Goal: Information Seeking & Learning: Learn about a topic

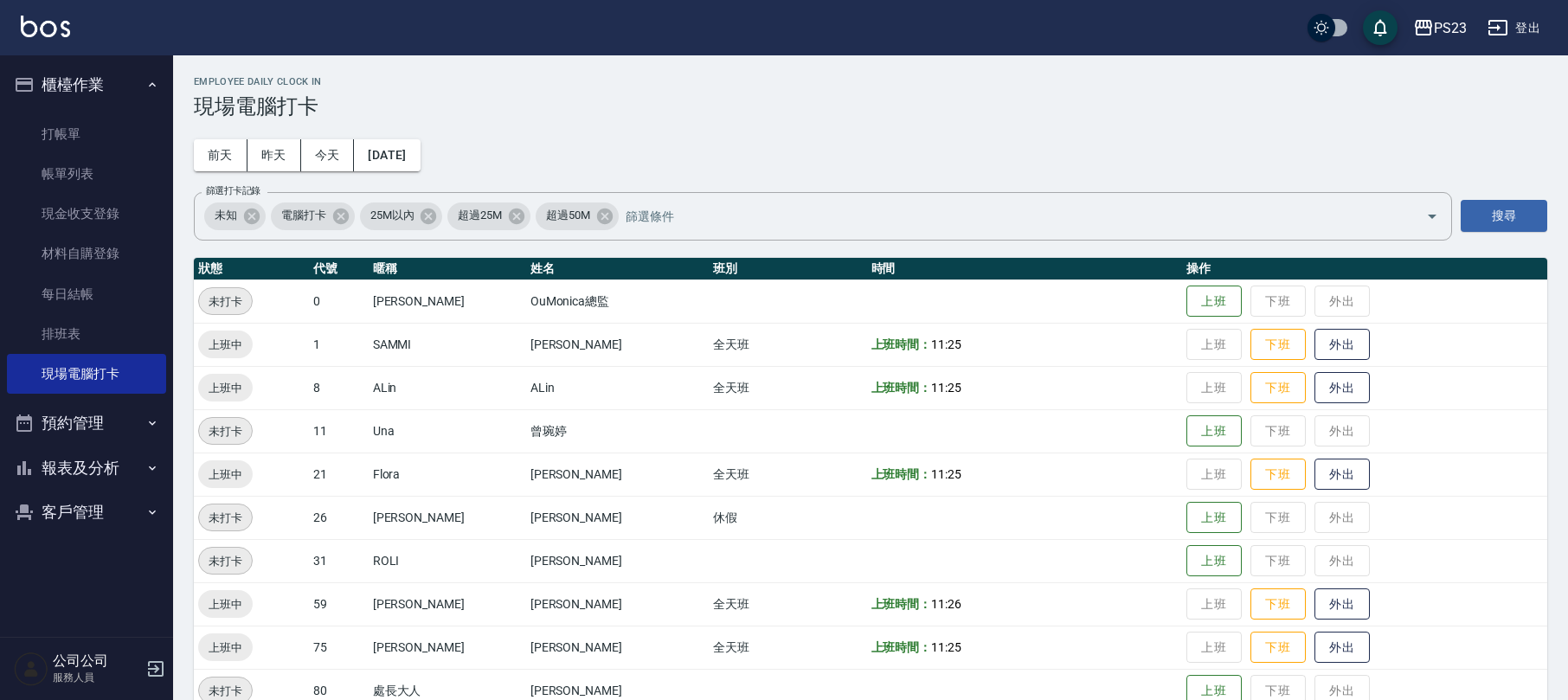
scroll to position [76, 0]
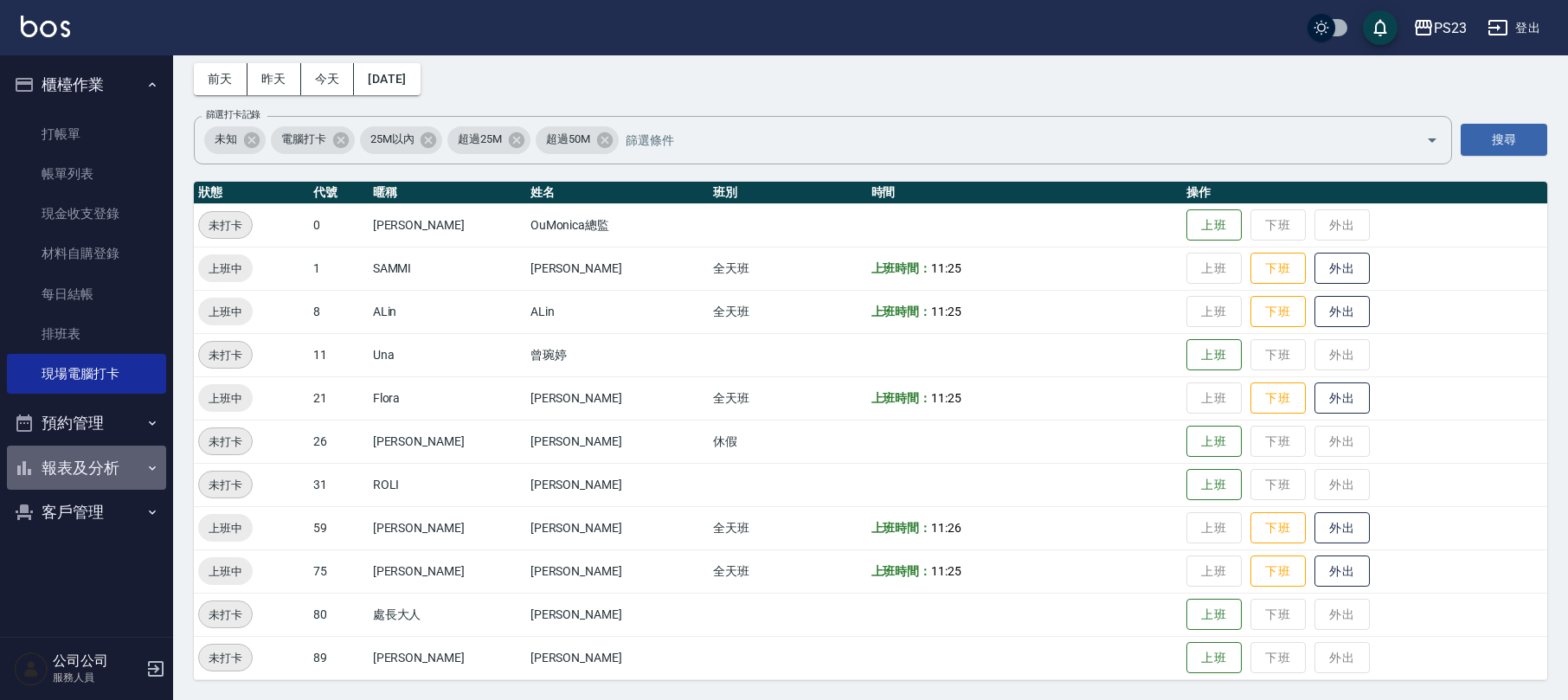
click at [136, 468] on button "報表及分析" at bounding box center [86, 468] width 159 height 45
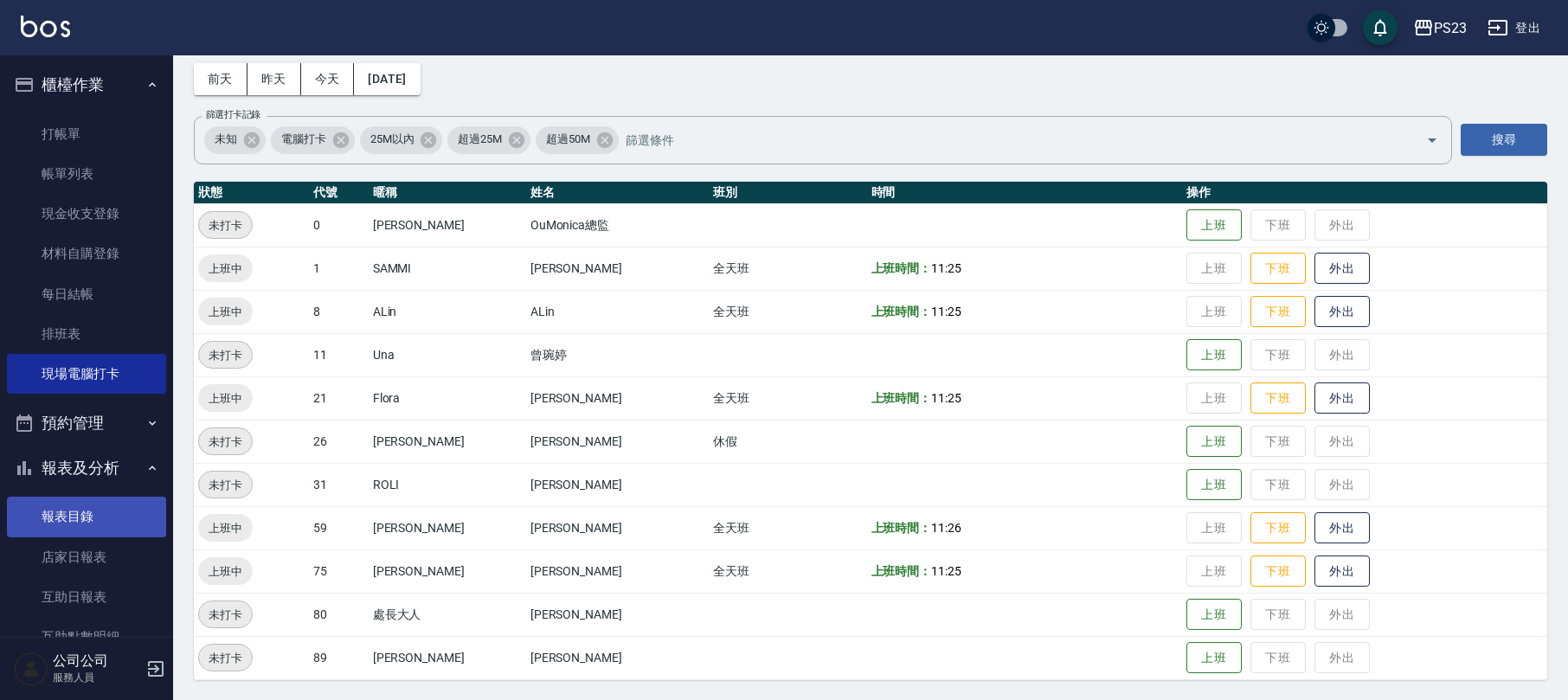
scroll to position [230, 0]
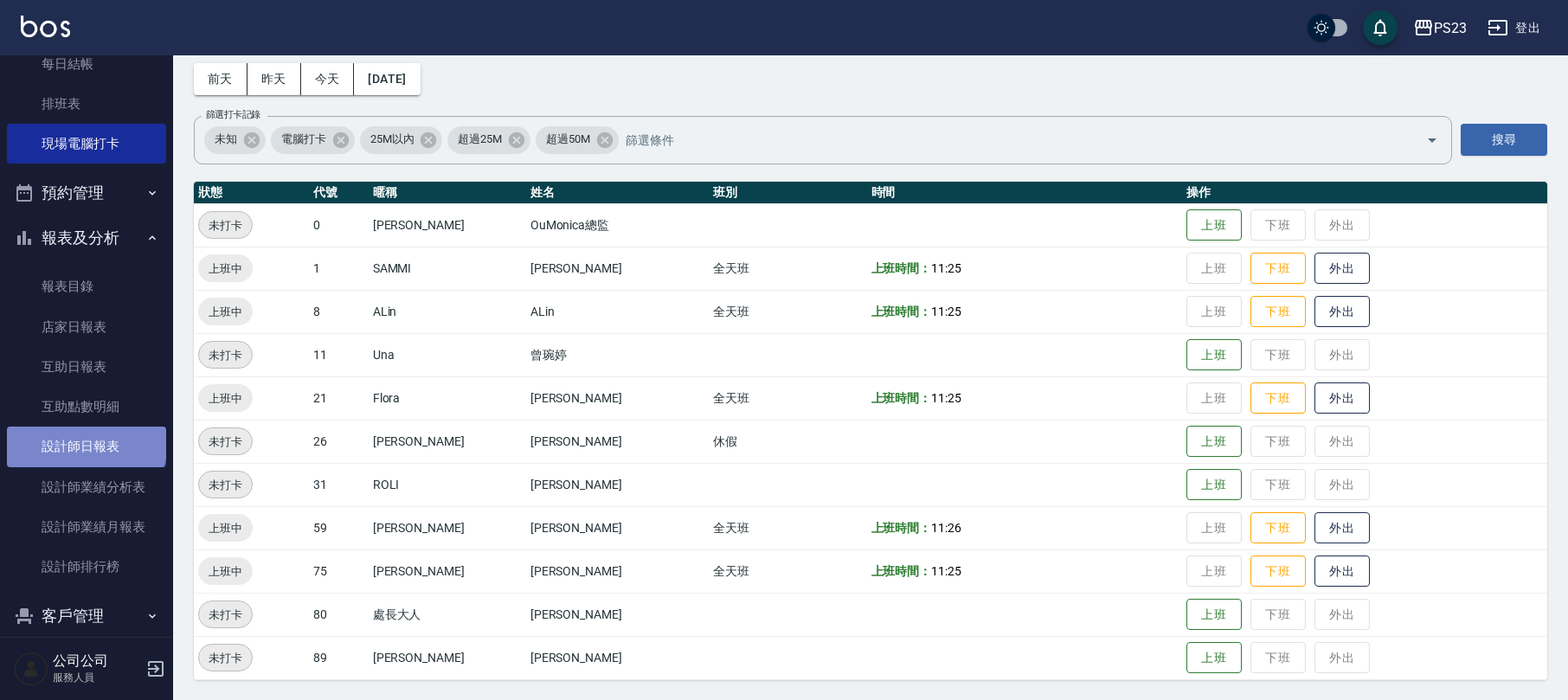
click at [84, 441] on link "設計師日報表" at bounding box center [86, 447] width 159 height 40
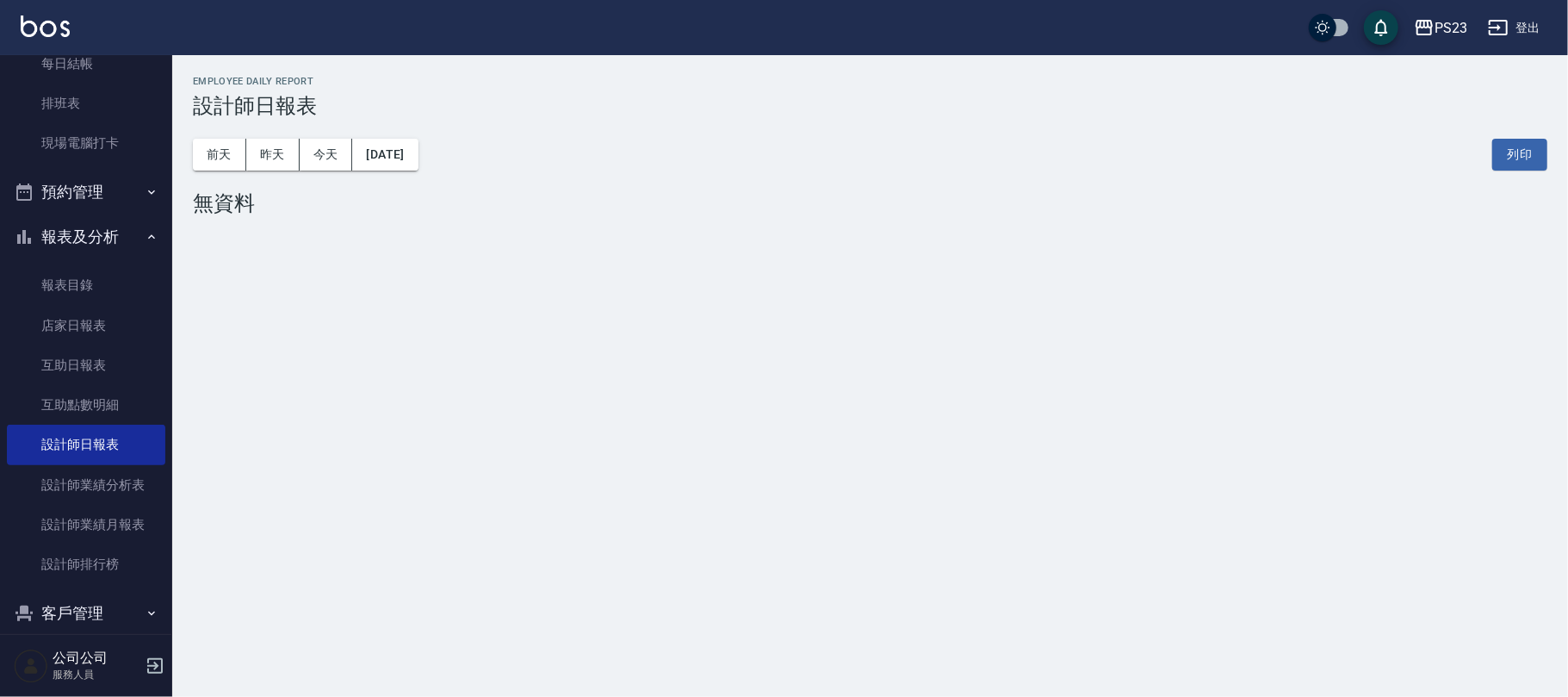
click at [187, 149] on div "PS23 [DATE] 設計師日報表 列印時間： [DATE][PHONE_NUMBER]:19 Employee Daily Report 設計師日報表 […" at bounding box center [869, 149] width 1396 height 188
click at [253, 148] on button "昨天" at bounding box center [273, 154] width 53 height 32
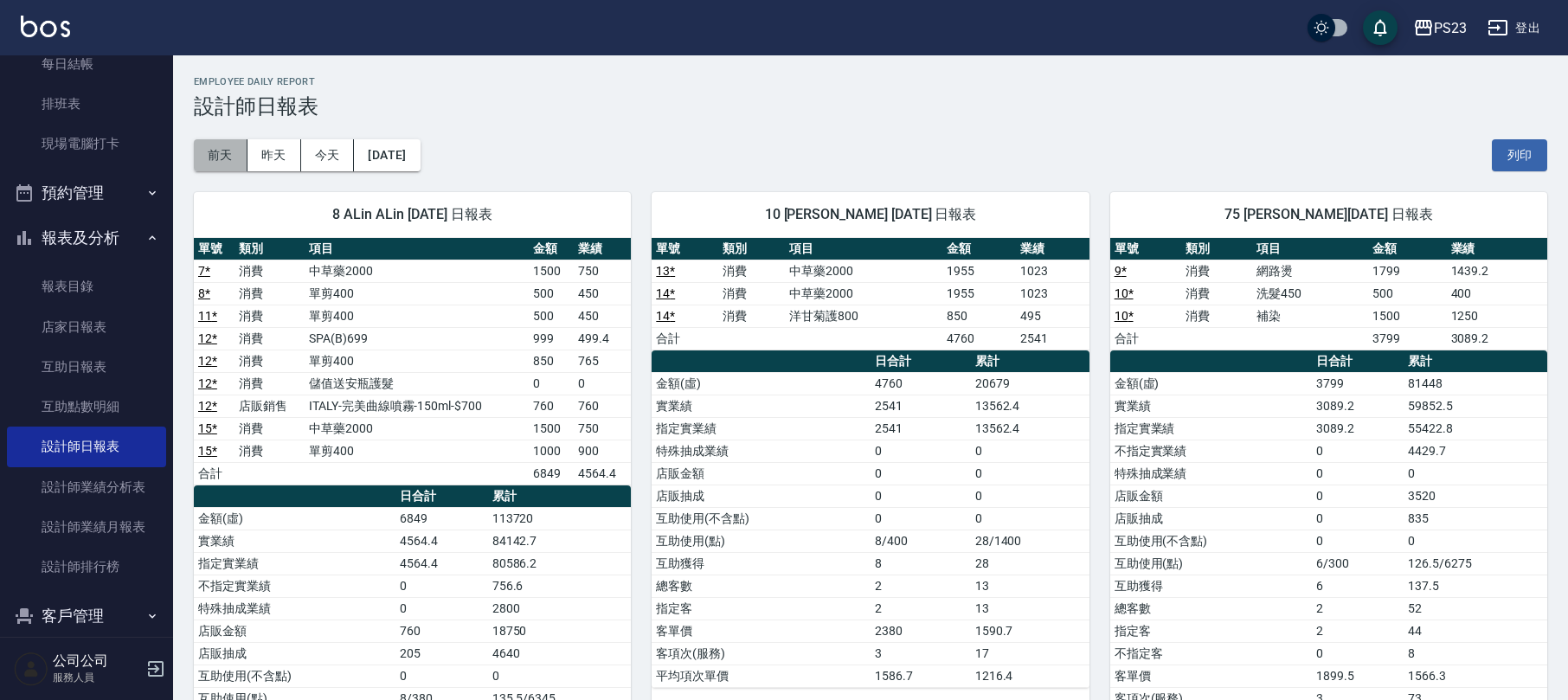
click at [225, 151] on button "前天" at bounding box center [221, 154] width 54 height 32
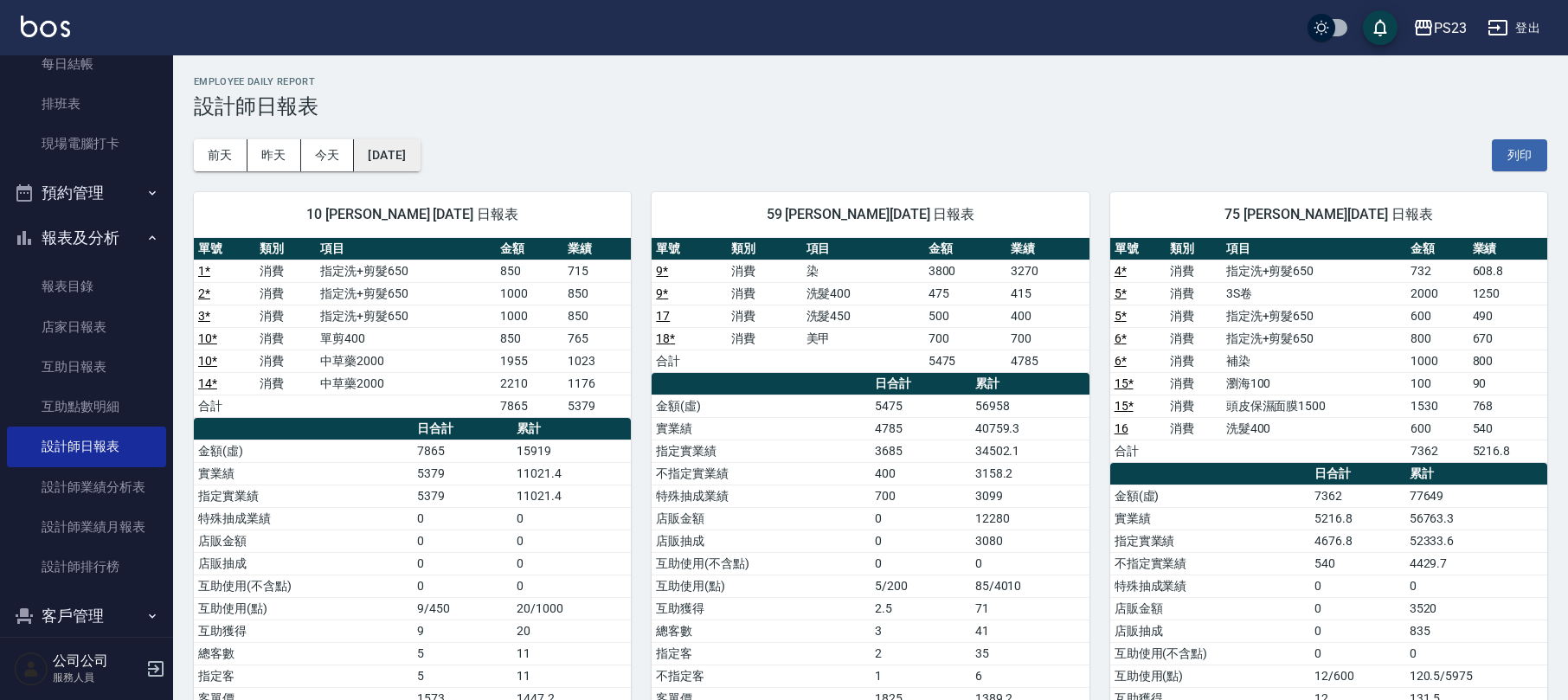
click at [420, 150] on button "[DATE]" at bounding box center [386, 154] width 66 height 32
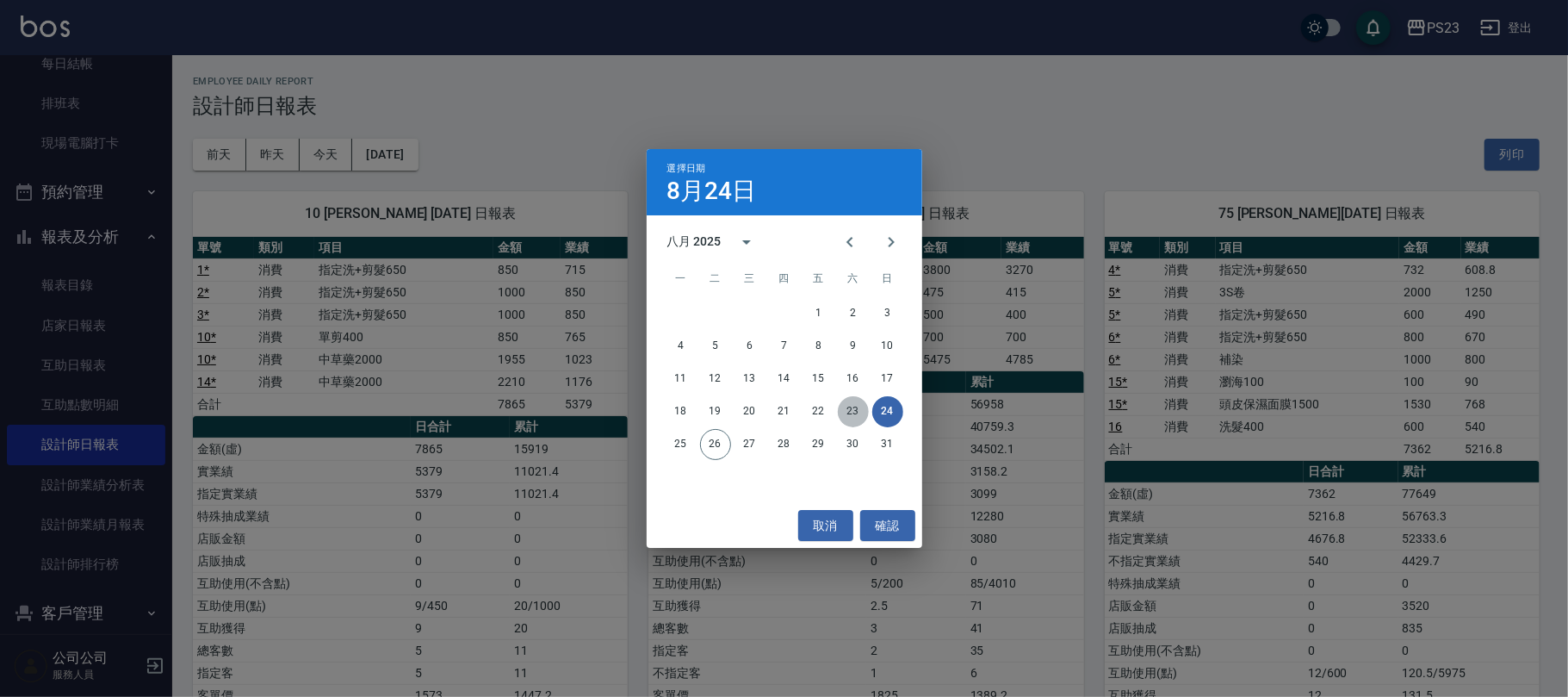
click at [856, 400] on button "23" at bounding box center [853, 412] width 31 height 31
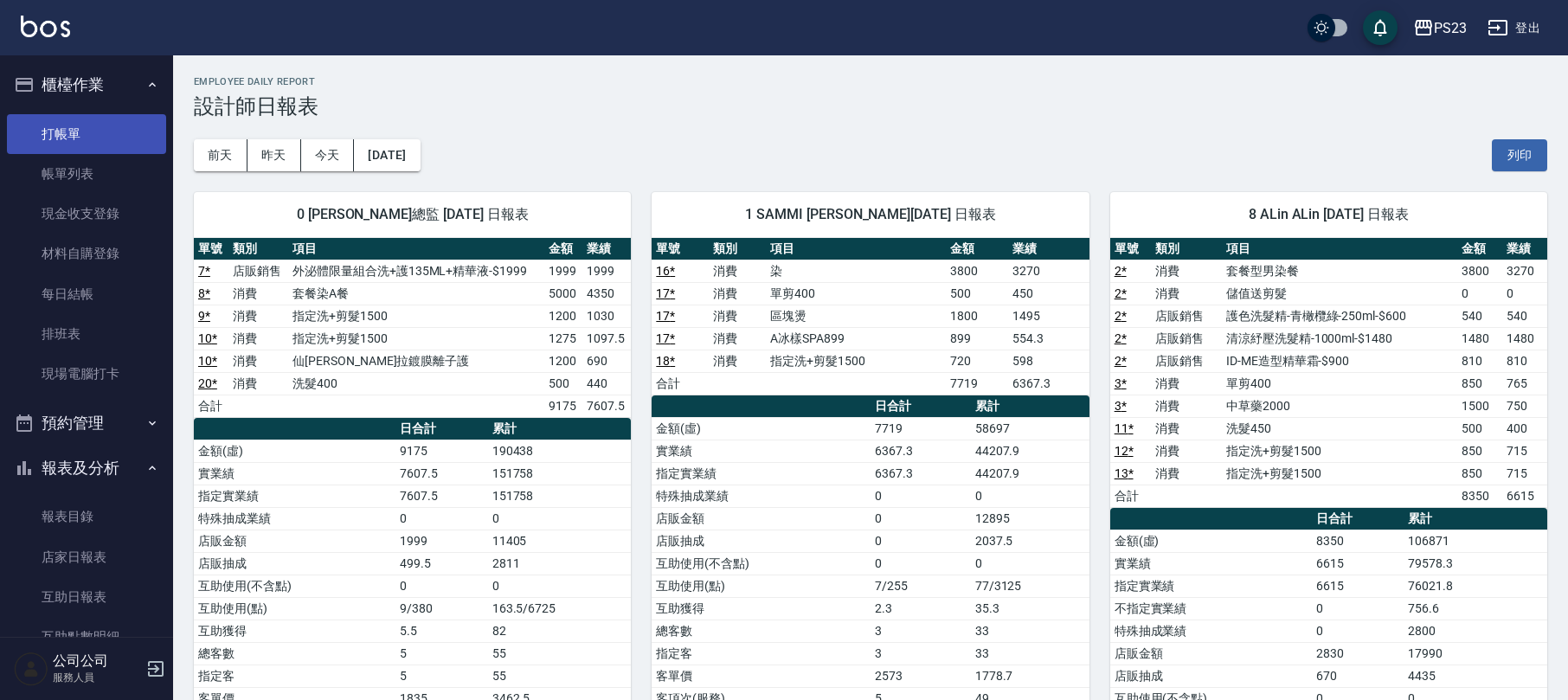
click at [97, 143] on link "打帳單" at bounding box center [86, 134] width 159 height 40
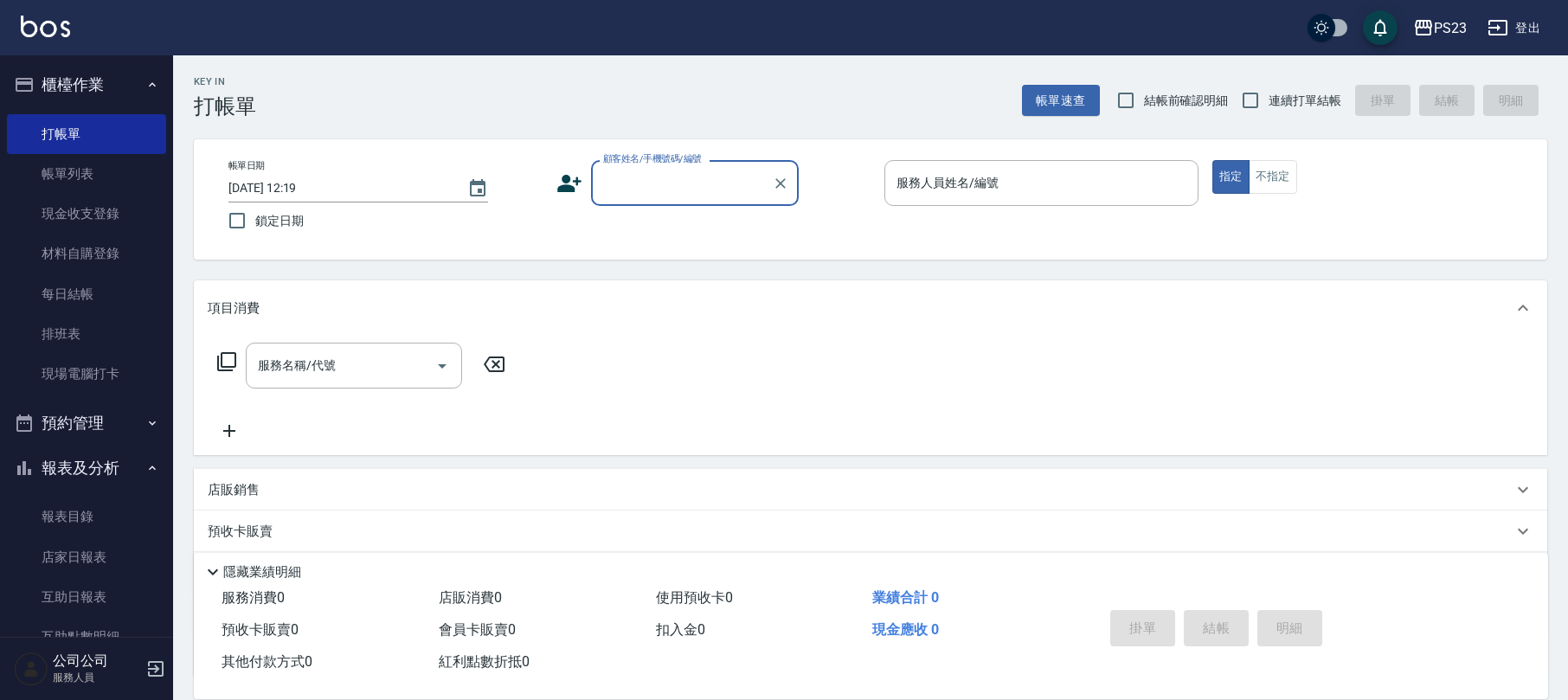
scroll to position [252, 0]
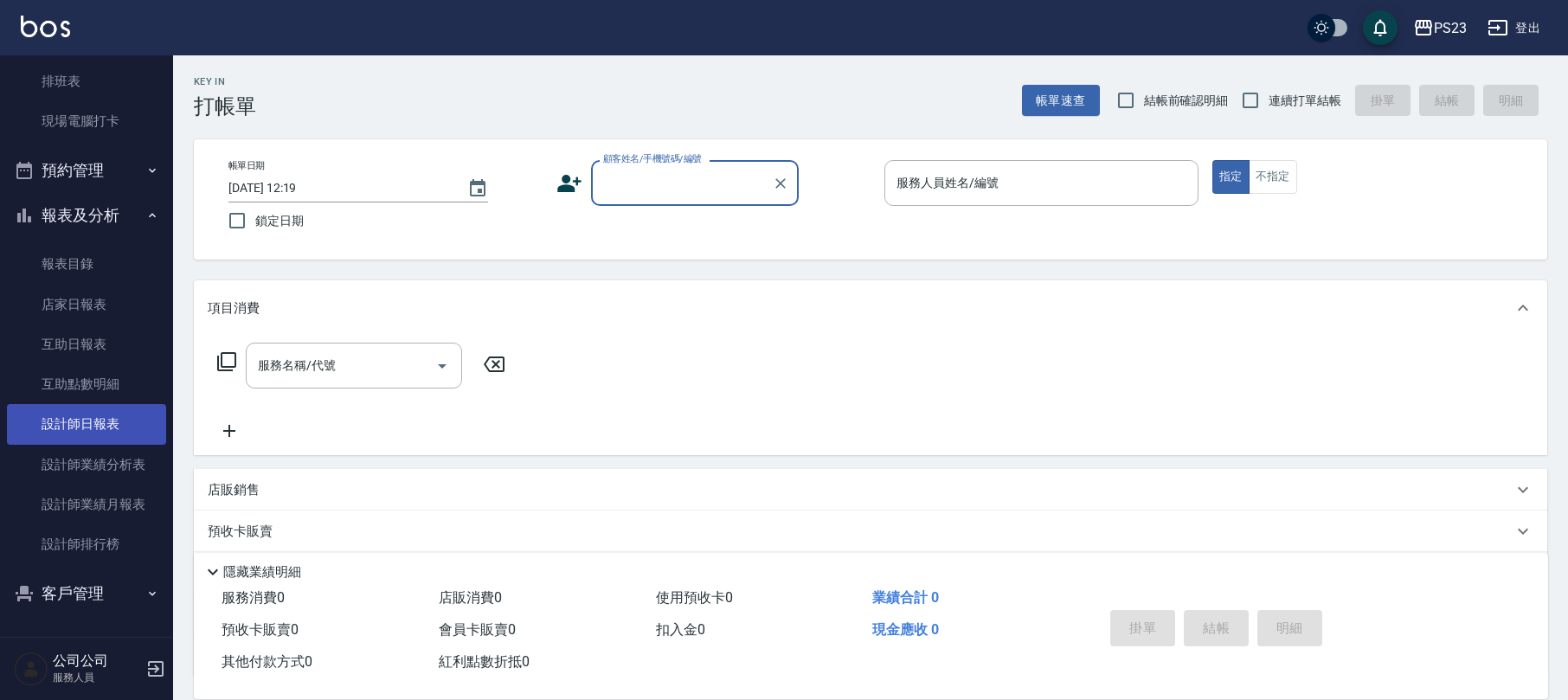
click at [67, 441] on link "設計師日報表" at bounding box center [86, 424] width 159 height 40
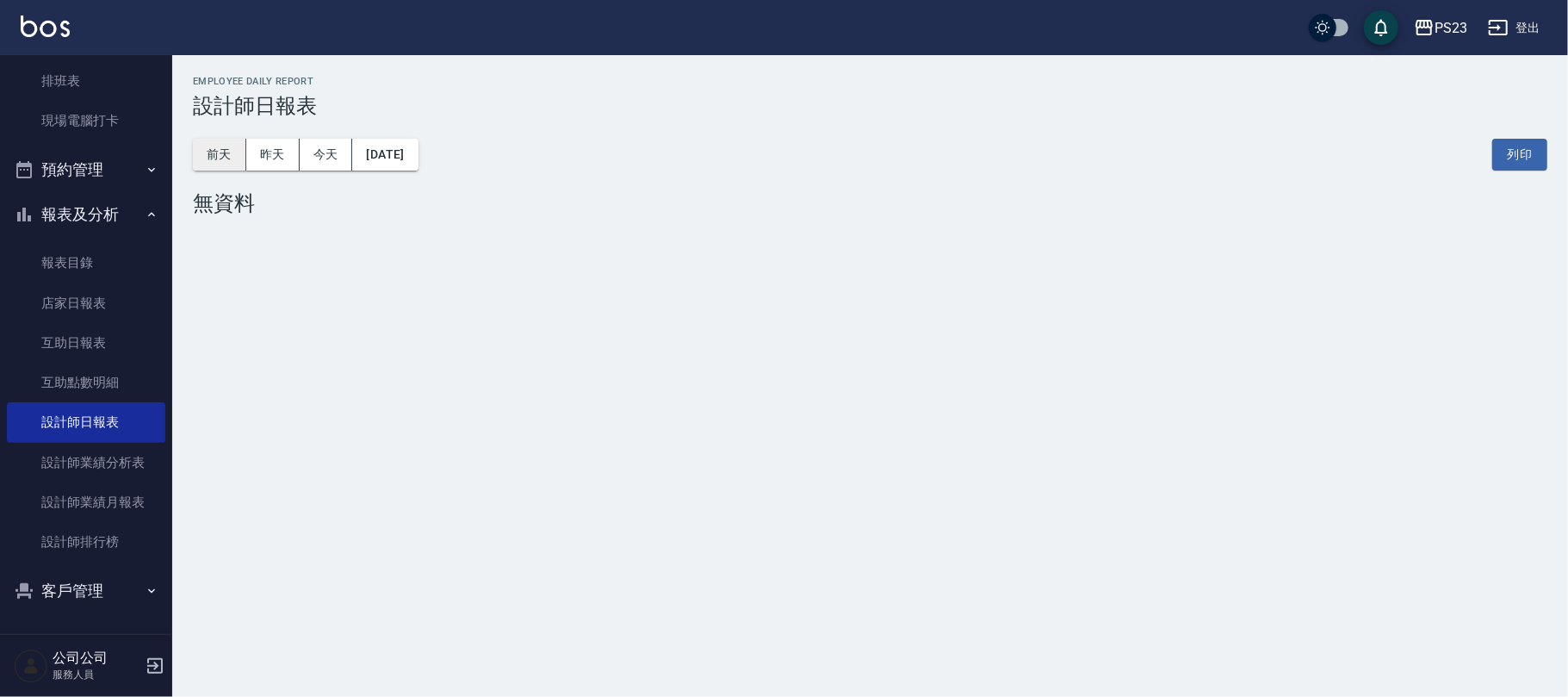
click at [231, 150] on button "前天" at bounding box center [220, 154] width 53 height 32
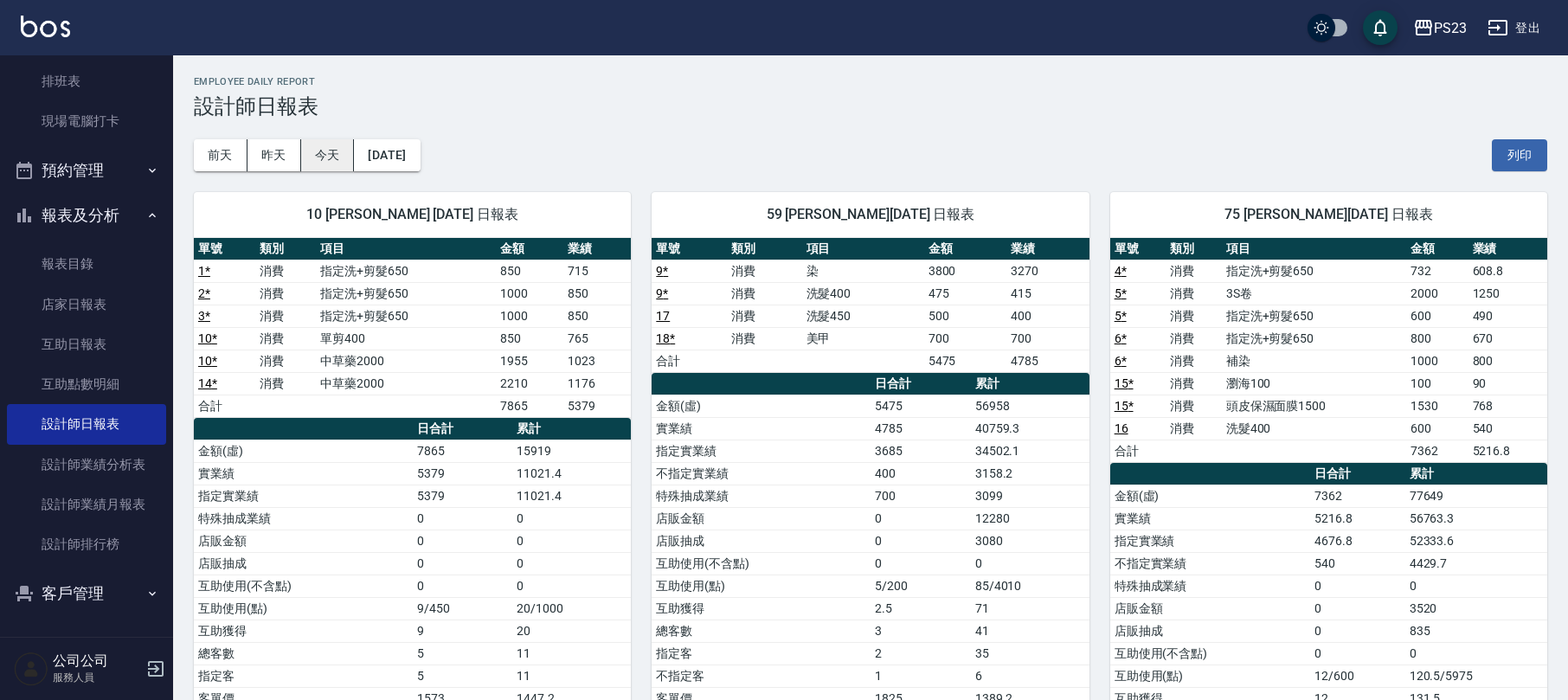
click at [302, 152] on button "今天" at bounding box center [328, 154] width 54 height 32
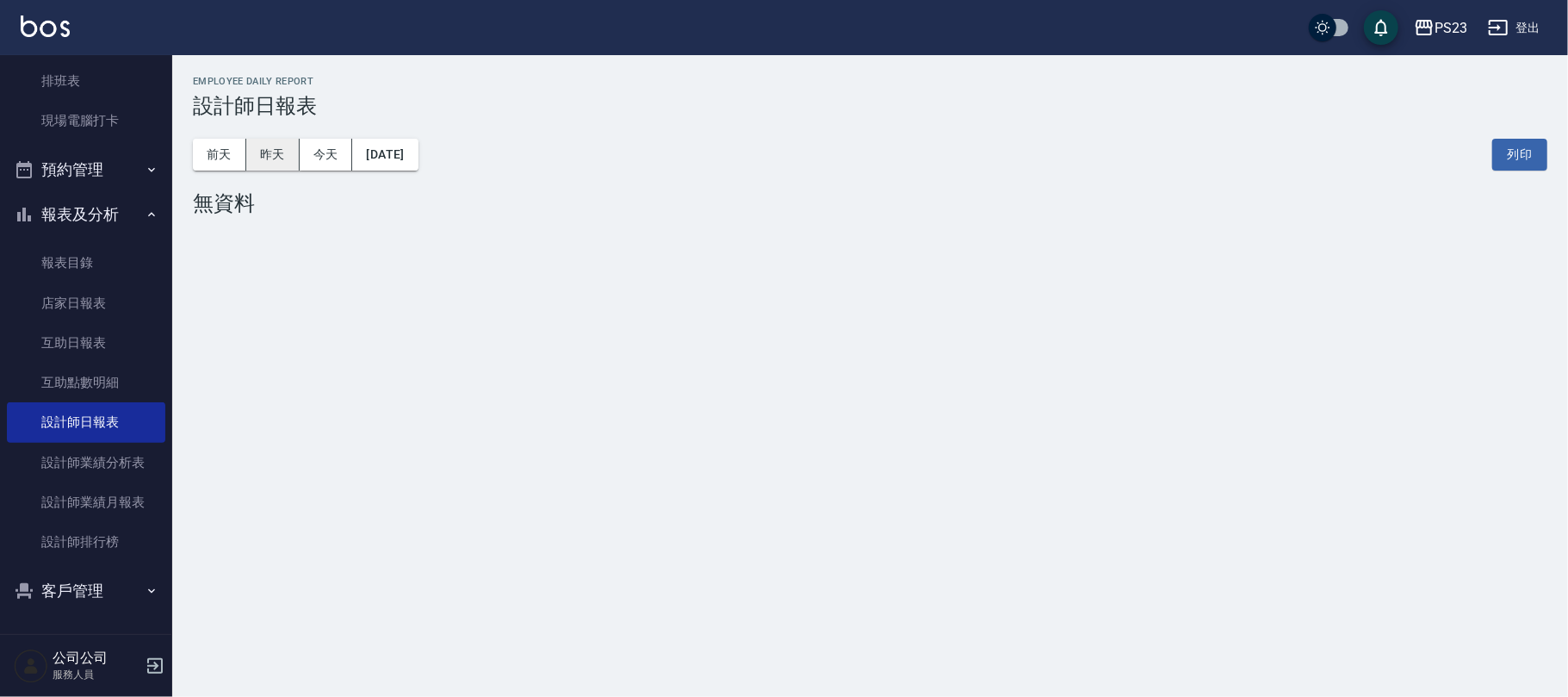
click at [294, 155] on button "昨天" at bounding box center [273, 154] width 53 height 32
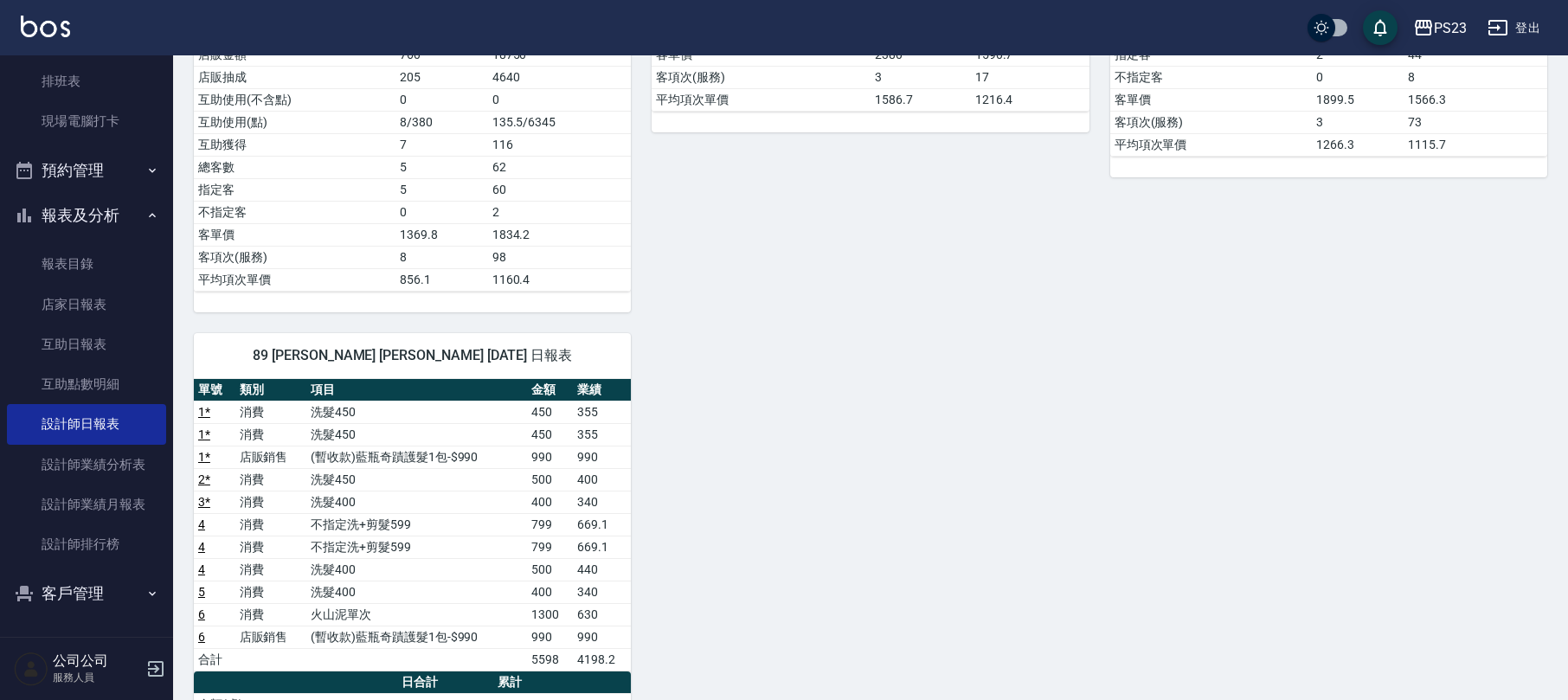
scroll to position [230, 0]
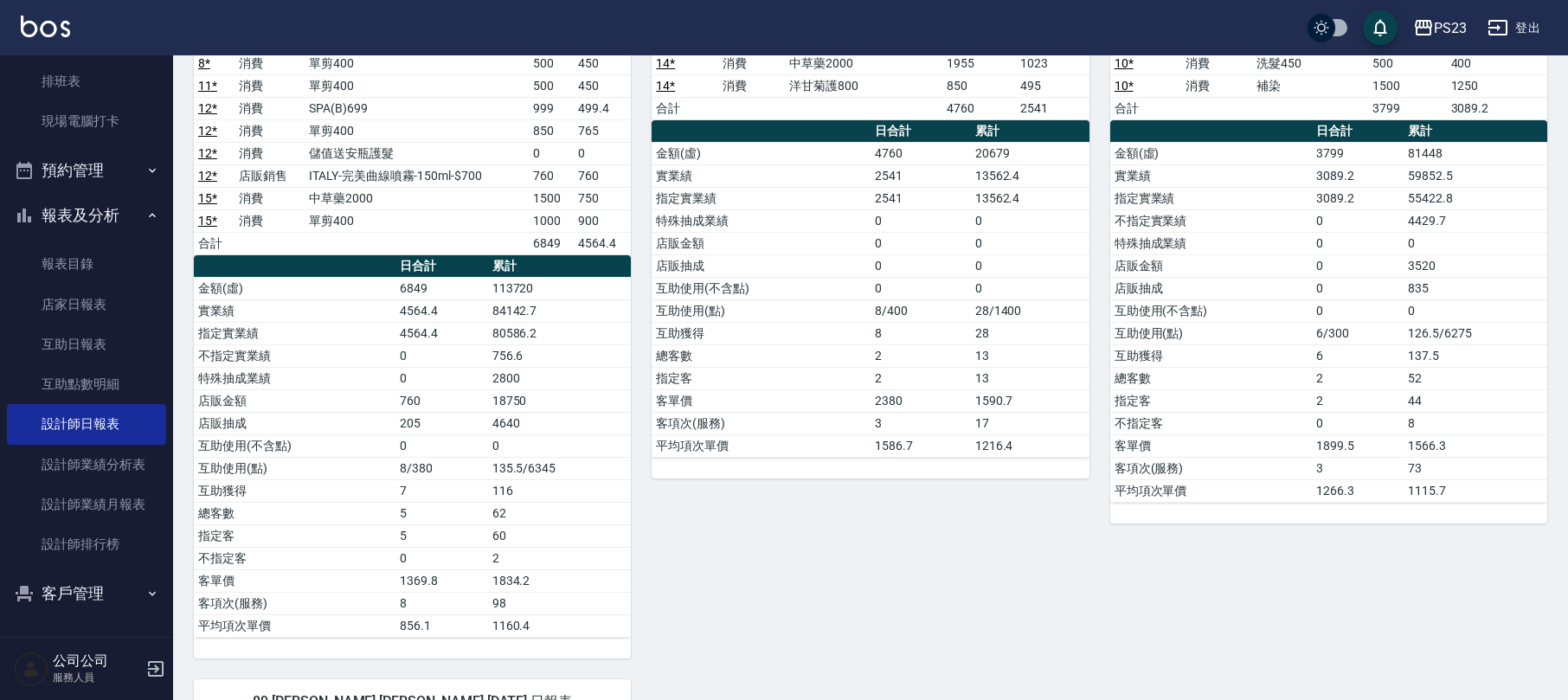
drag, startPoint x: 1047, startPoint y: 503, endPoint x: 604, endPoint y: 572, distance: 448.3
click at [604, 570] on td "2" at bounding box center [560, 557] width 144 height 22
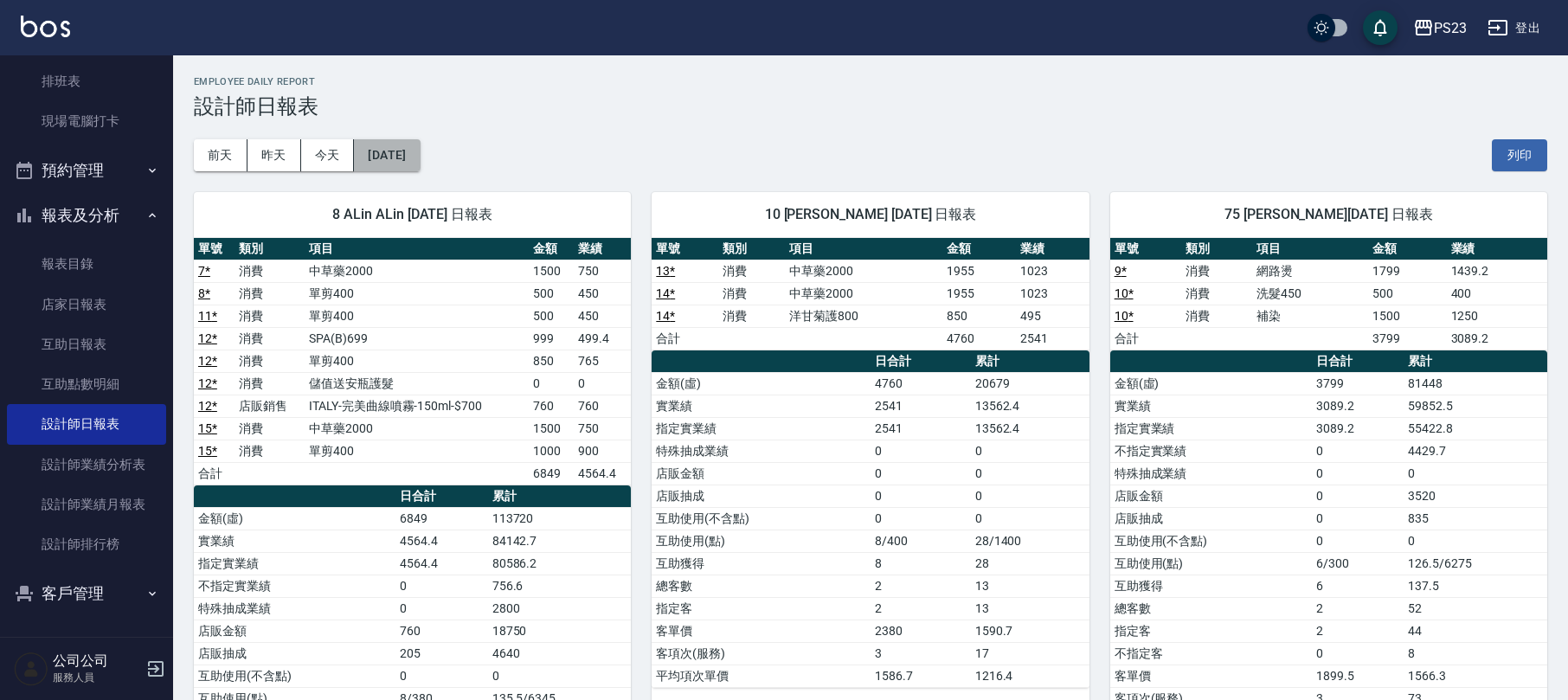
click at [387, 156] on button "[DATE]" at bounding box center [386, 154] width 66 height 32
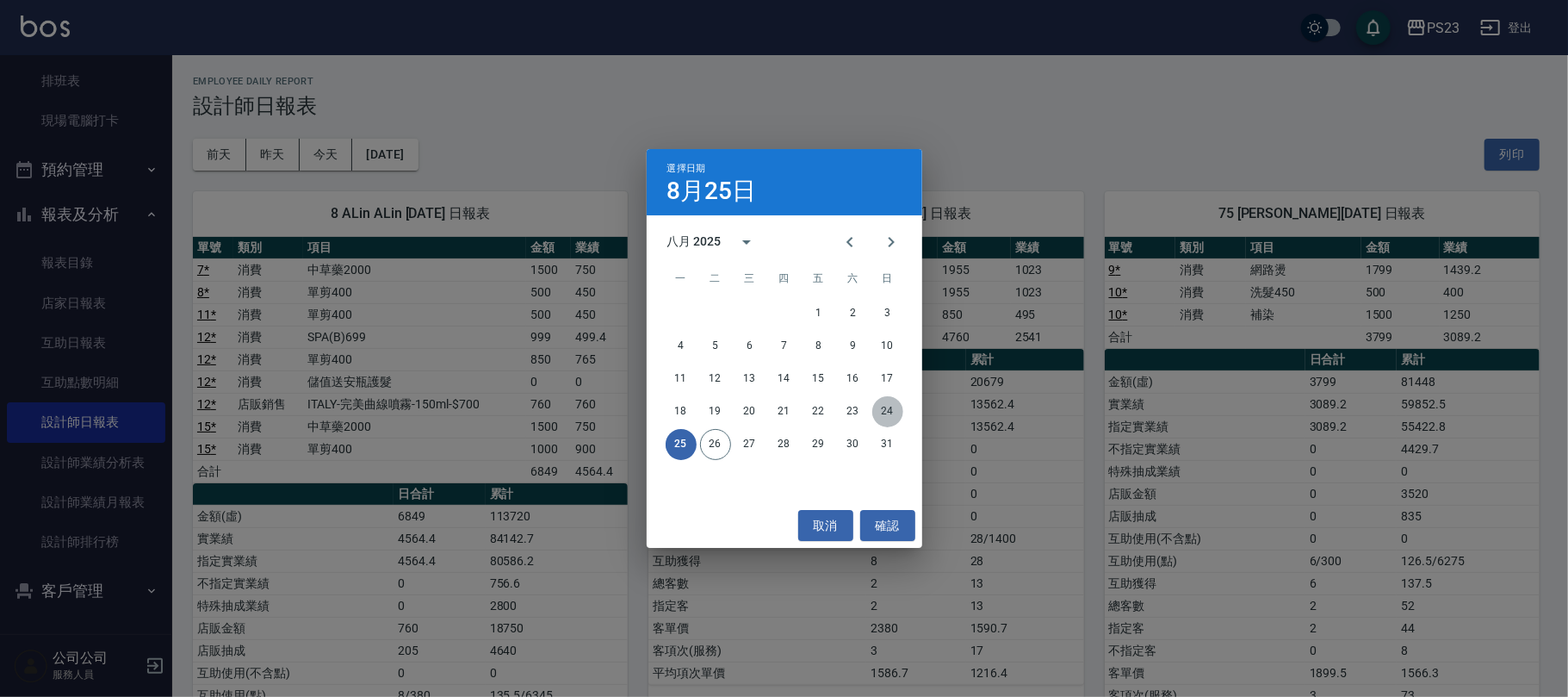
click at [886, 410] on button "24" at bounding box center [888, 412] width 31 height 31
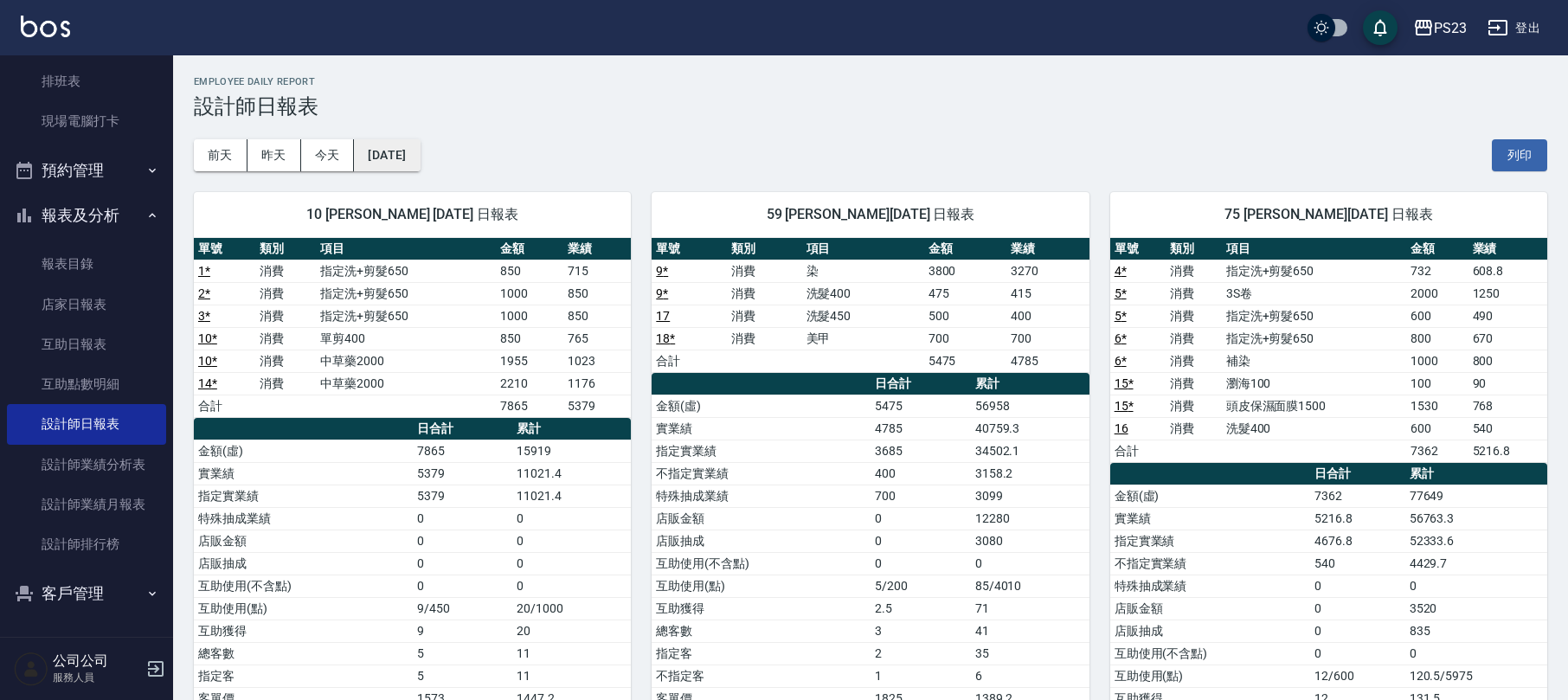
click at [420, 139] on button "[DATE]" at bounding box center [386, 154] width 66 height 32
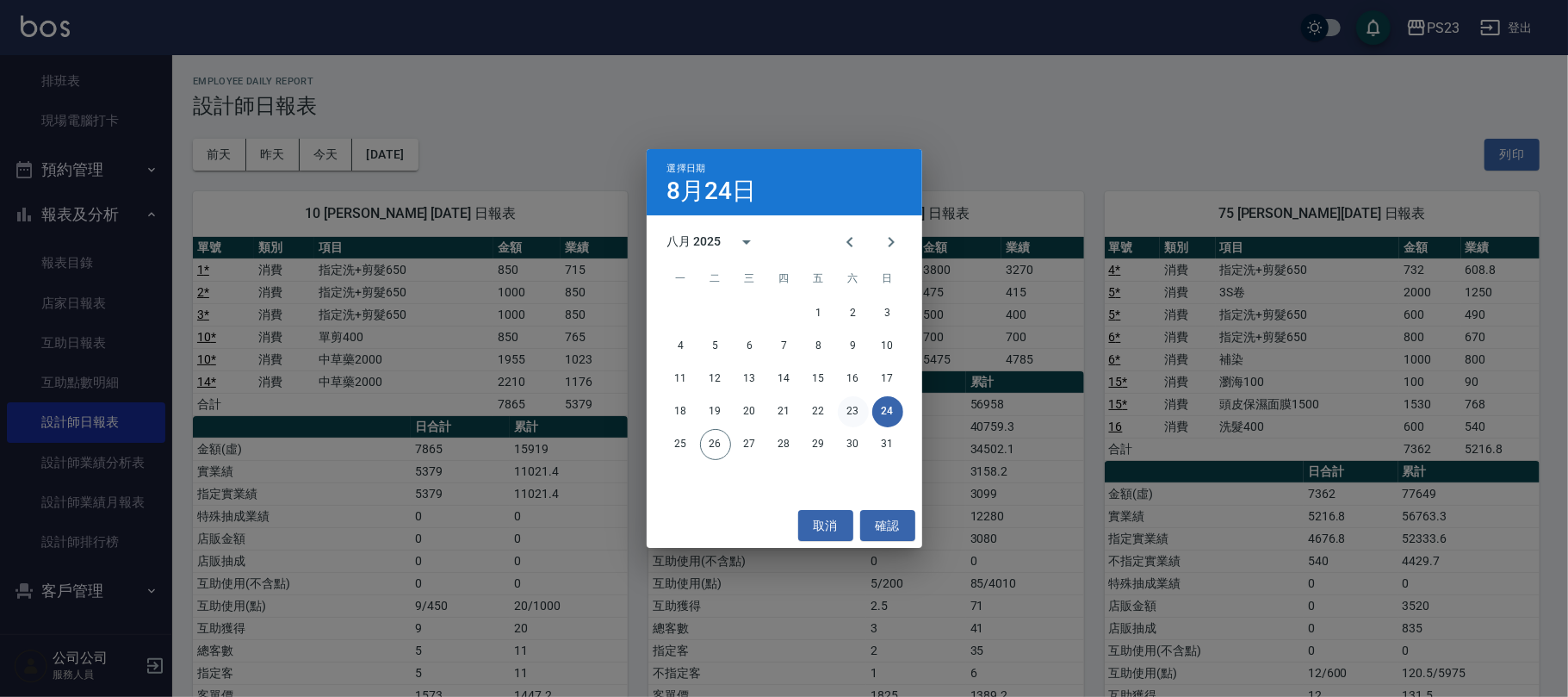
click at [862, 410] on button "23" at bounding box center [853, 412] width 31 height 31
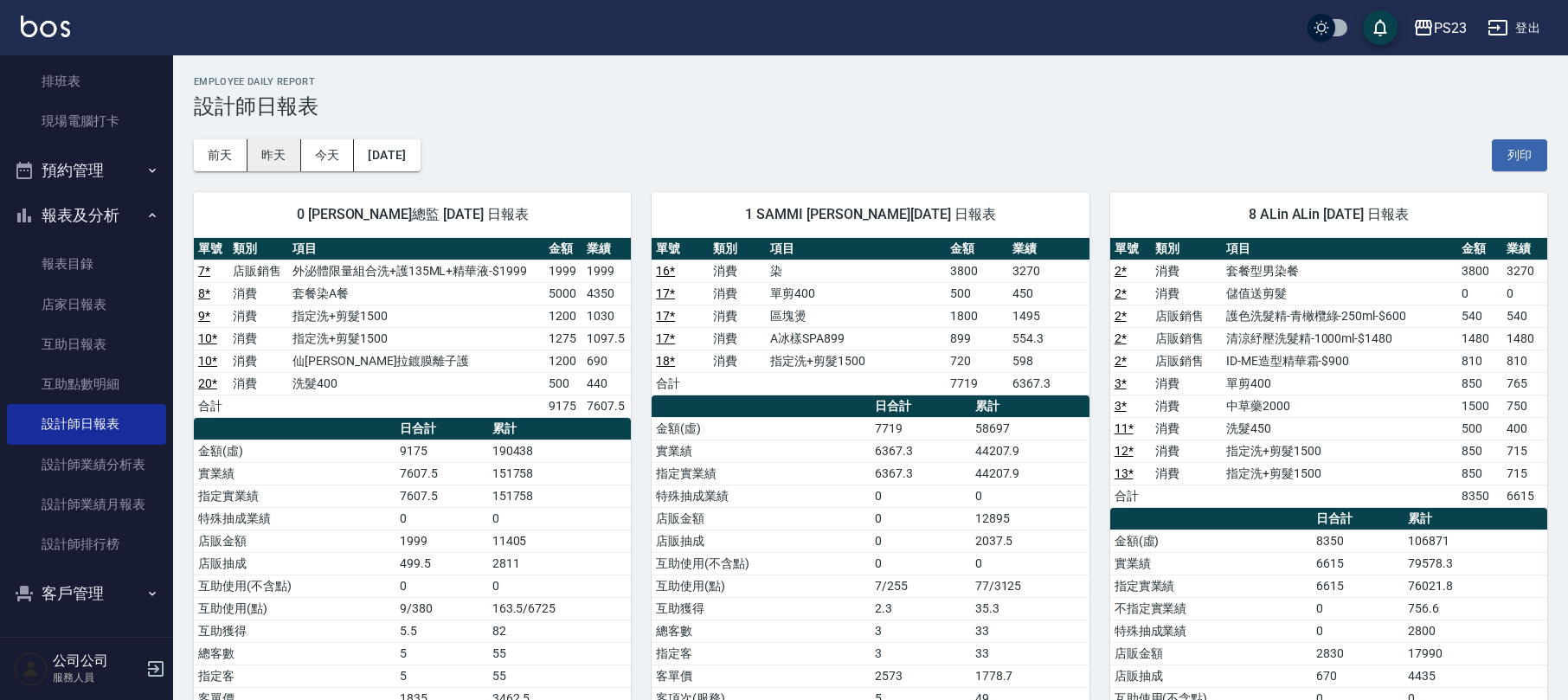
click at [265, 144] on button "昨天" at bounding box center [274, 154] width 54 height 32
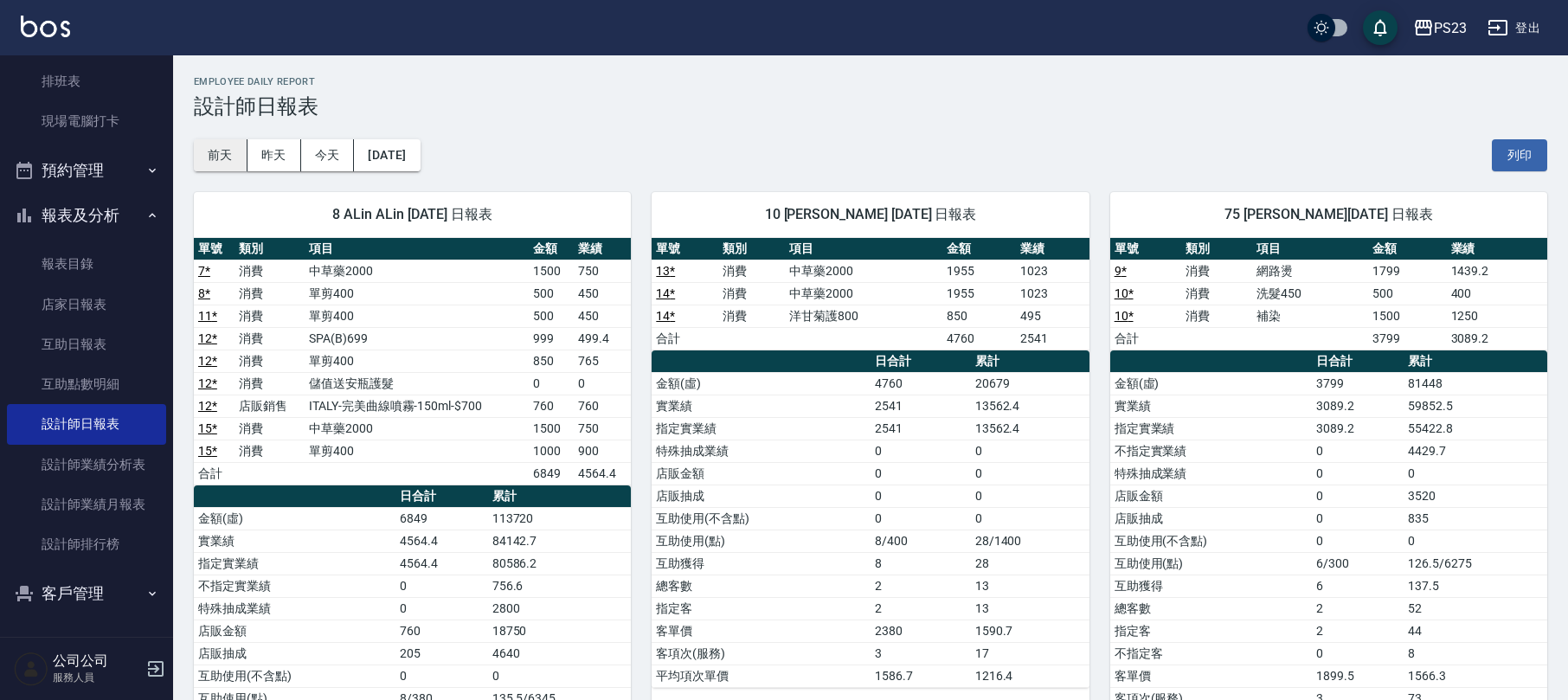
click at [228, 157] on button "前天" at bounding box center [221, 154] width 54 height 32
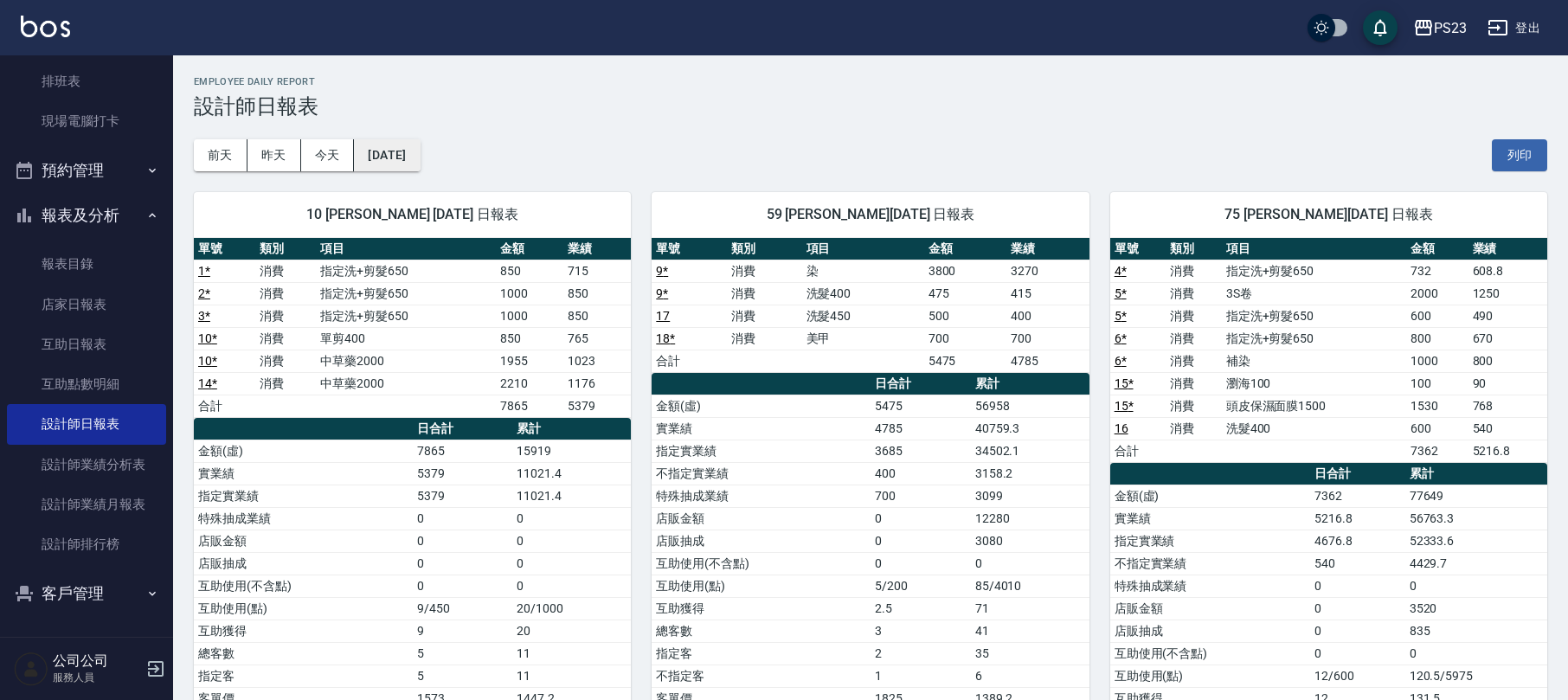
click at [416, 157] on button "[DATE]" at bounding box center [386, 154] width 66 height 32
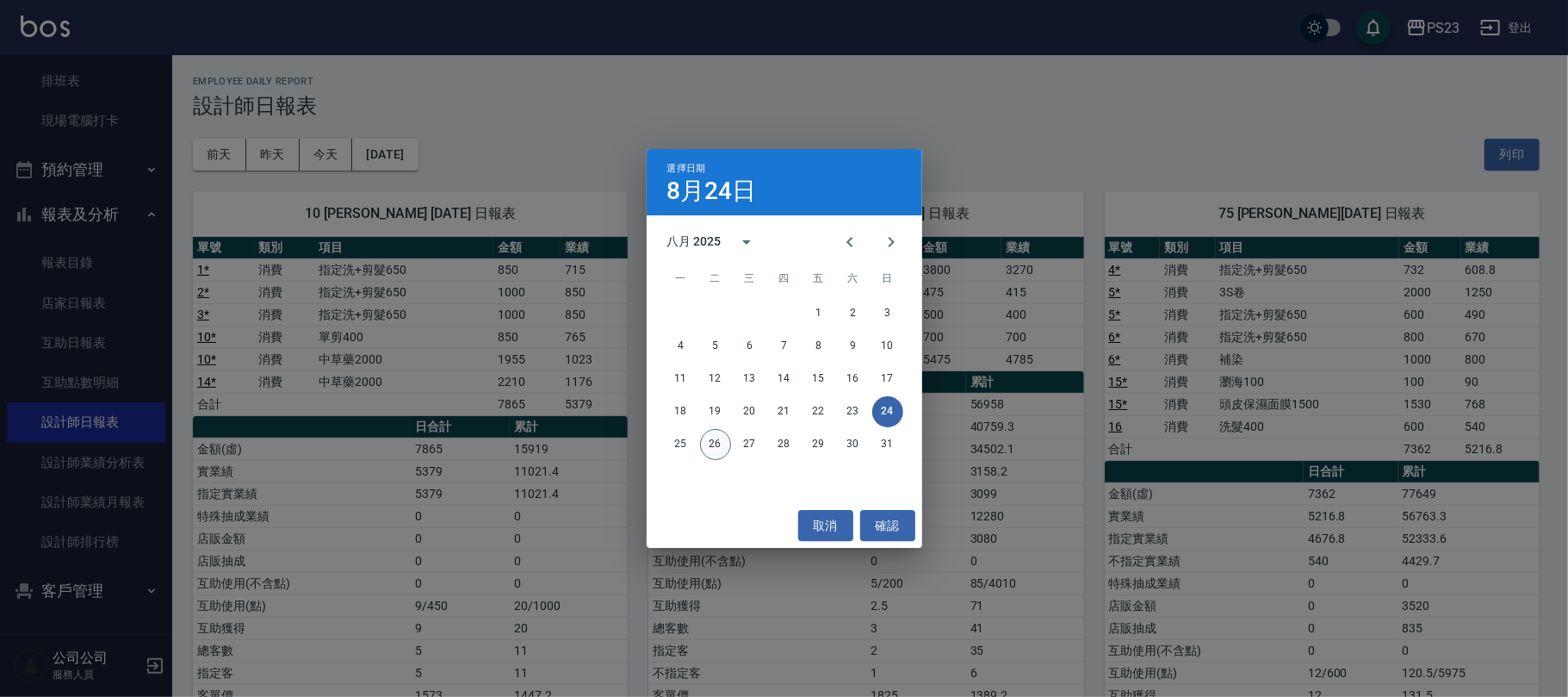
click at [724, 436] on button "26" at bounding box center [716, 444] width 31 height 31
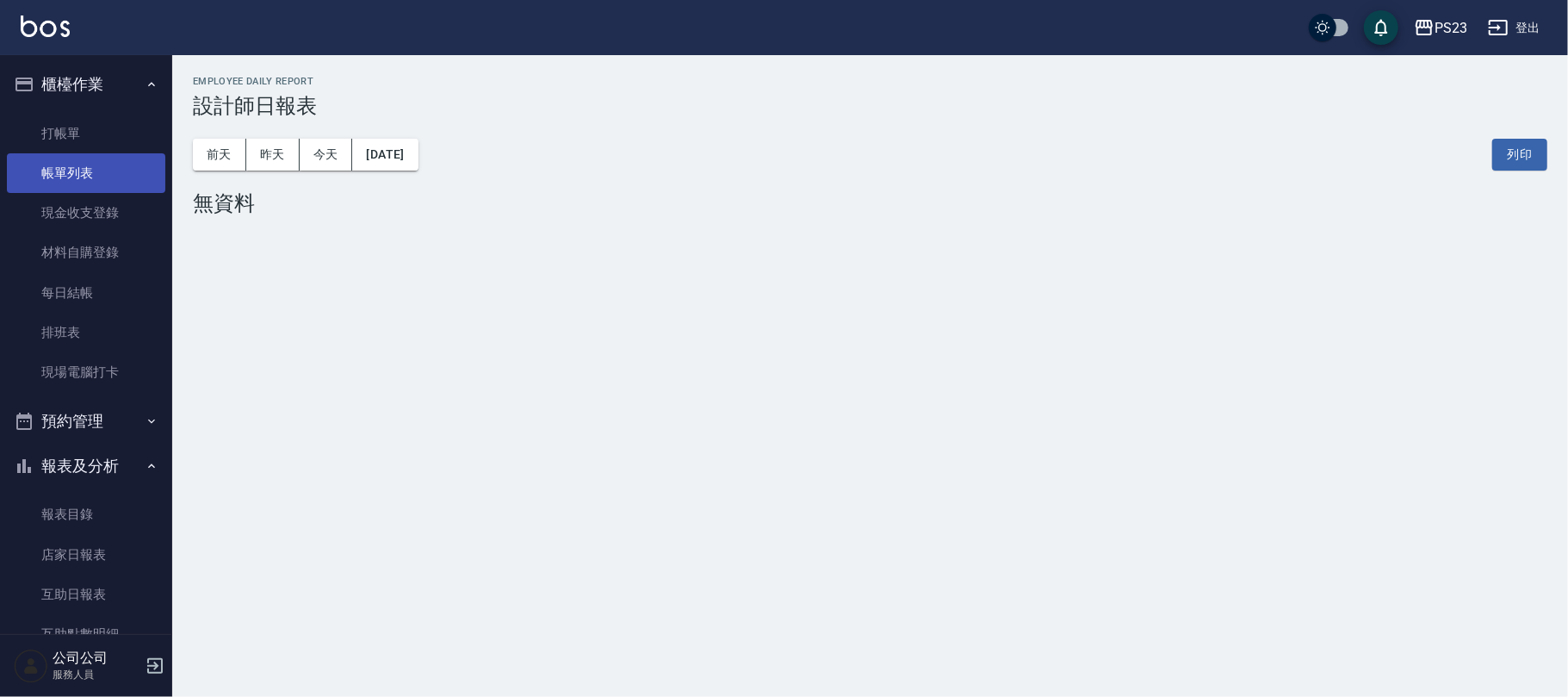
click at [105, 173] on link "帳單列表" at bounding box center [86, 174] width 158 height 40
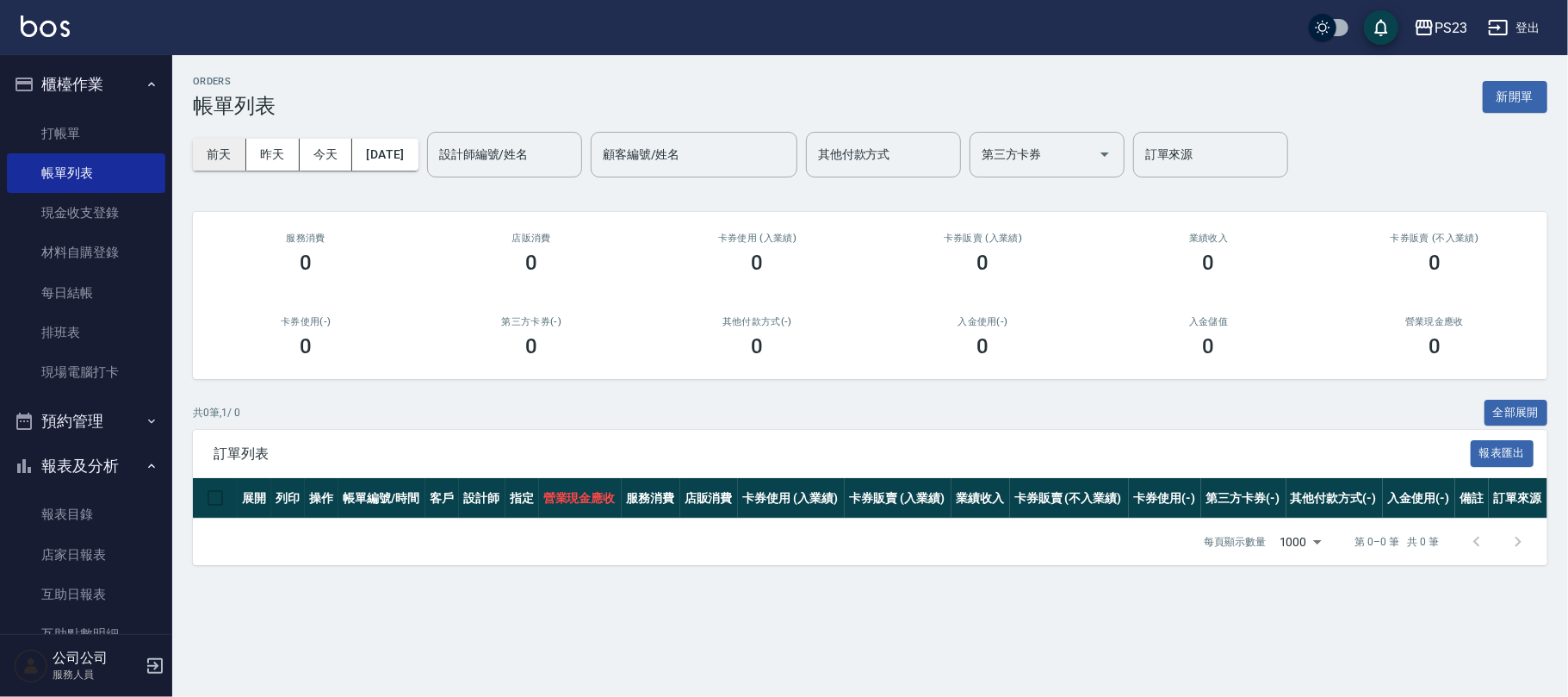
click at [200, 139] on button "前天" at bounding box center [220, 154] width 53 height 32
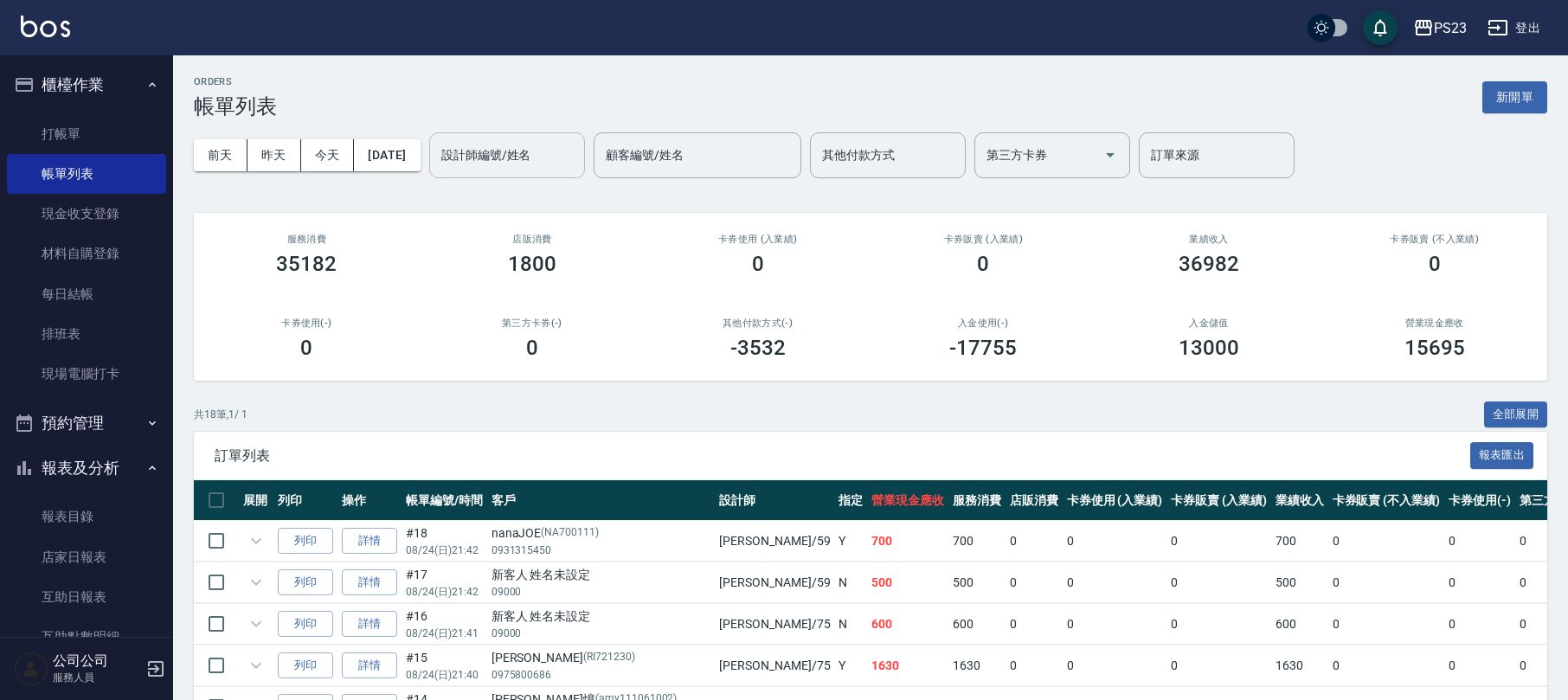
click at [545, 149] on div "設計師編號/姓名 設計師編號/姓名" at bounding box center [507, 155] width 155 height 46
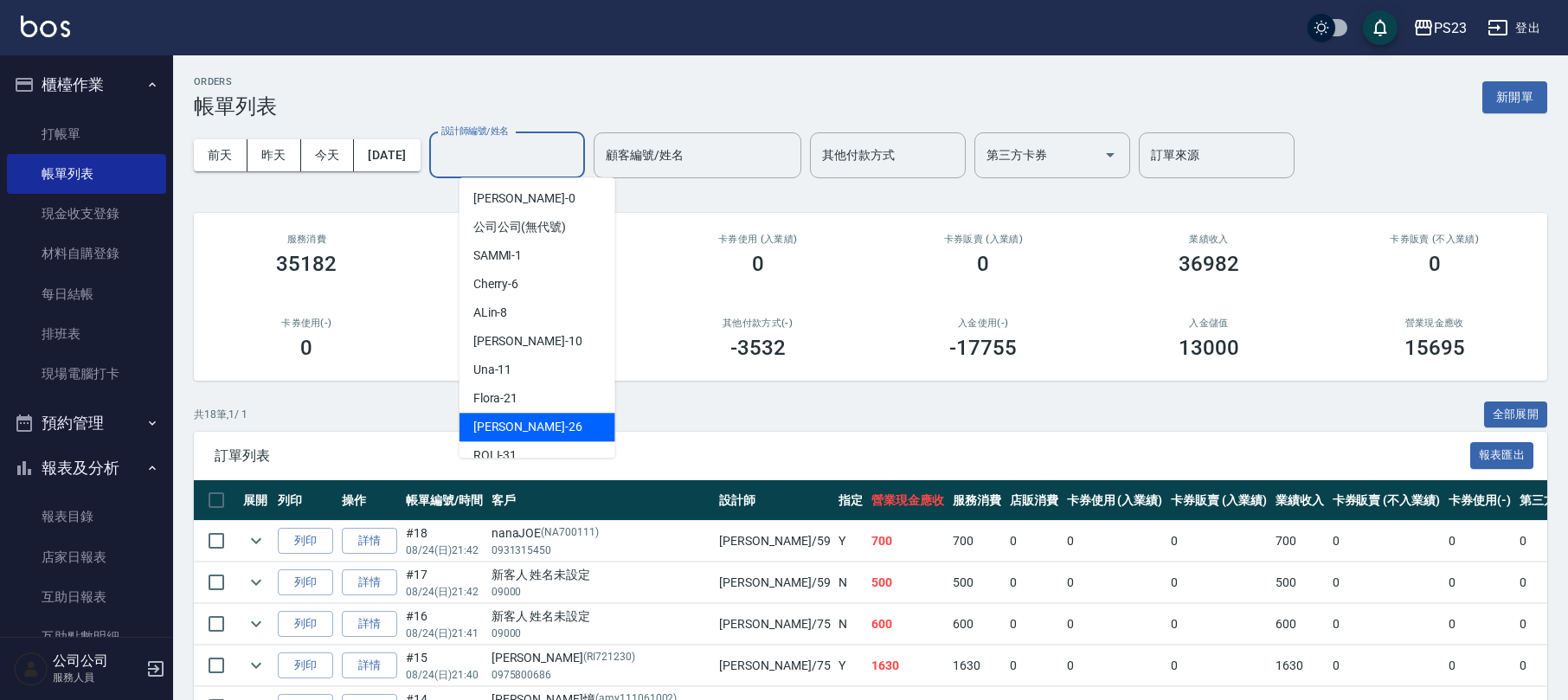
scroll to position [105, 0]
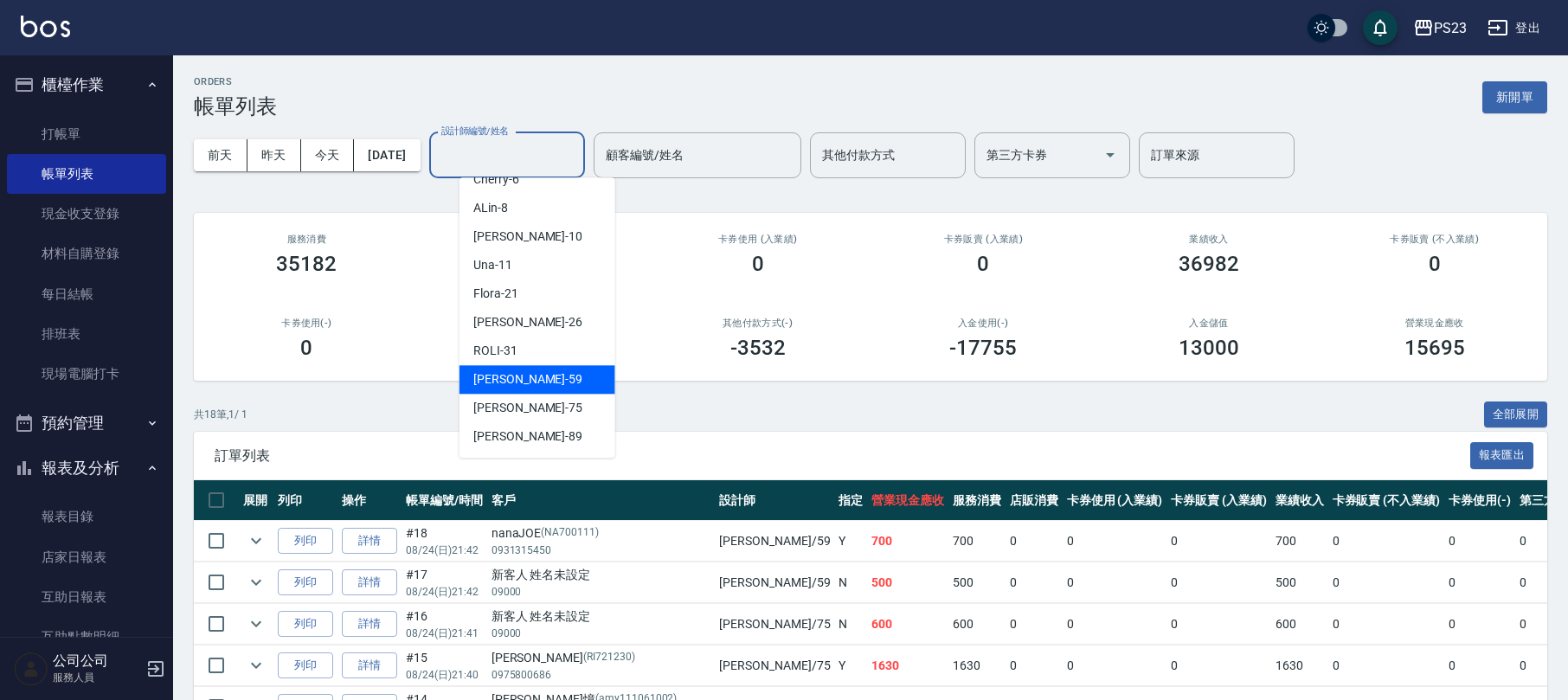
click at [541, 368] on div "Nanako -59" at bounding box center [537, 380] width 155 height 29
type input "Nanako-59"
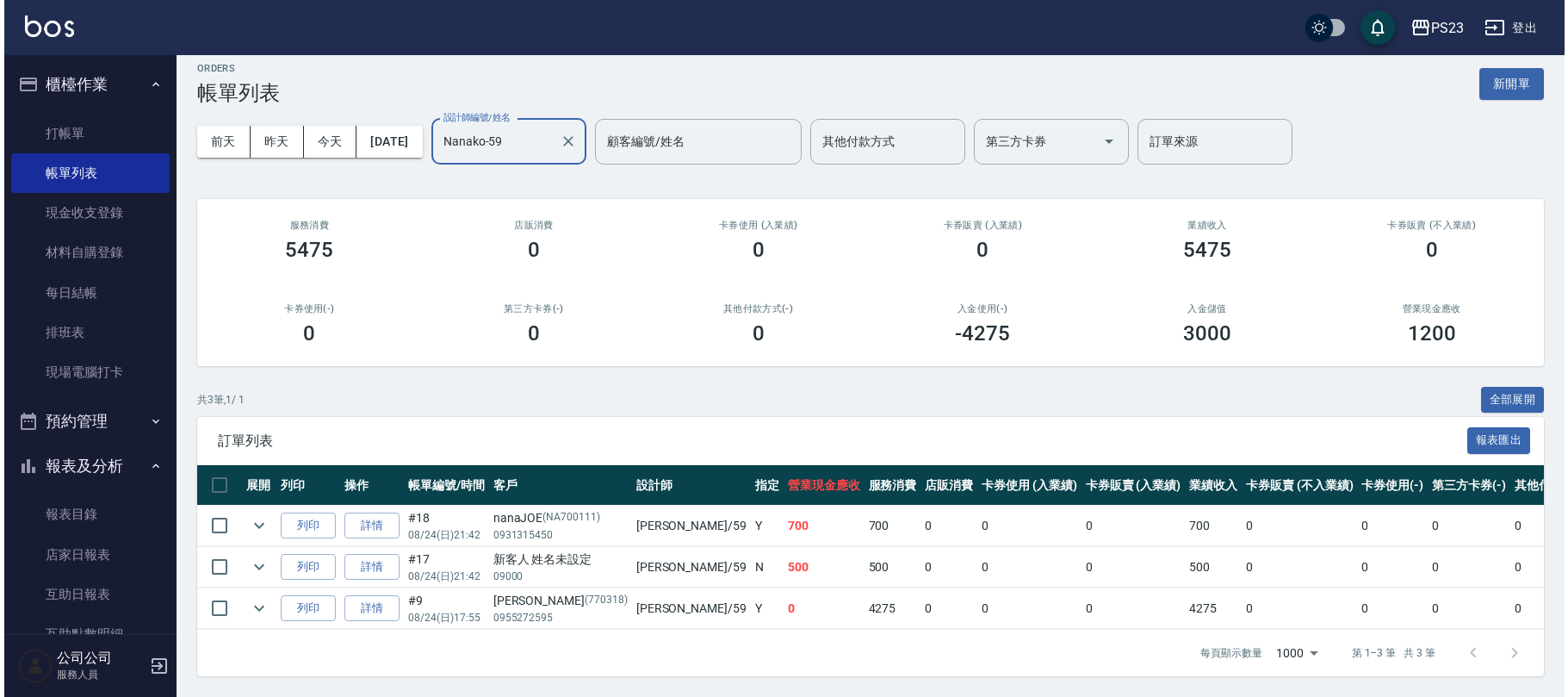
scroll to position [115, 0]
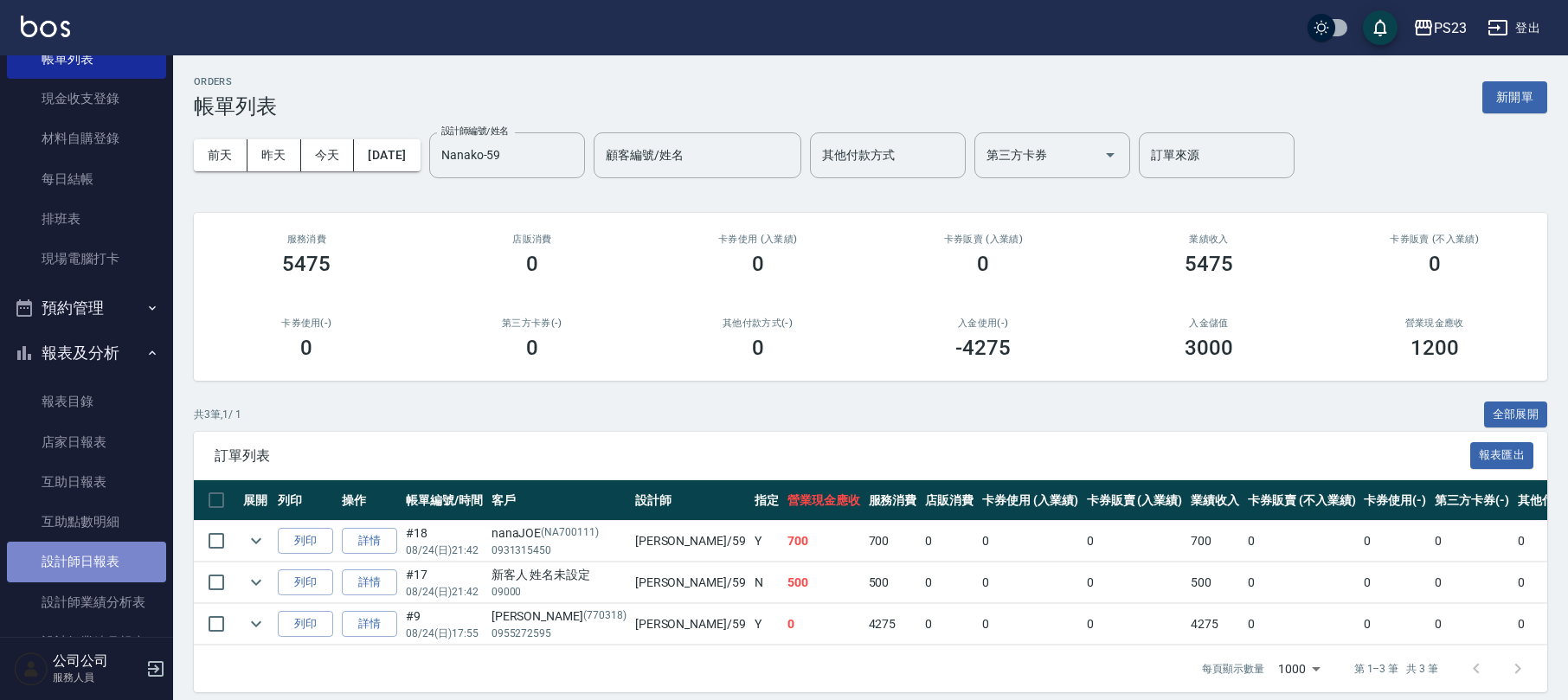
drag, startPoint x: 118, startPoint y: 562, endPoint x: 129, endPoint y: 555, distance: 13.0
click at [116, 562] on link "設計師日報表" at bounding box center [86, 562] width 159 height 40
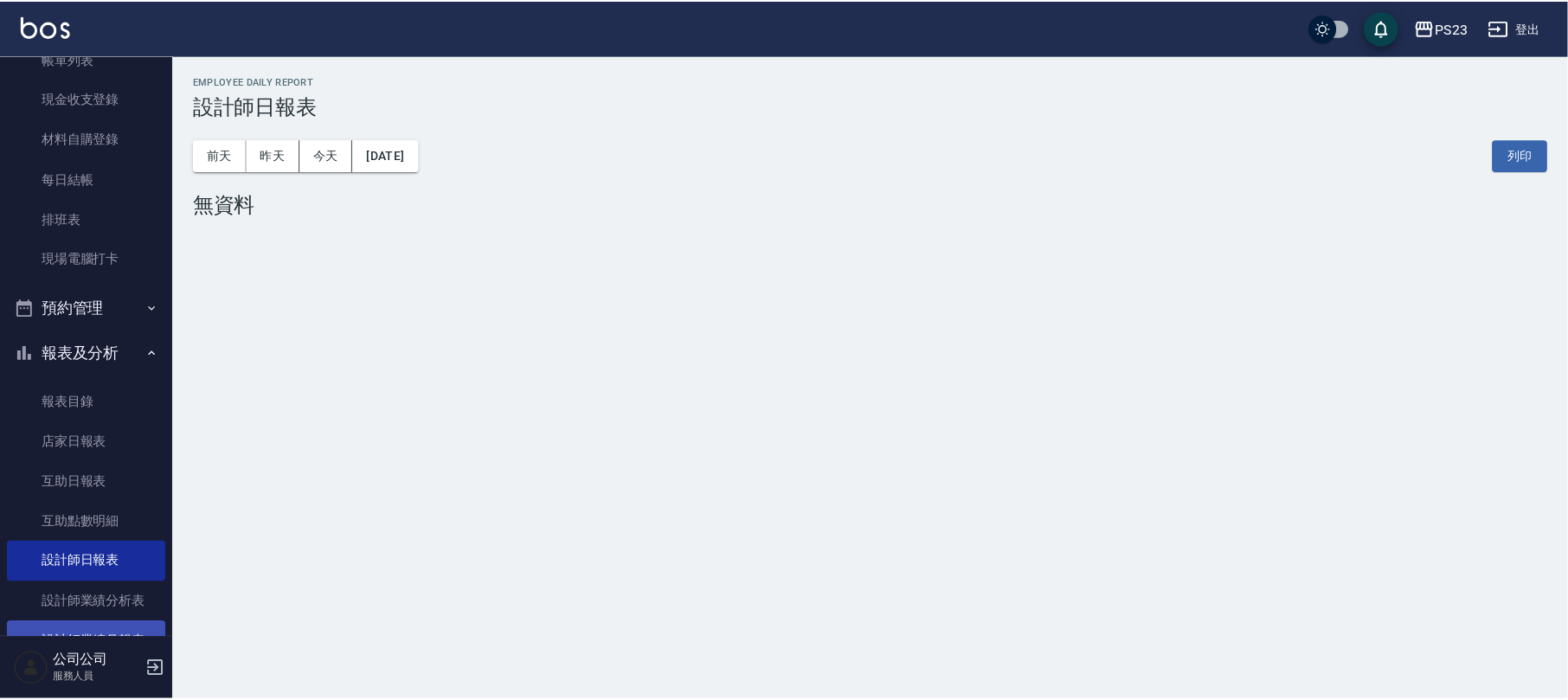
scroll to position [252, 0]
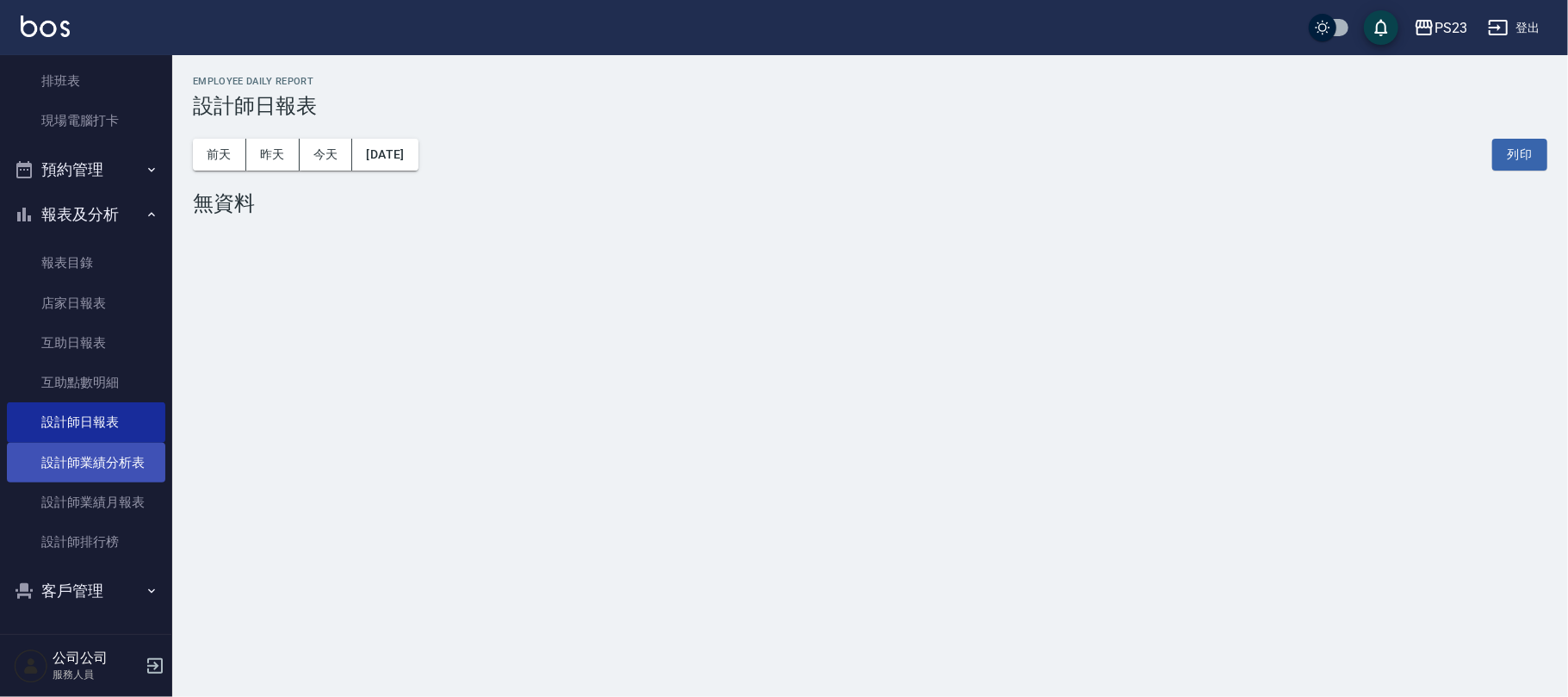
click at [111, 452] on link "設計師業績分析表" at bounding box center [86, 463] width 158 height 40
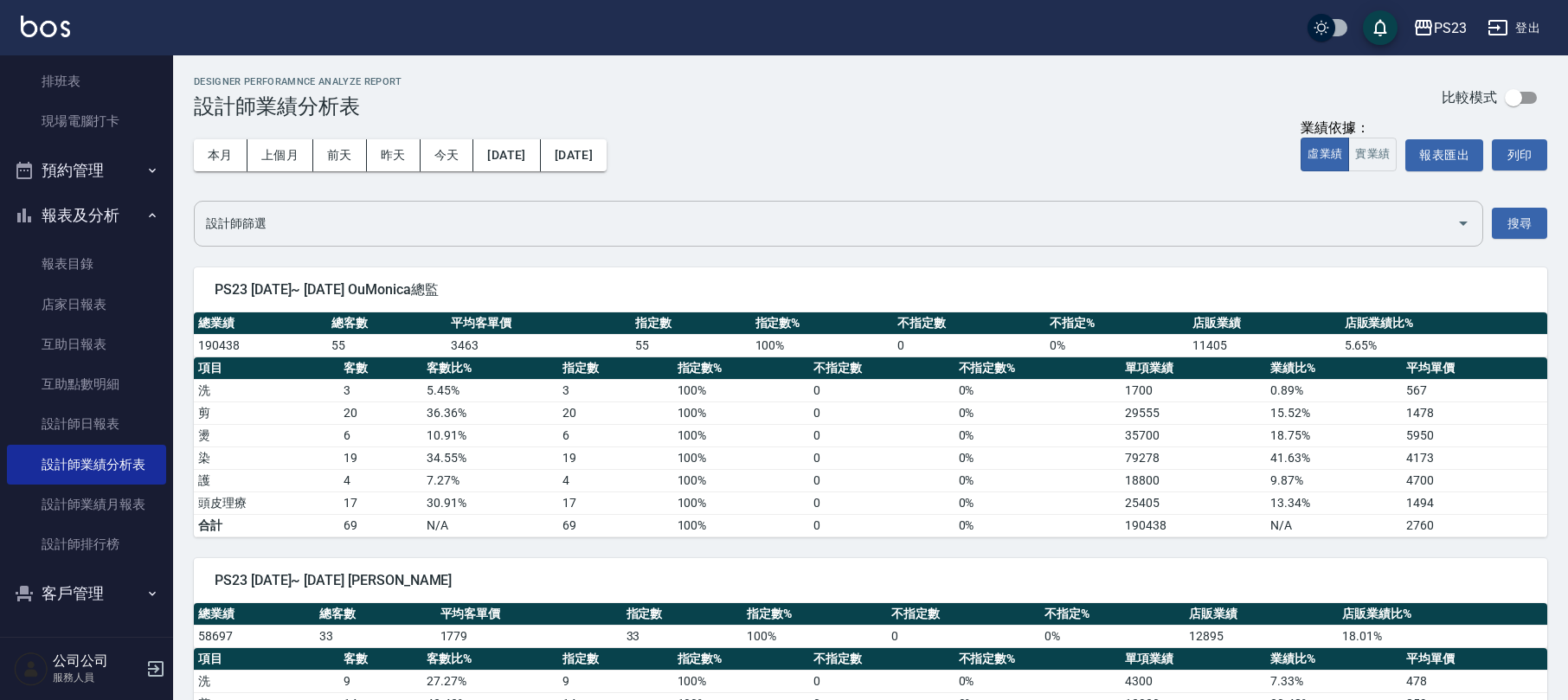
click at [367, 235] on input "設計師篩選" at bounding box center [825, 223] width 1248 height 31
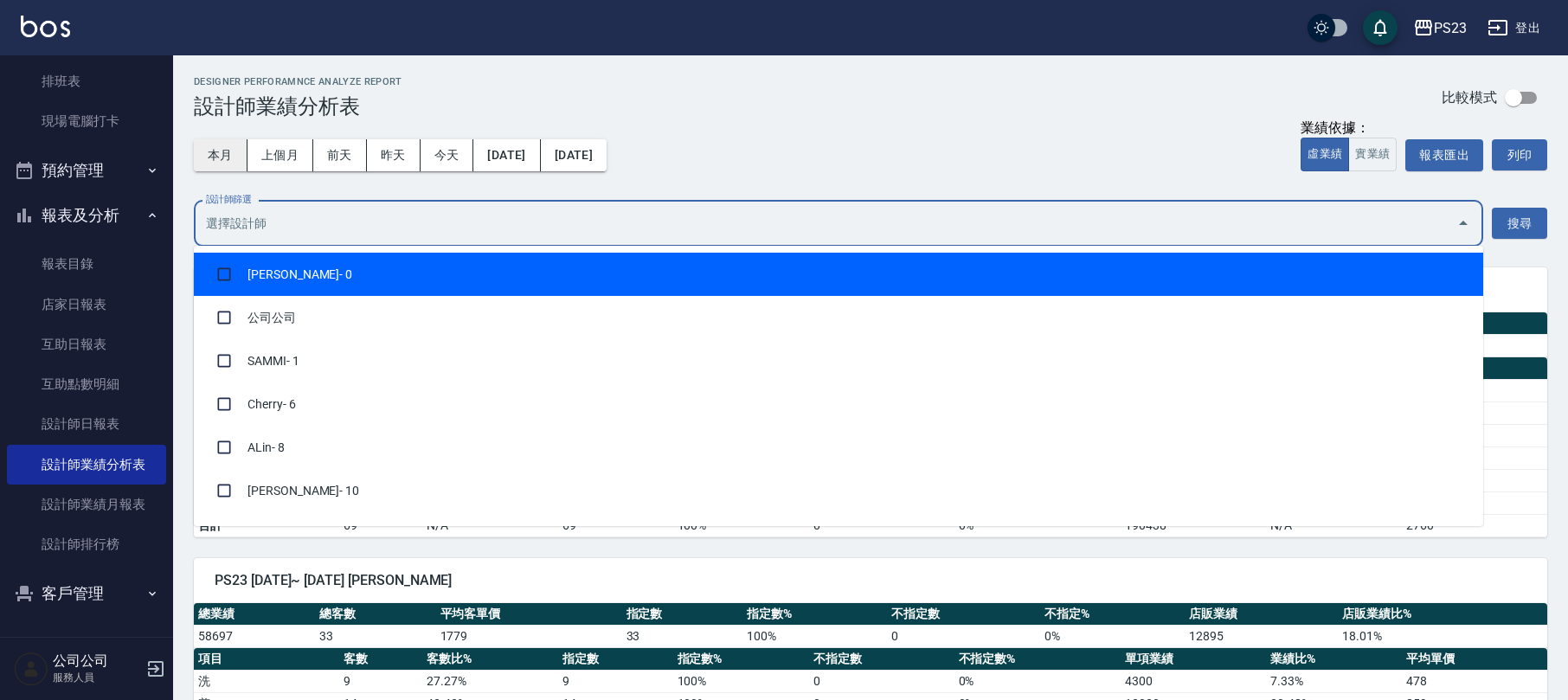
click at [226, 151] on button "本月" at bounding box center [221, 154] width 54 height 32
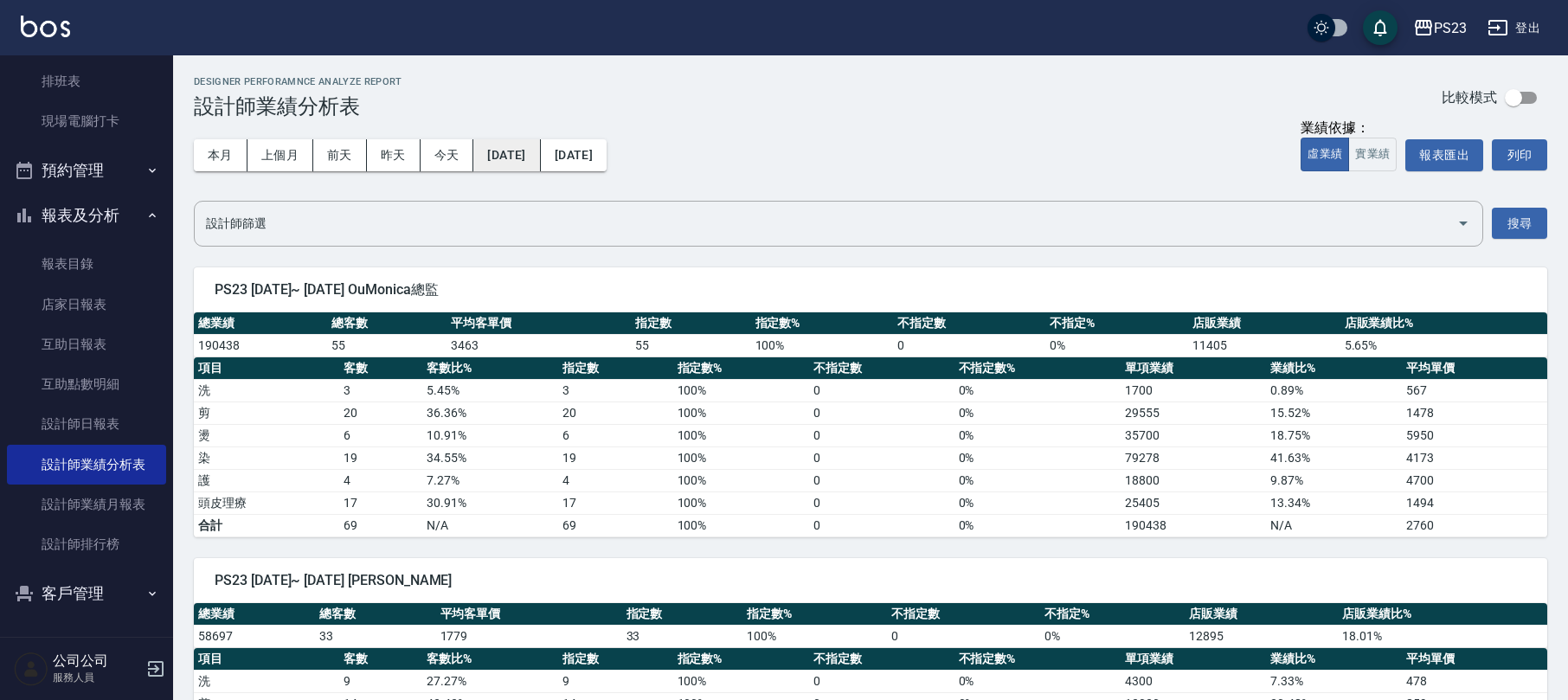
click at [540, 161] on button "[DATE]" at bounding box center [506, 154] width 66 height 32
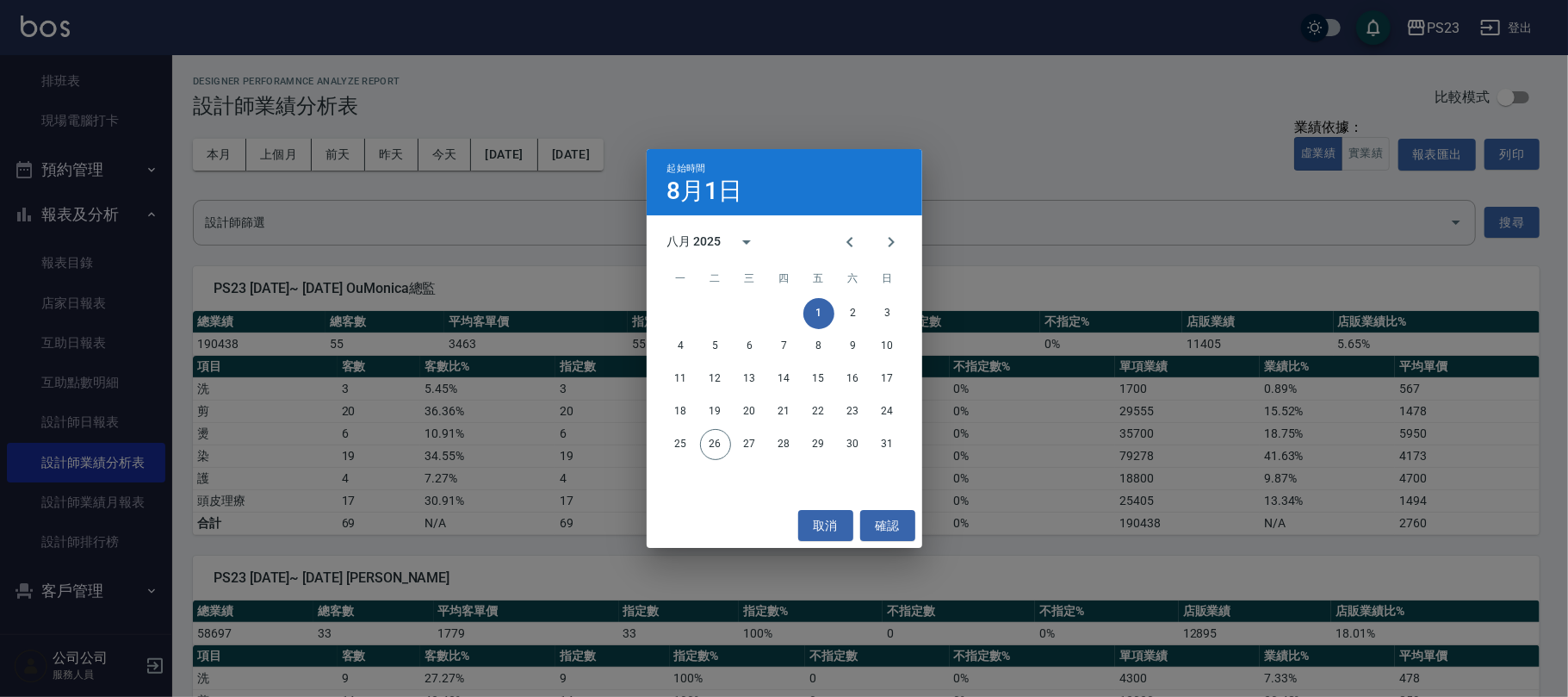
click at [618, 149] on div "起始時間 [DATE] 八月 2025 一 二 三 四 五 六 日 1 2 3 4 5 6 7 8 9 10 11 12 13 14 15 16 17 18 …" at bounding box center [784, 348] width 1568 height 697
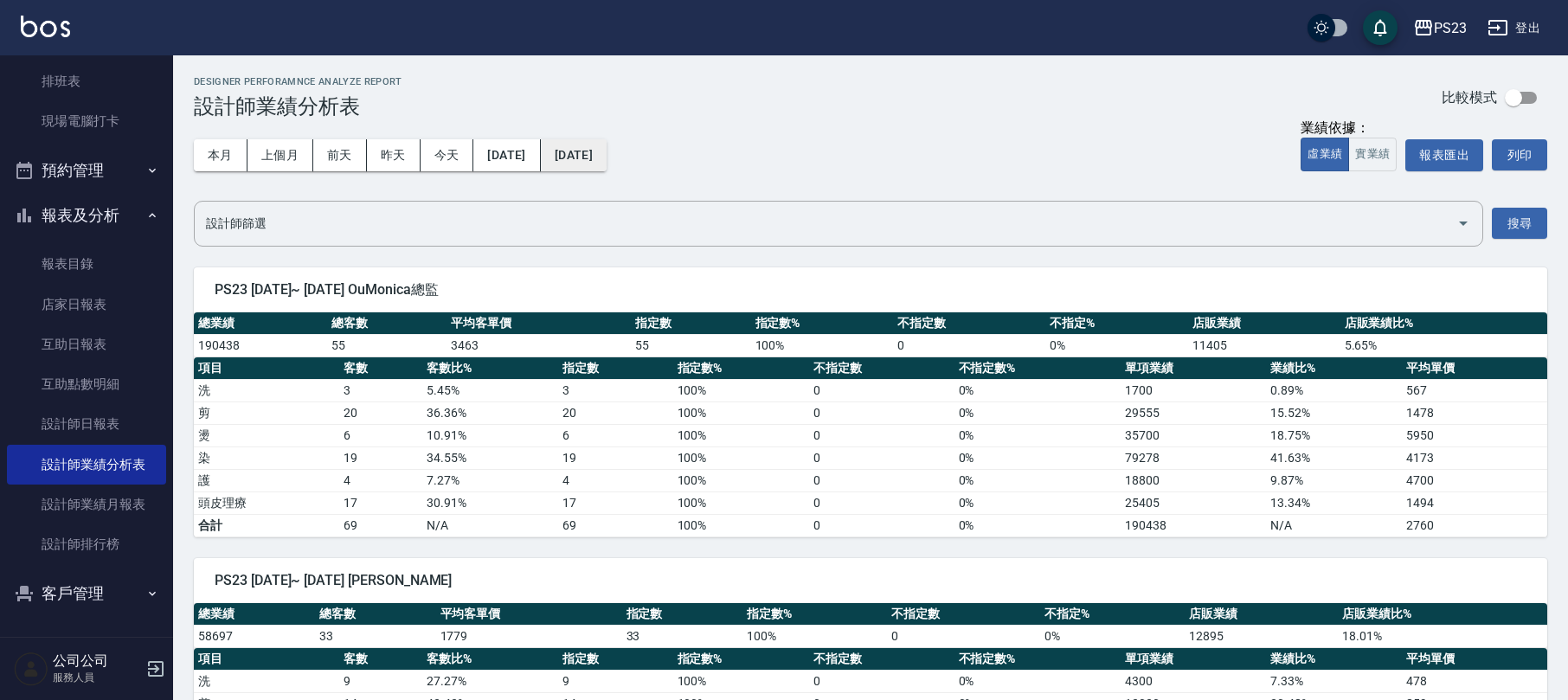
click at [607, 157] on button "[DATE]" at bounding box center [573, 154] width 66 height 32
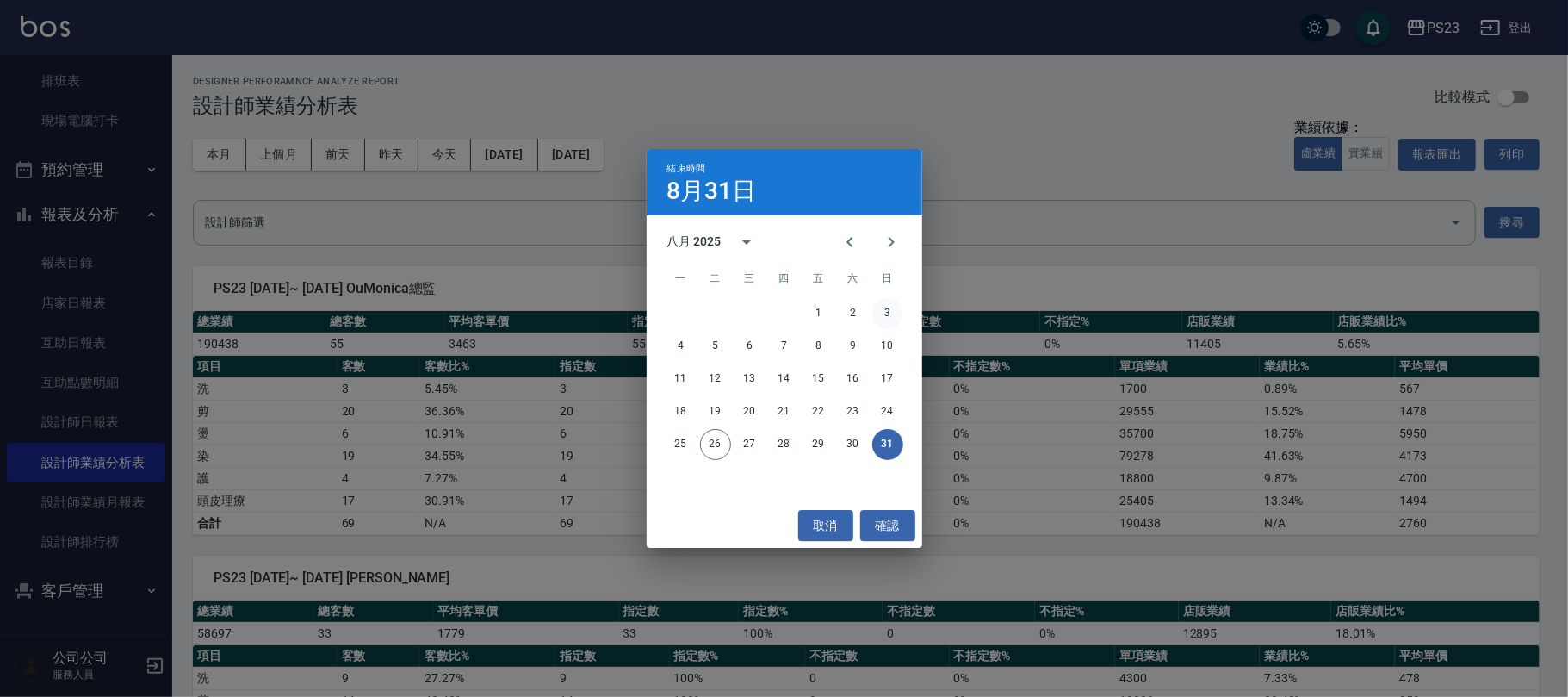
click at [884, 313] on button "3" at bounding box center [888, 313] width 31 height 31
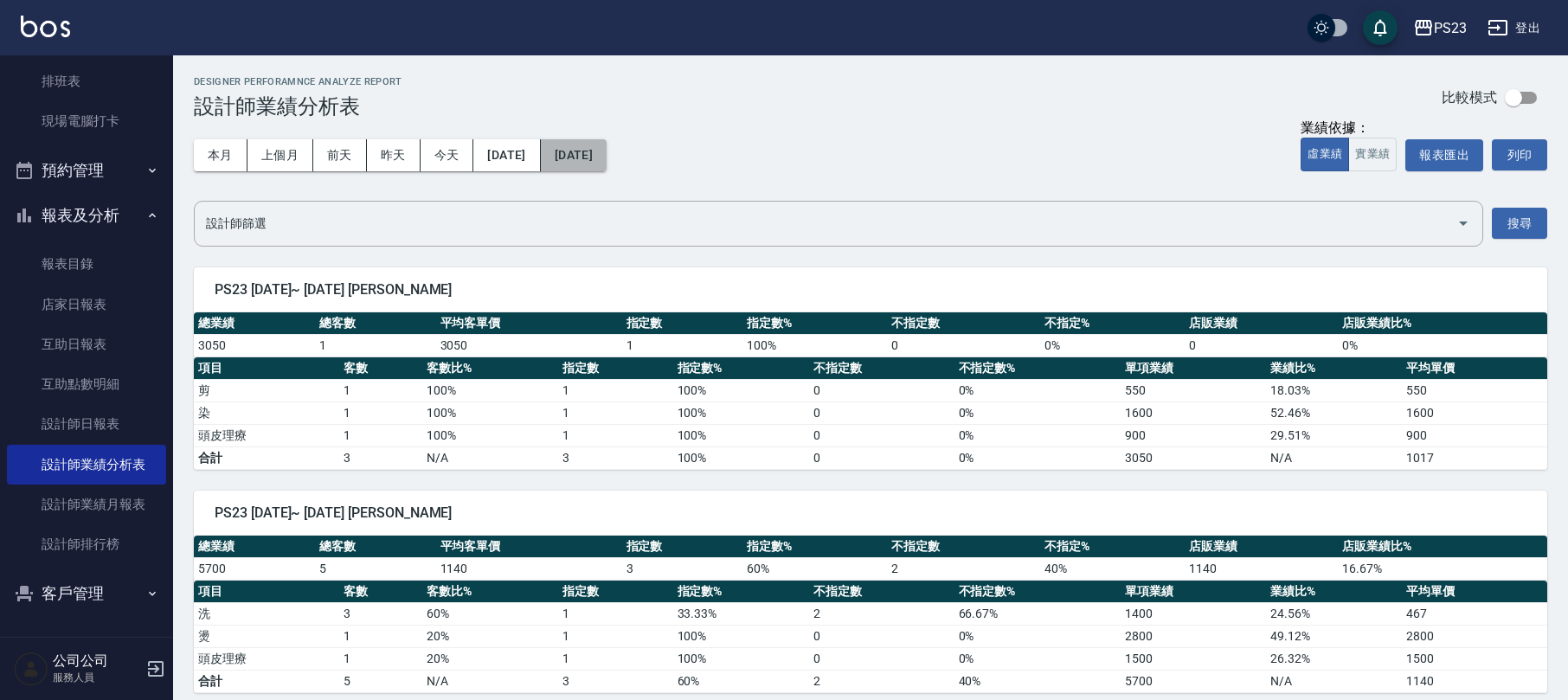
click at [607, 161] on button "[DATE]" at bounding box center [573, 154] width 66 height 32
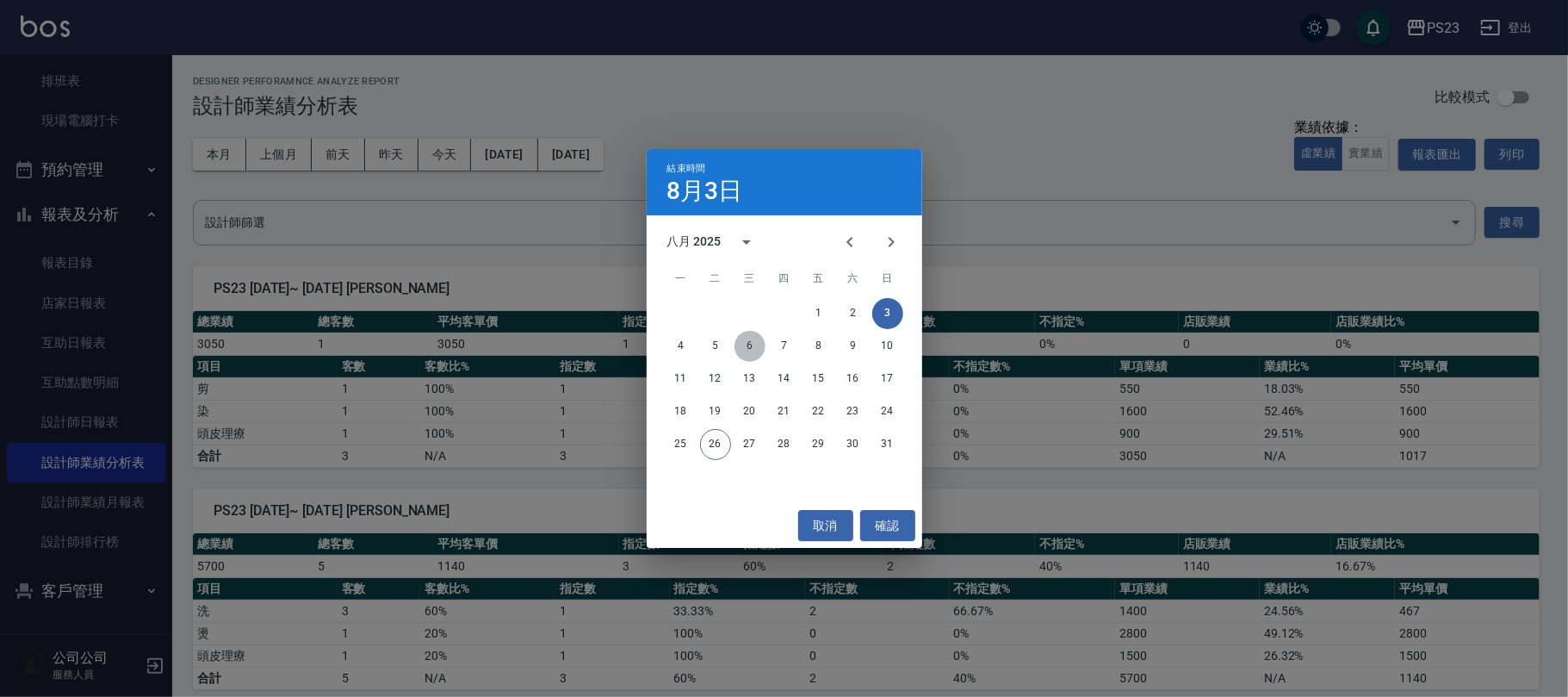
click at [756, 342] on button "6" at bounding box center [750, 346] width 31 height 31
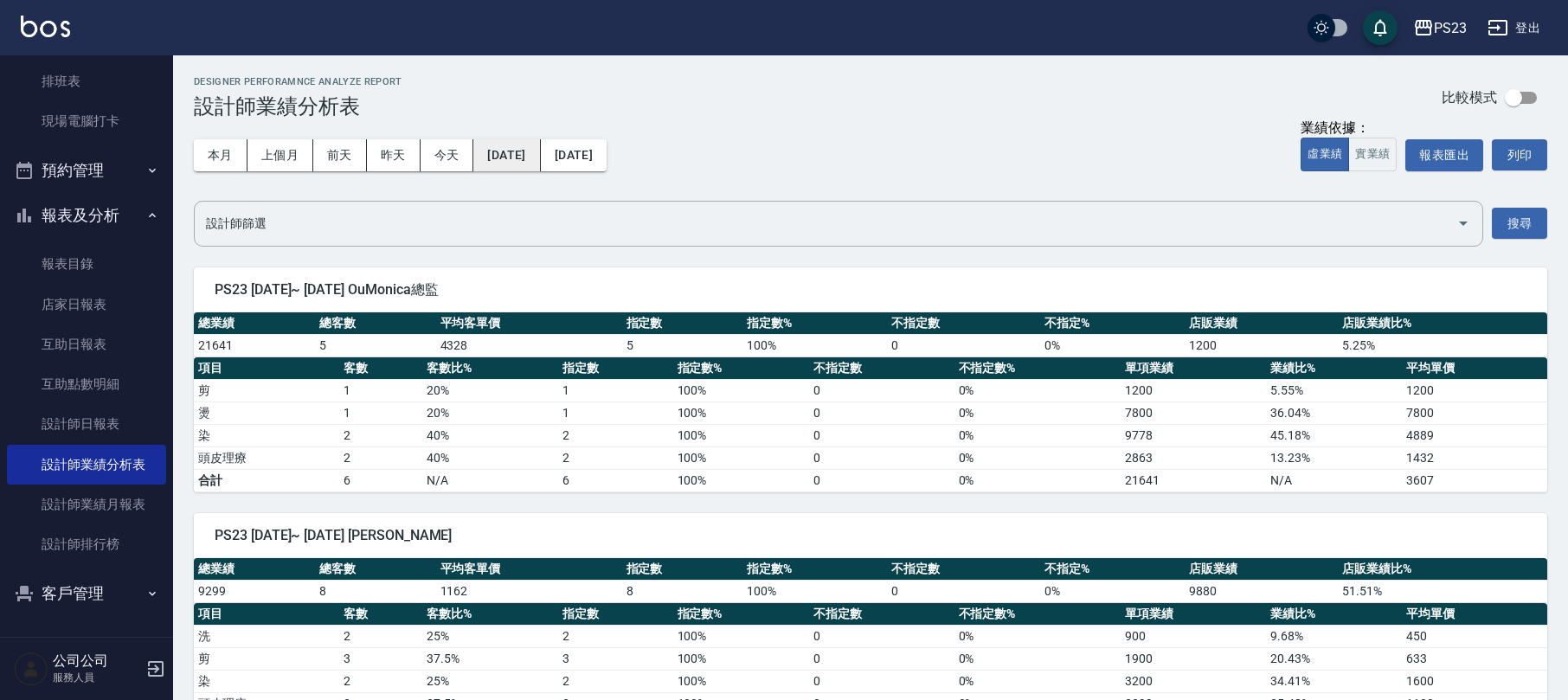
click at [518, 144] on button "[DATE]" at bounding box center [506, 154] width 66 height 32
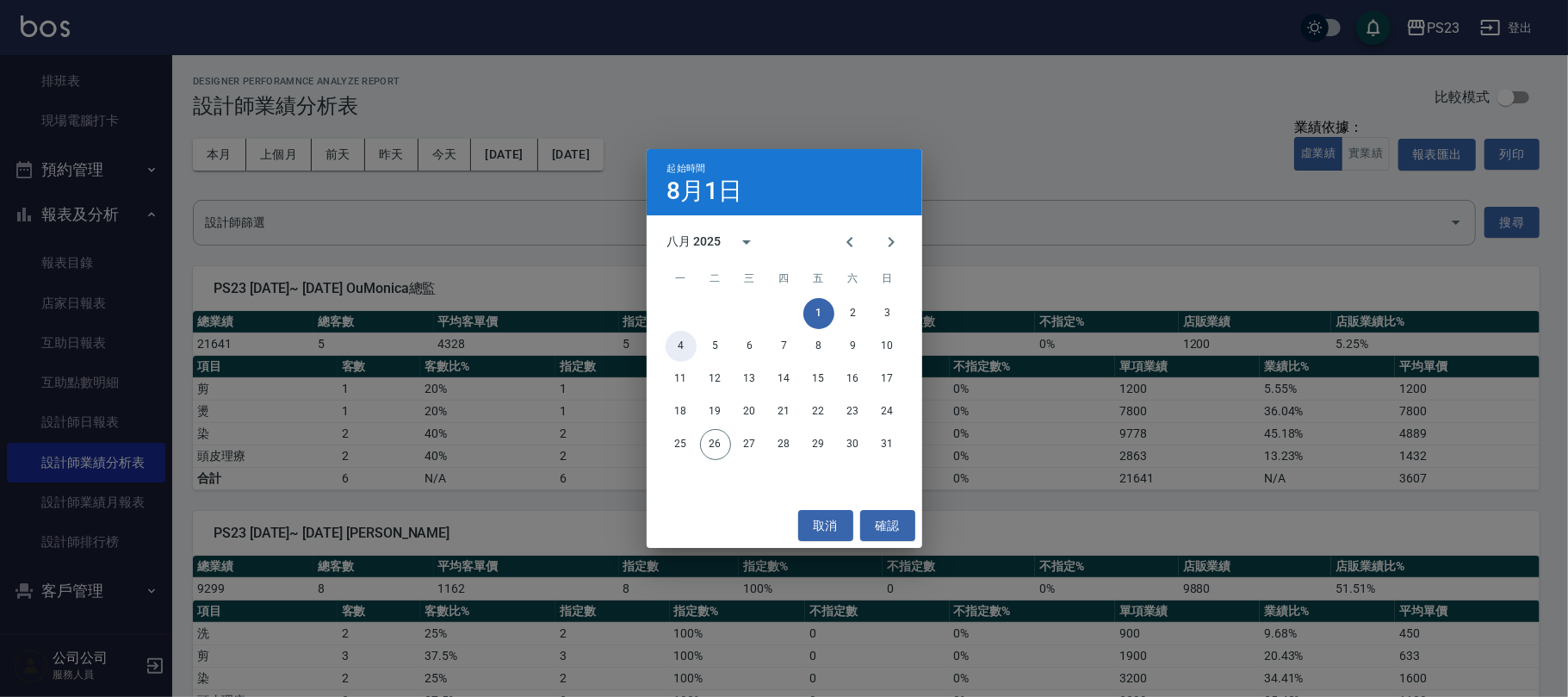
click at [673, 348] on button "4" at bounding box center [680, 346] width 31 height 31
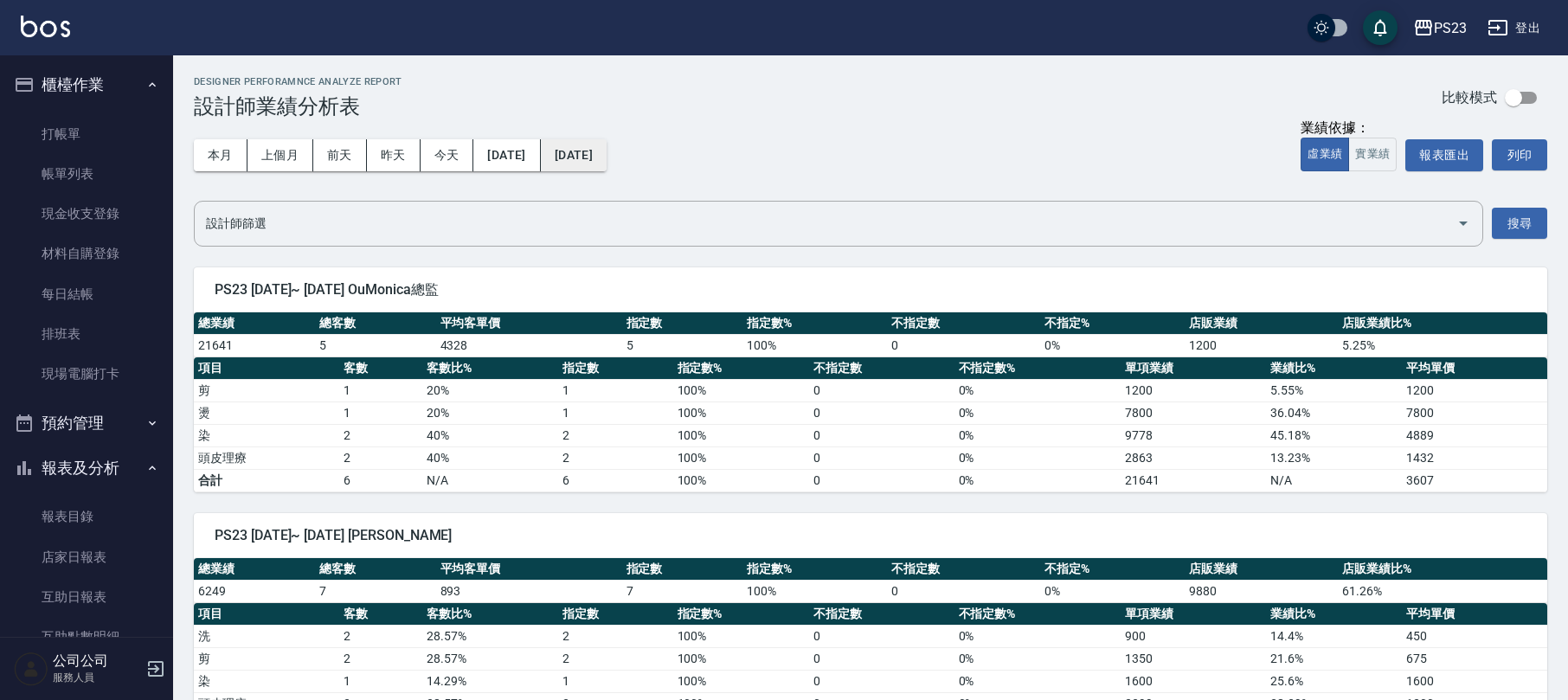
click at [607, 160] on button "[DATE]" at bounding box center [573, 154] width 66 height 32
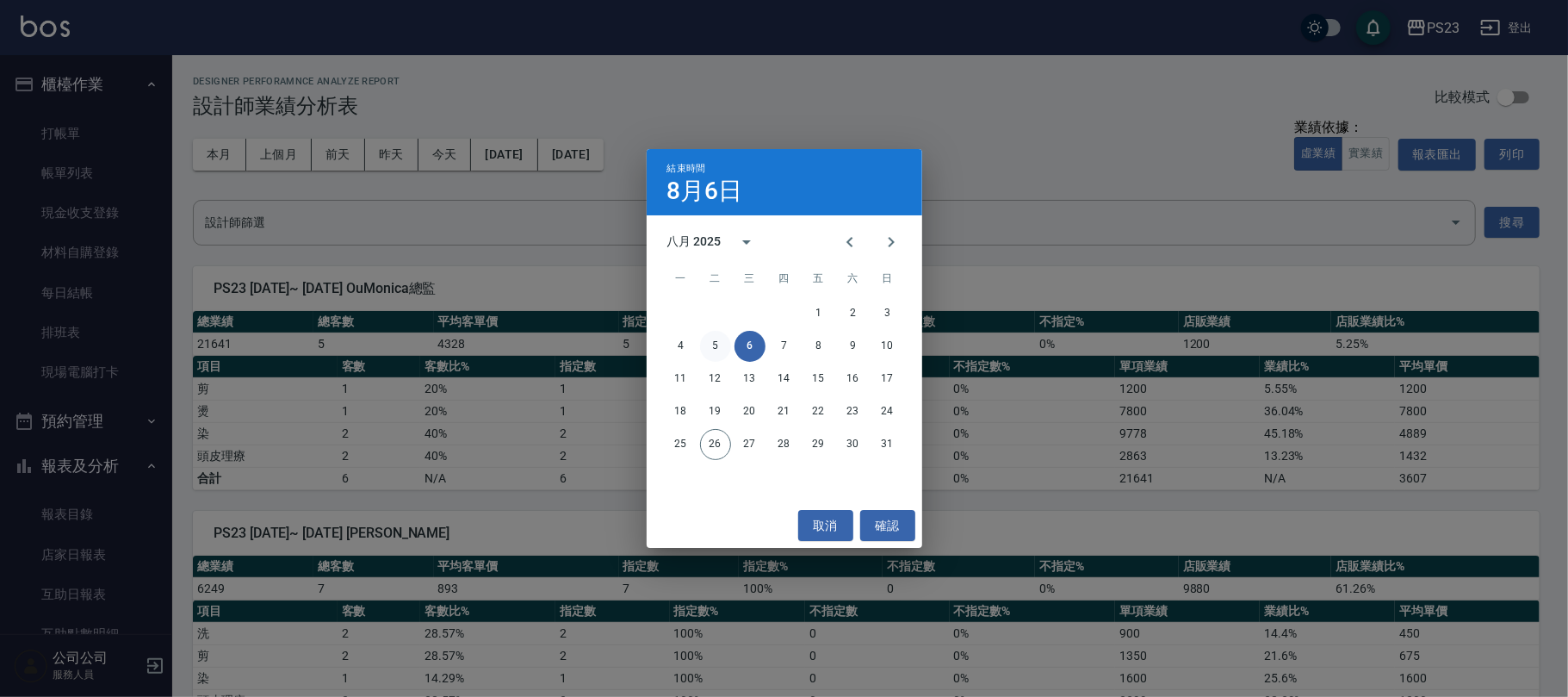
click at [707, 343] on button "5" at bounding box center [716, 346] width 31 height 31
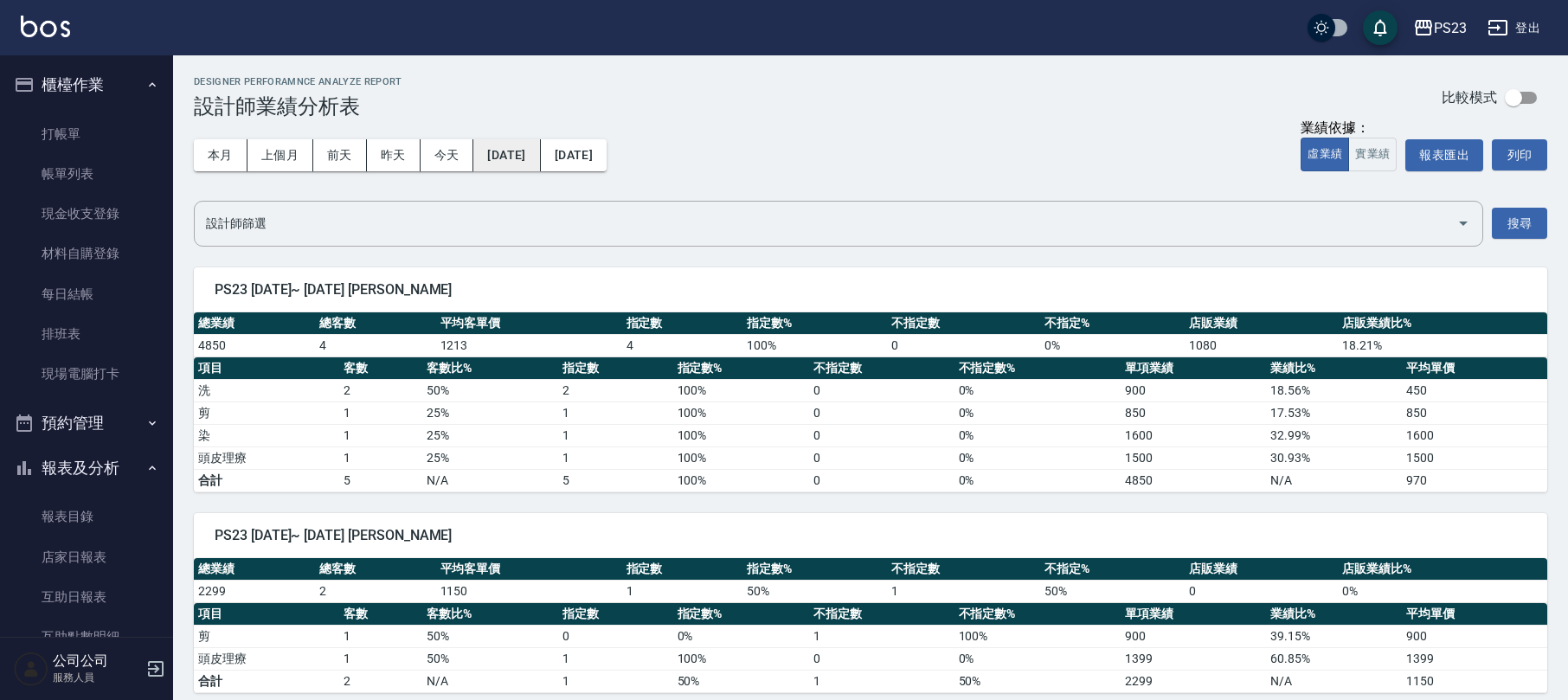
click at [527, 150] on button "[DATE]" at bounding box center [506, 154] width 66 height 32
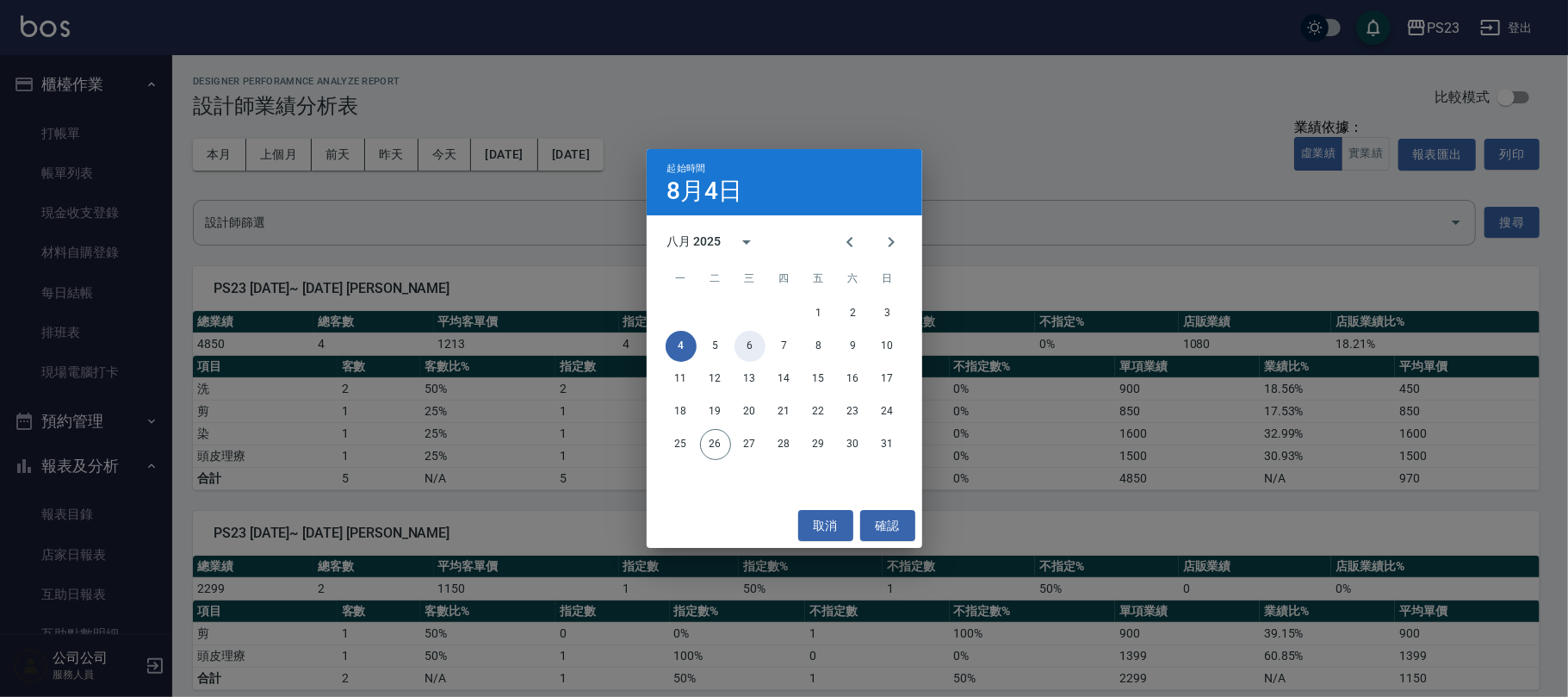
click at [744, 343] on button "6" at bounding box center [750, 346] width 31 height 31
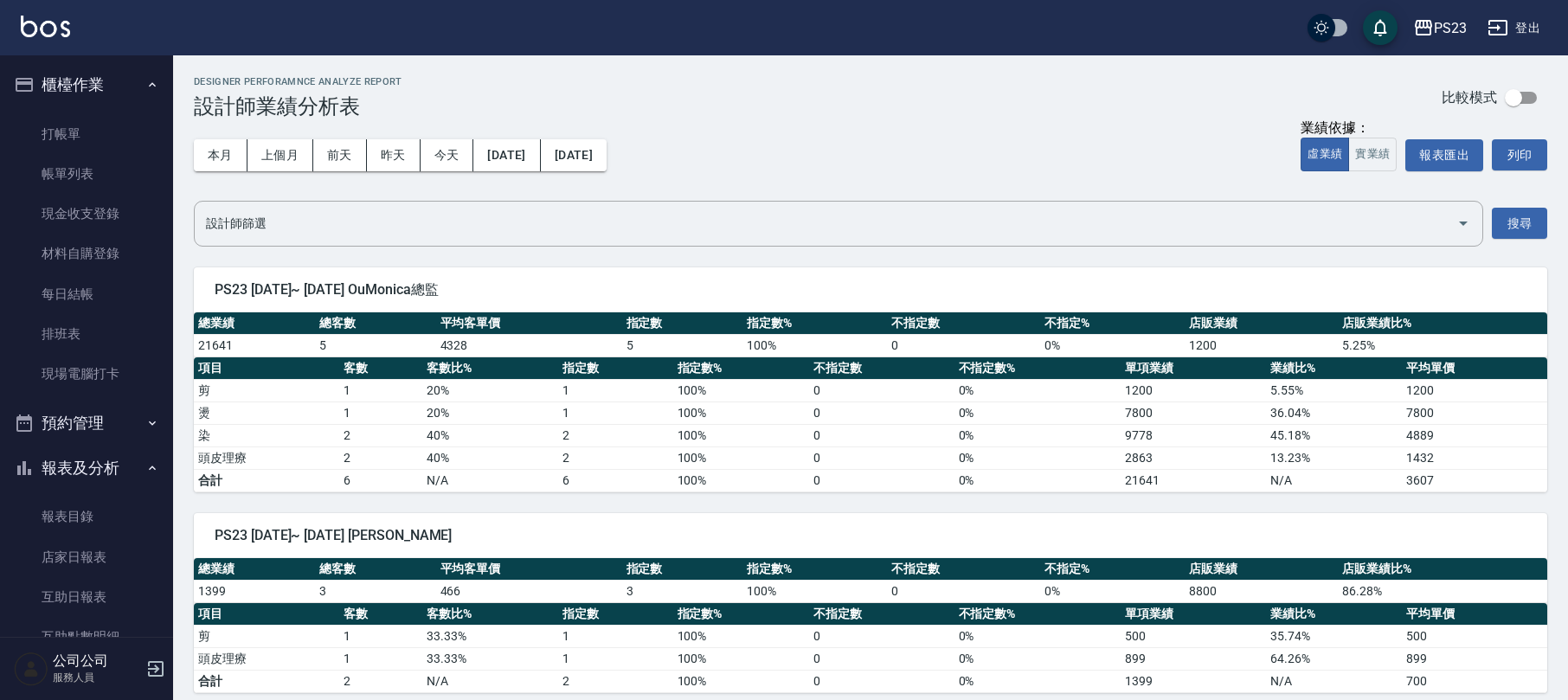
scroll to position [346, 0]
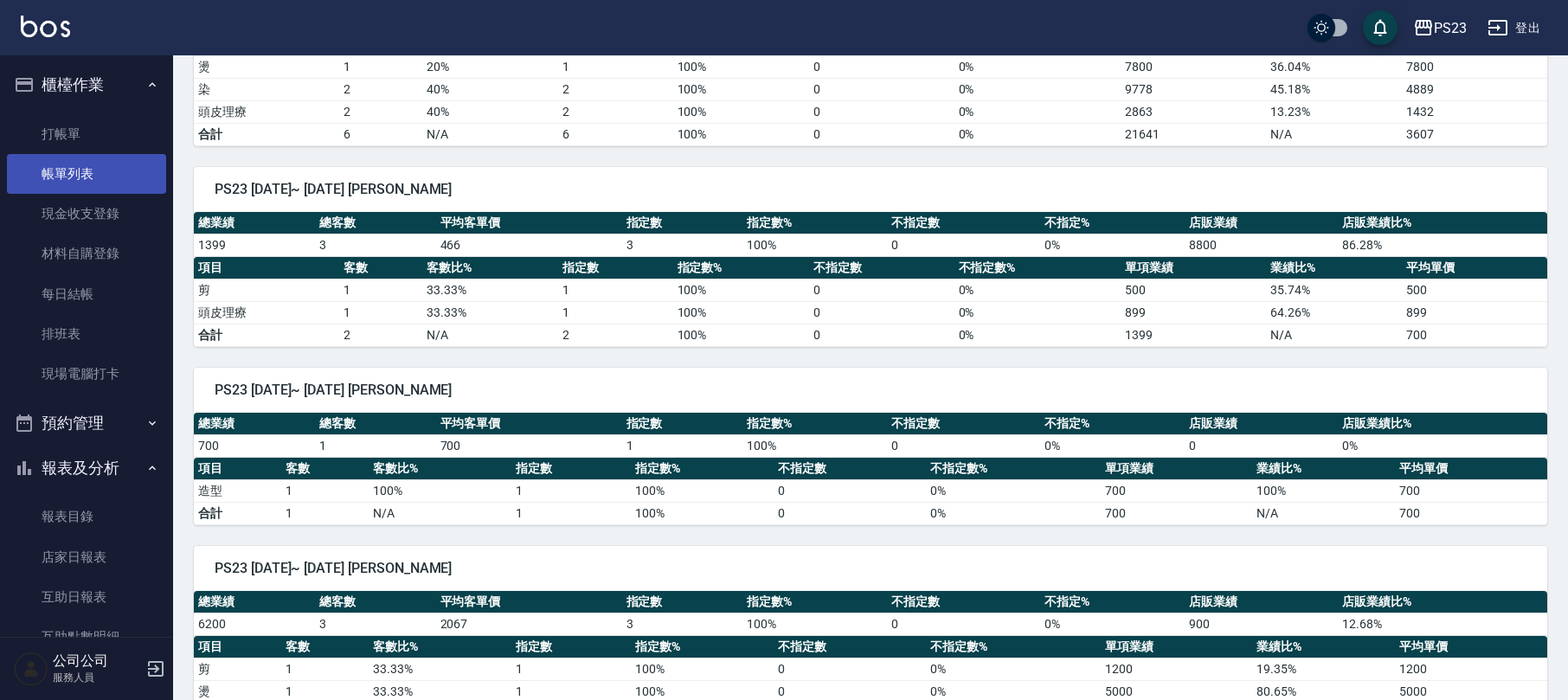
click at [97, 176] on link "帳單列表" at bounding box center [86, 175] width 159 height 40
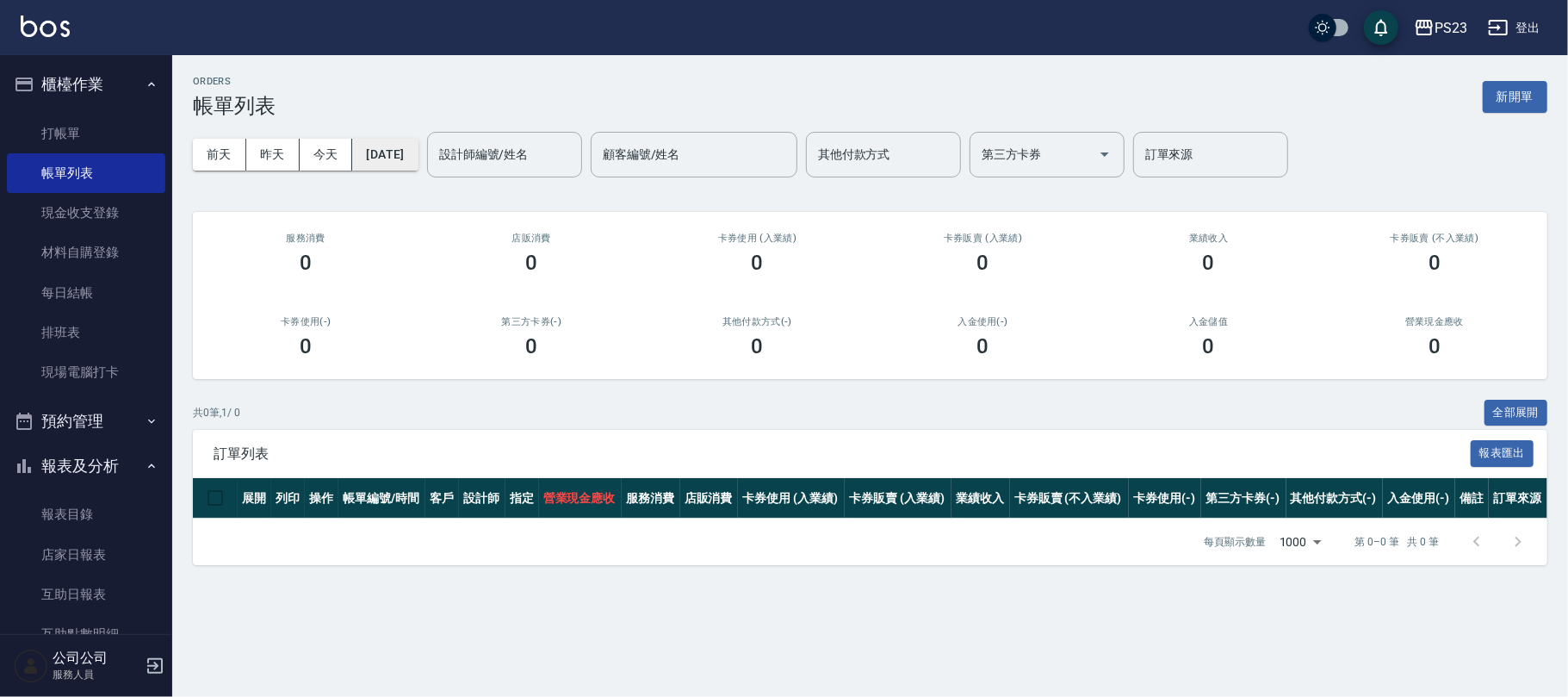
click at [398, 162] on button "[DATE]" at bounding box center [385, 154] width 66 height 32
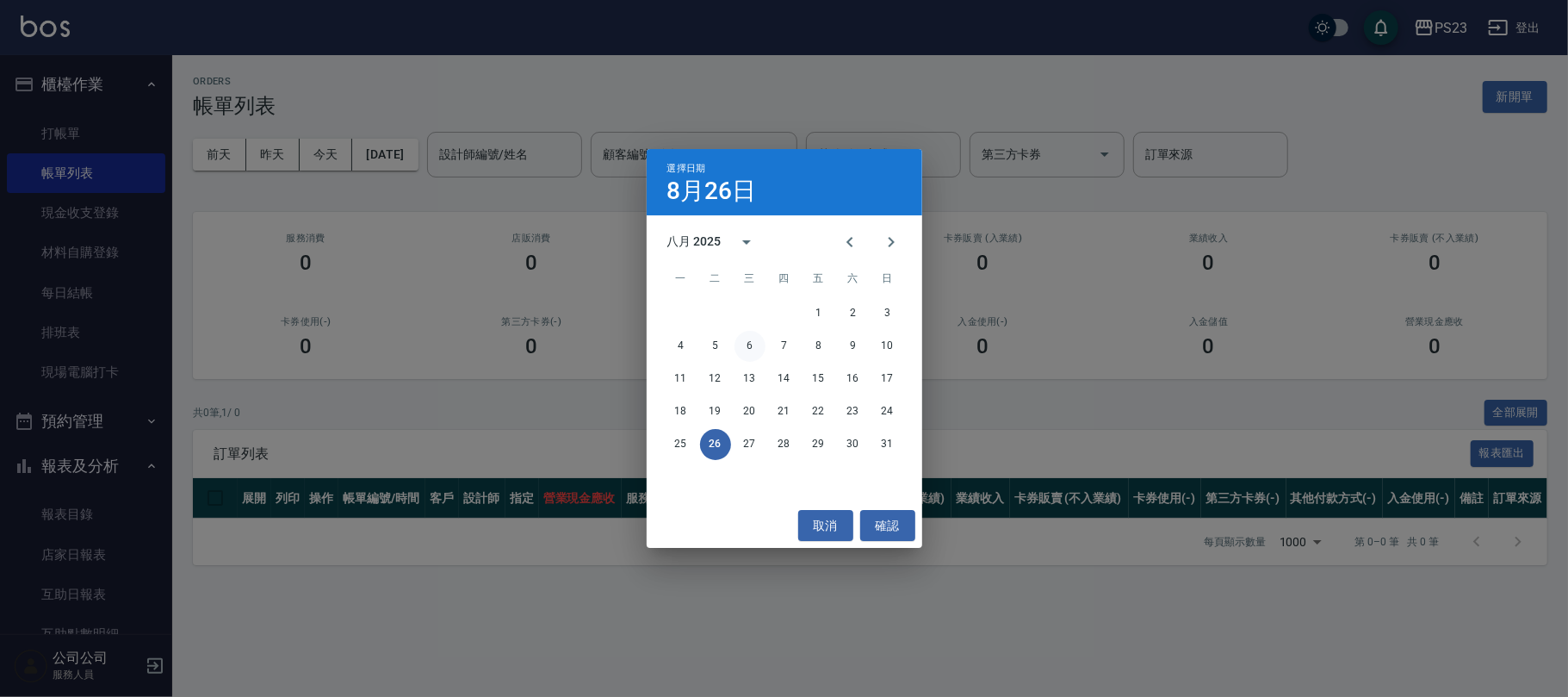
click at [744, 355] on button "6" at bounding box center [750, 346] width 31 height 31
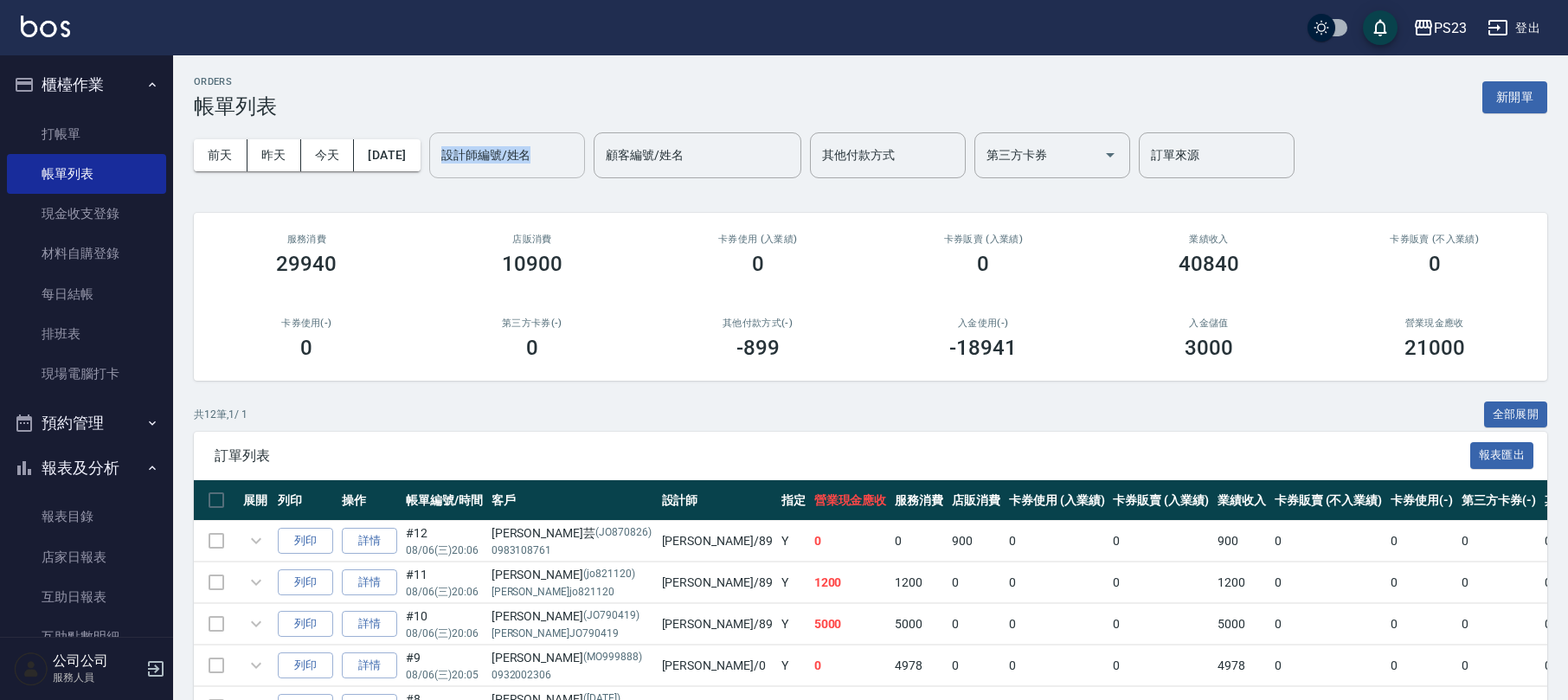
drag, startPoint x: 541, startPoint y: 132, endPoint x: 540, endPoint y: 153, distance: 21.0
click at [541, 133] on div "[DATE] [DATE] [DATE] [DATE] 設計師編號/姓名 設計師編號/姓名 顧客編號/姓名 顧客編號/姓名 其他付款方式 其他付款方式 第三方…" at bounding box center [870, 155] width 1353 height 74
click at [540, 153] on div "設計師編號/姓名 設計師編號/姓名" at bounding box center [507, 155] width 155 height 46
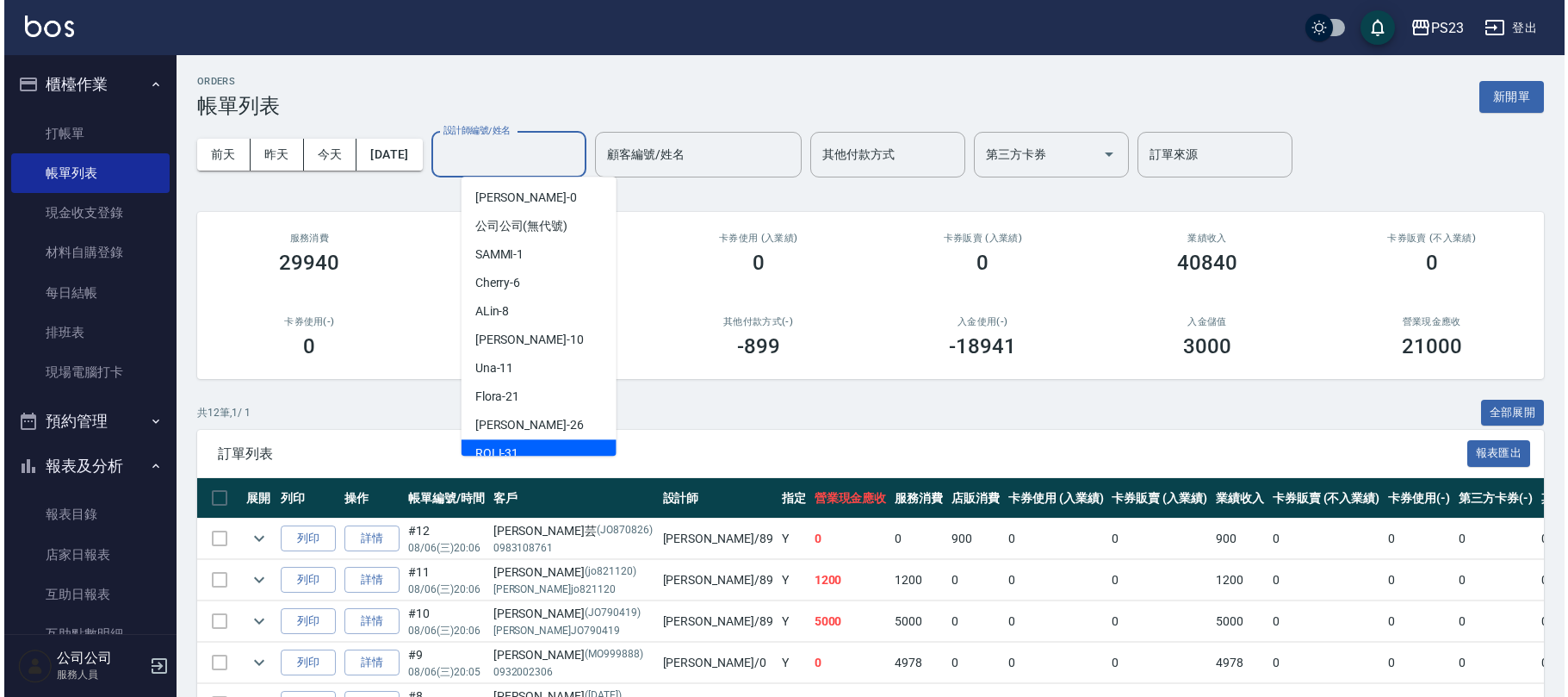
scroll to position [104, 0]
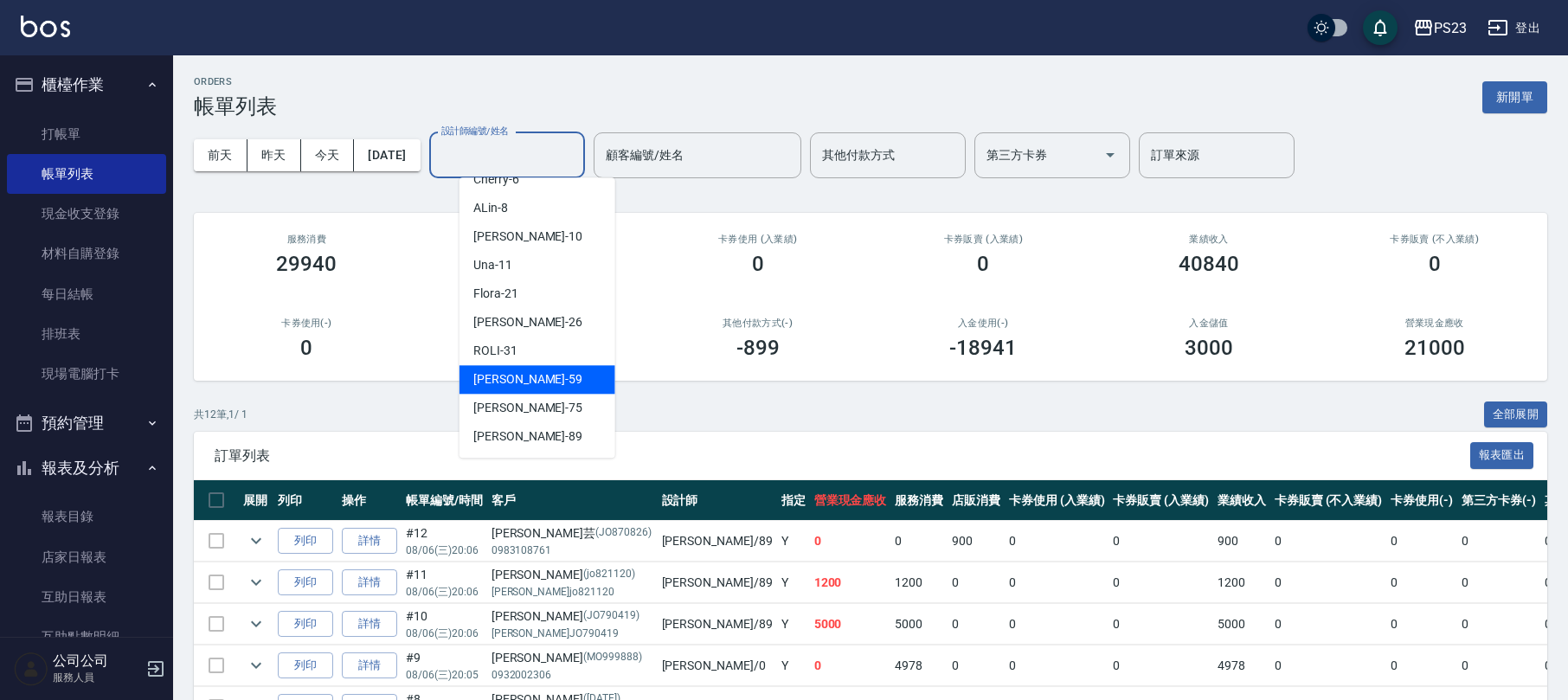
click at [521, 377] on span "Nanako -59" at bounding box center [528, 379] width 109 height 18
type input "Nanako-59"
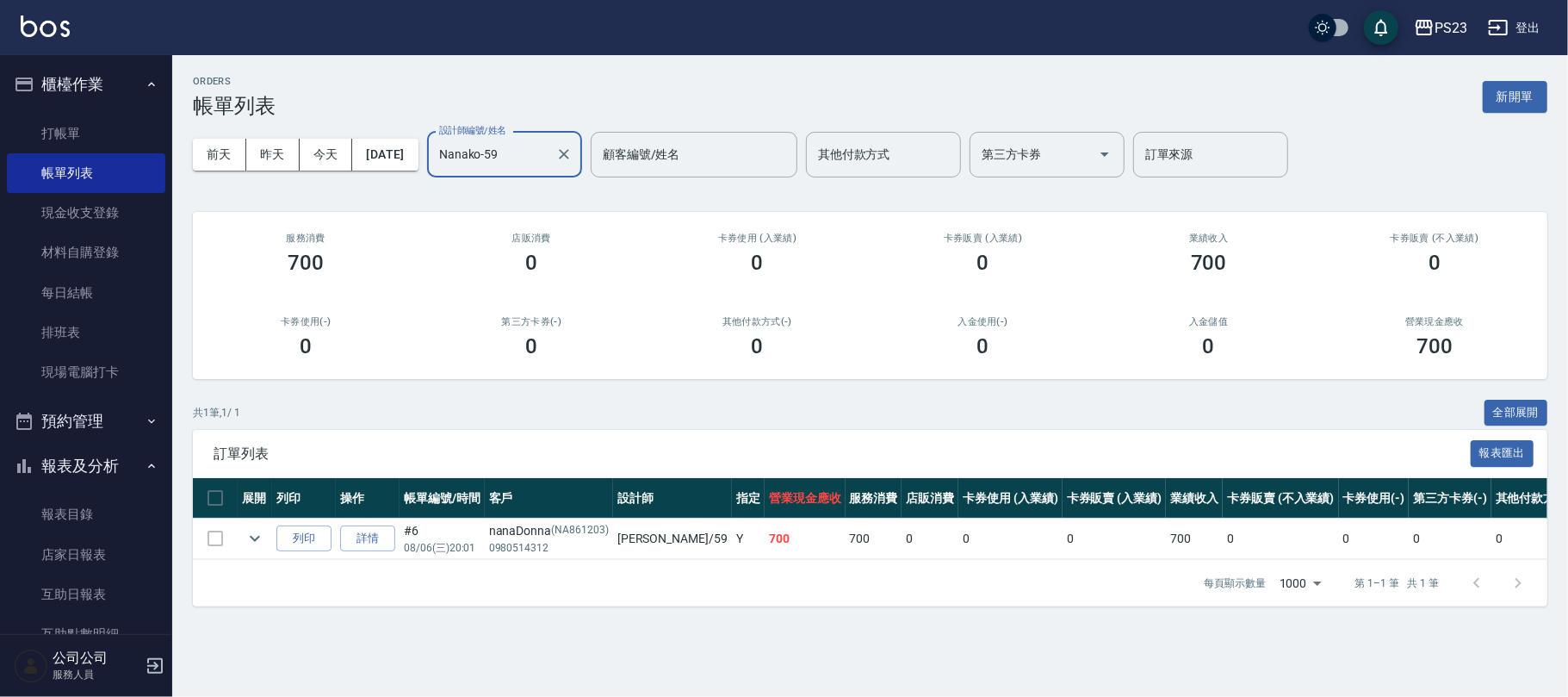
click at [359, 532] on link "詳情" at bounding box center [367, 539] width 55 height 27
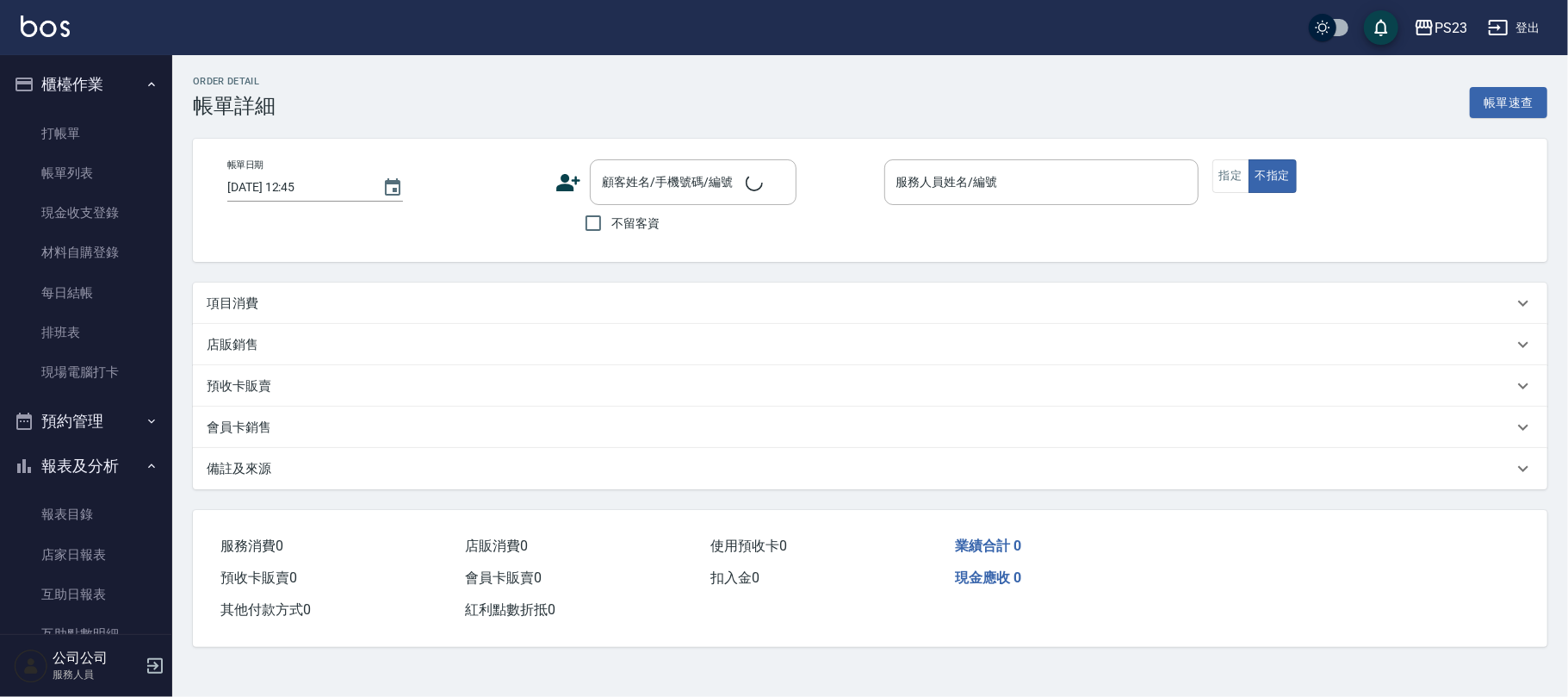
type input "[DATE] 20:01"
type input "Nanako-59"
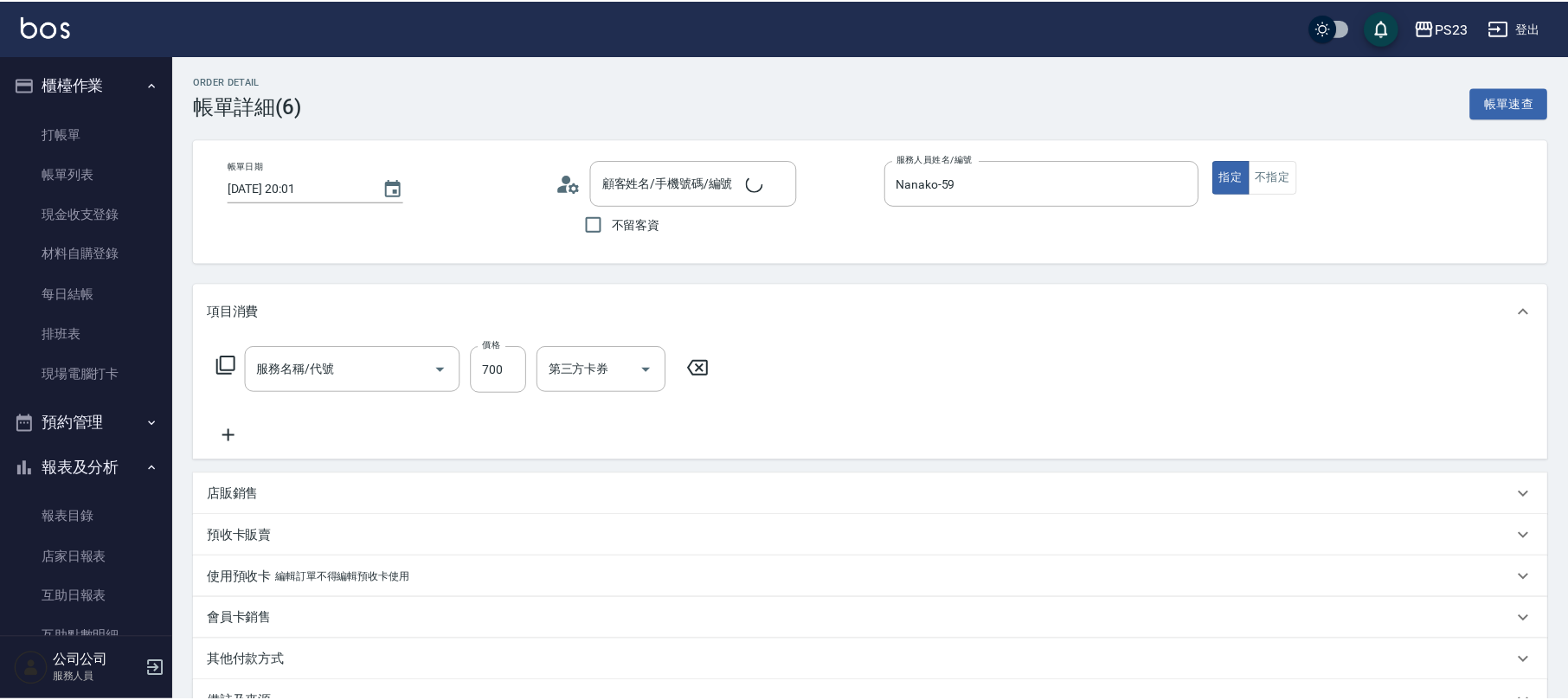
scroll to position [115, 0]
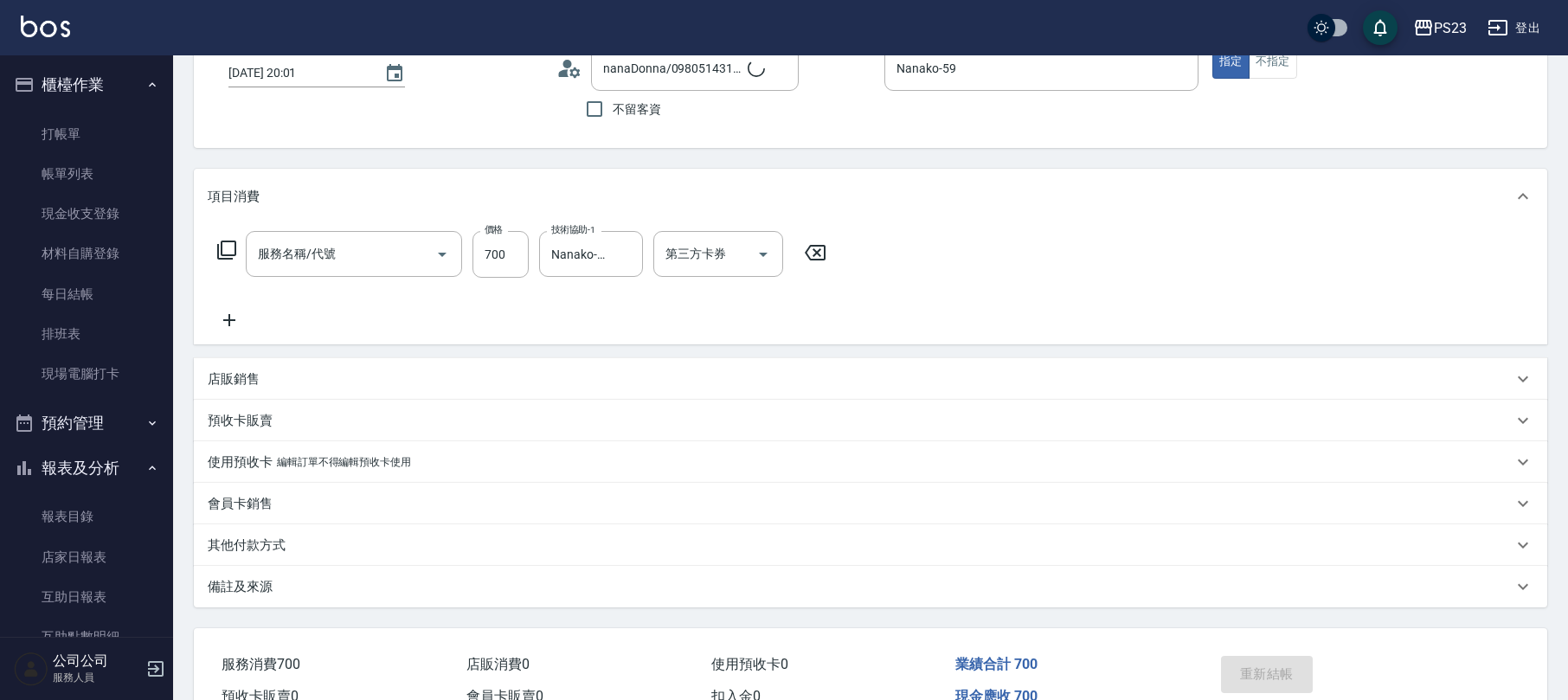
type input "nanaDonna/0980514312/NA861203"
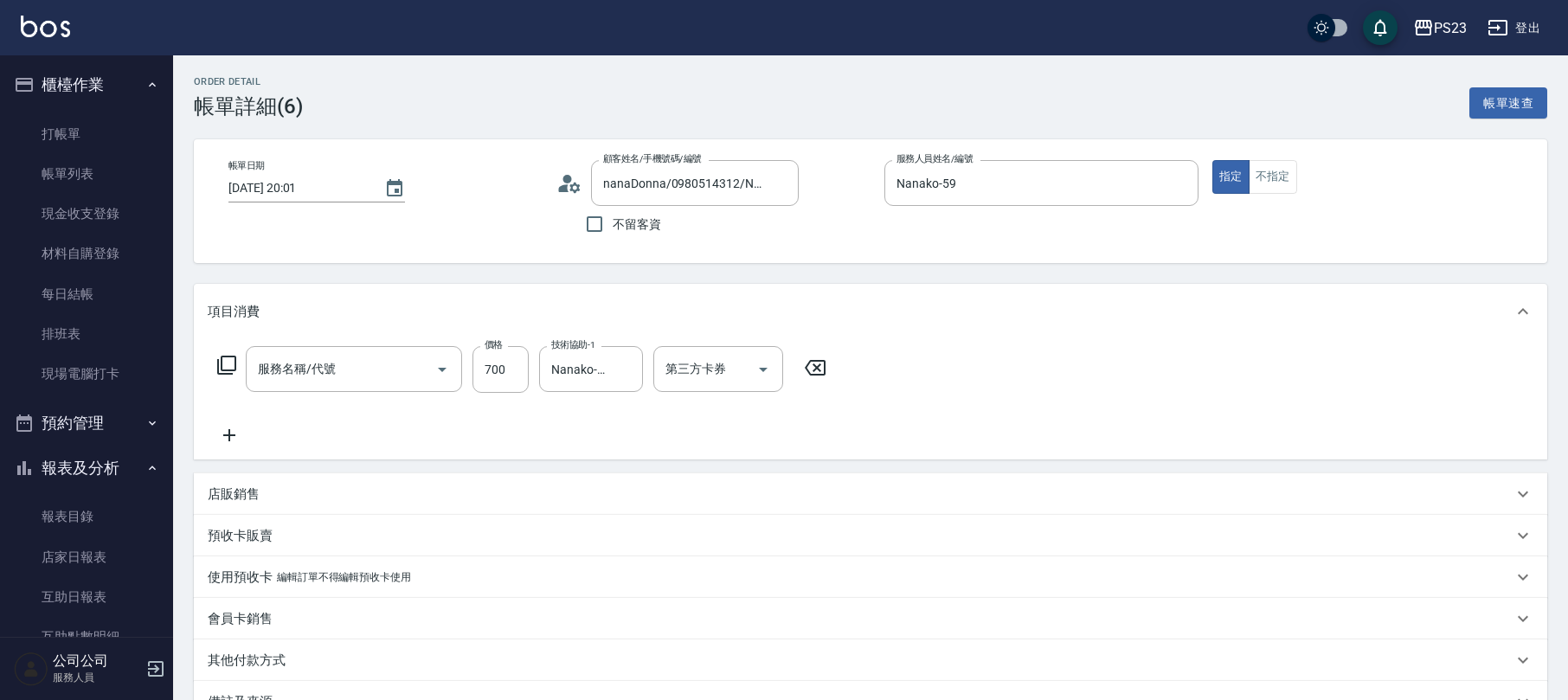
type input "美甲(802)"
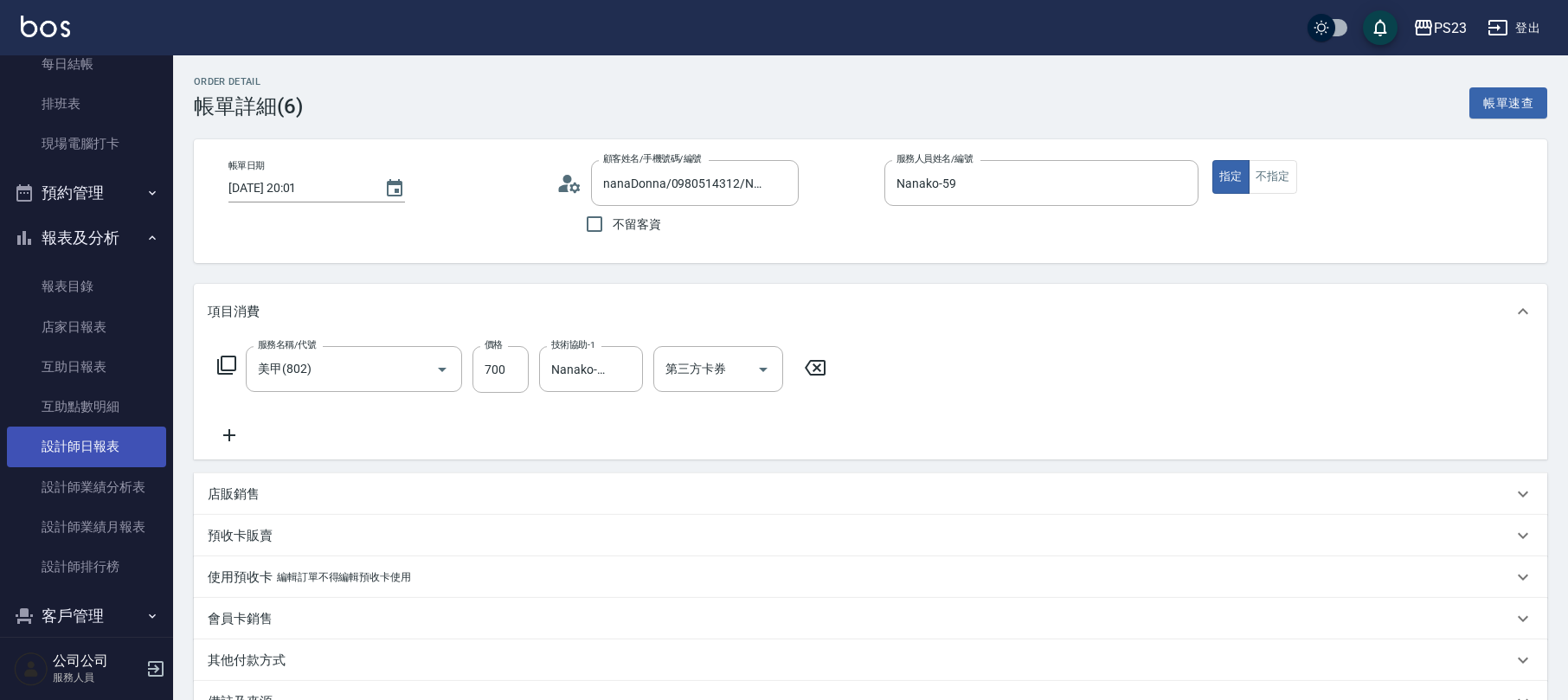
click at [122, 460] on link "設計師日報表" at bounding box center [86, 447] width 159 height 40
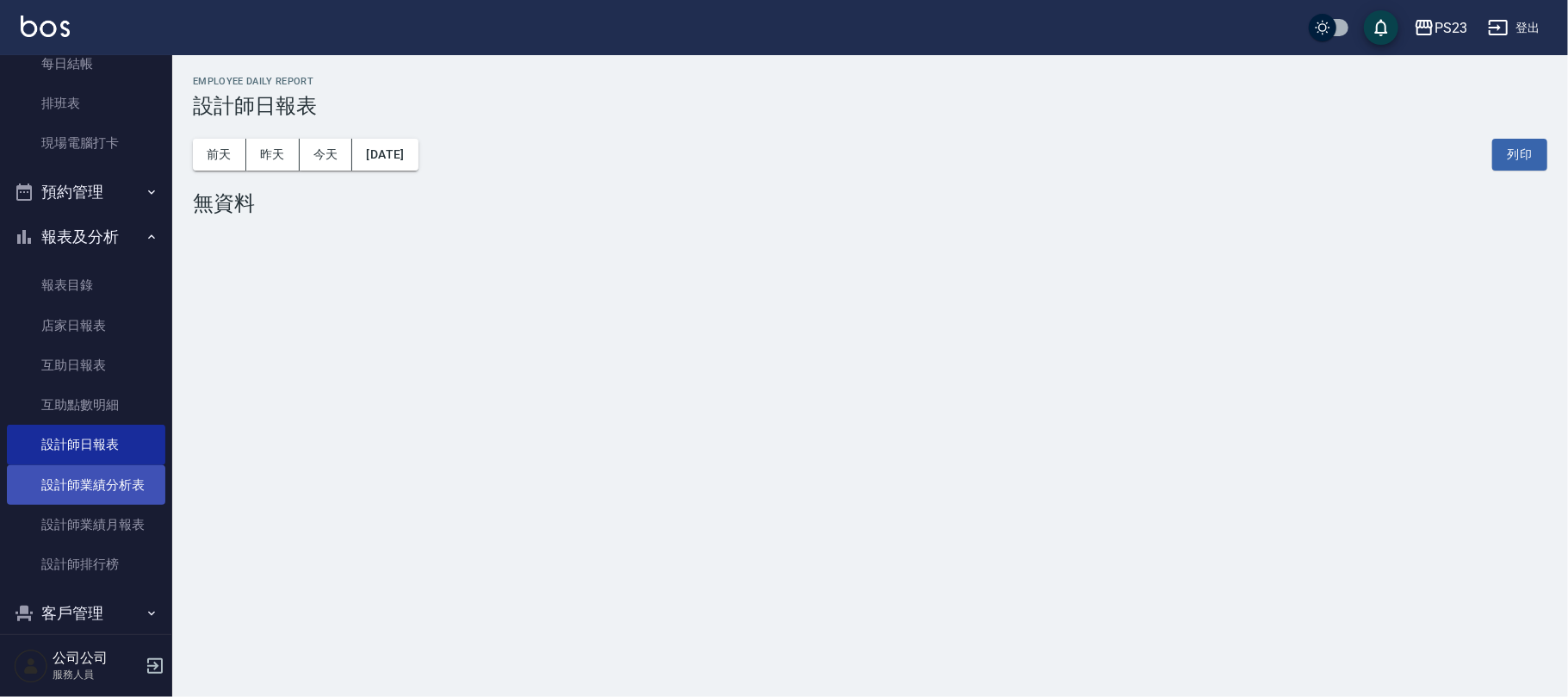
click at [114, 491] on link "設計師業績分析表" at bounding box center [86, 485] width 158 height 40
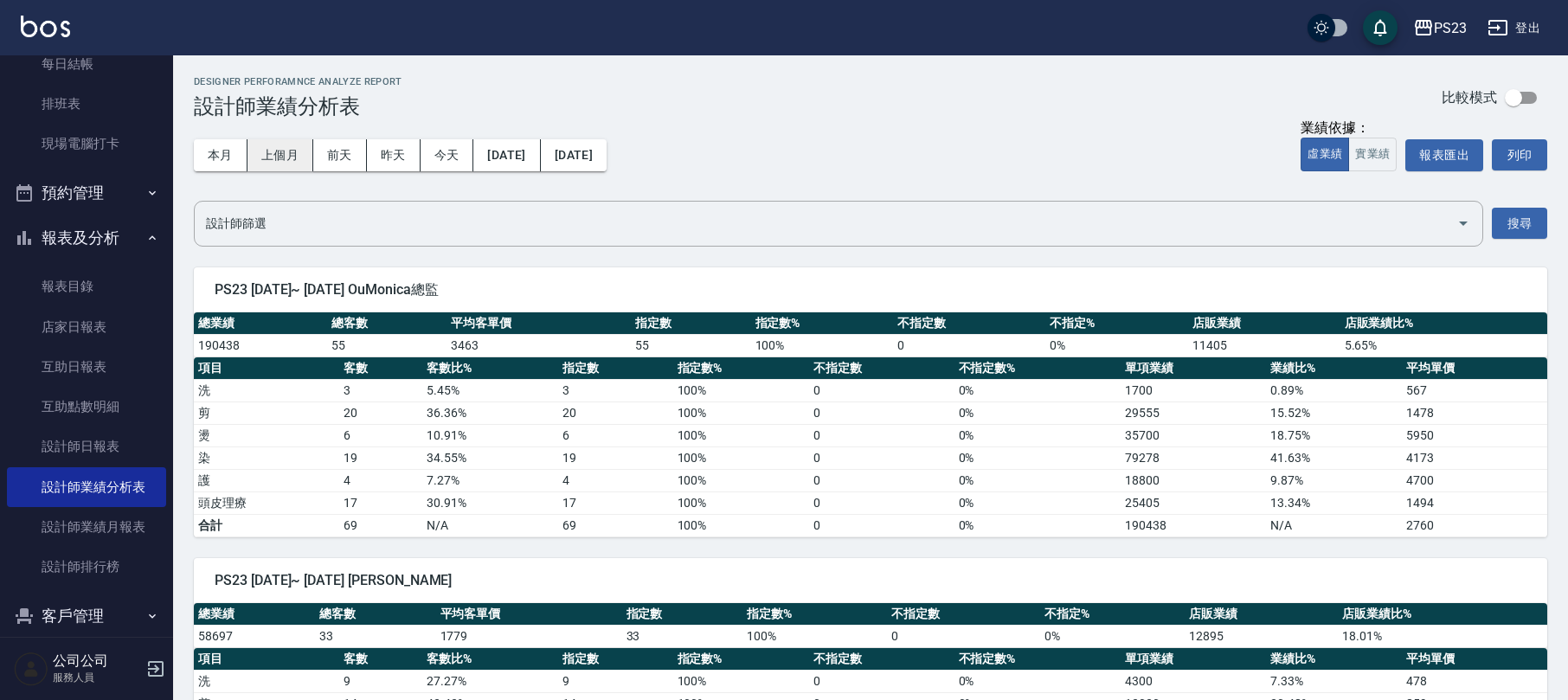
click at [269, 149] on button "上個月" at bounding box center [280, 154] width 66 height 32
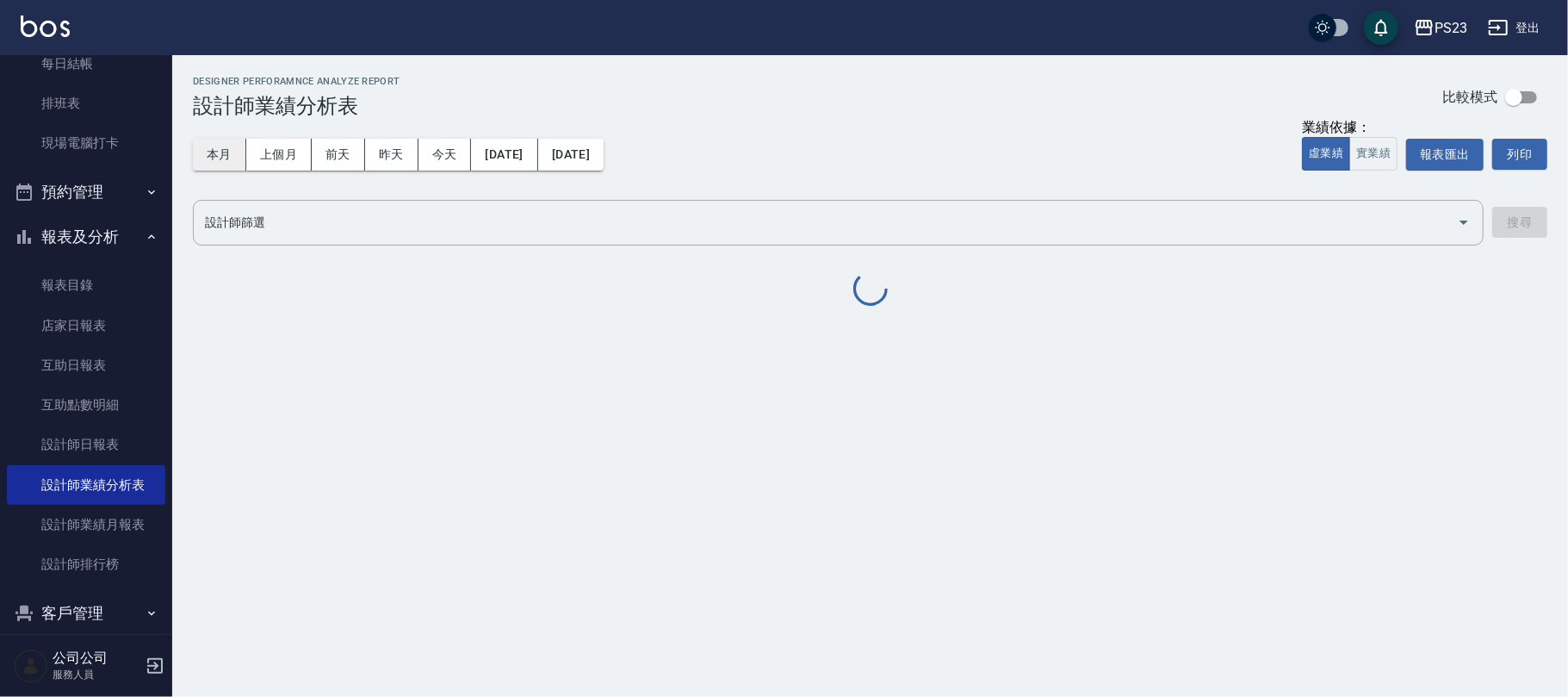
click at [220, 150] on button "本月" at bounding box center [220, 154] width 53 height 32
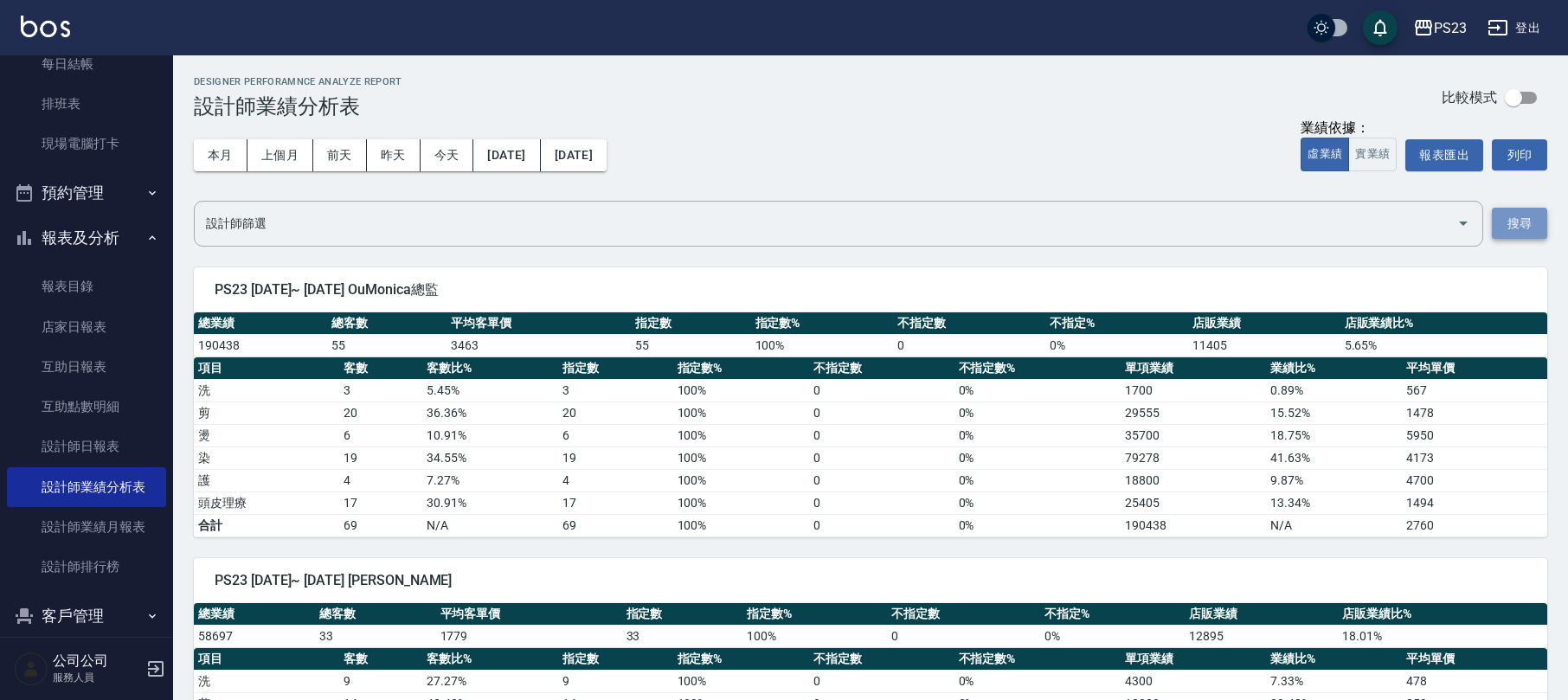
click at [1541, 230] on button "搜尋" at bounding box center [1520, 223] width 56 height 32
click at [392, 234] on input "設計師篩選" at bounding box center [825, 223] width 1248 height 31
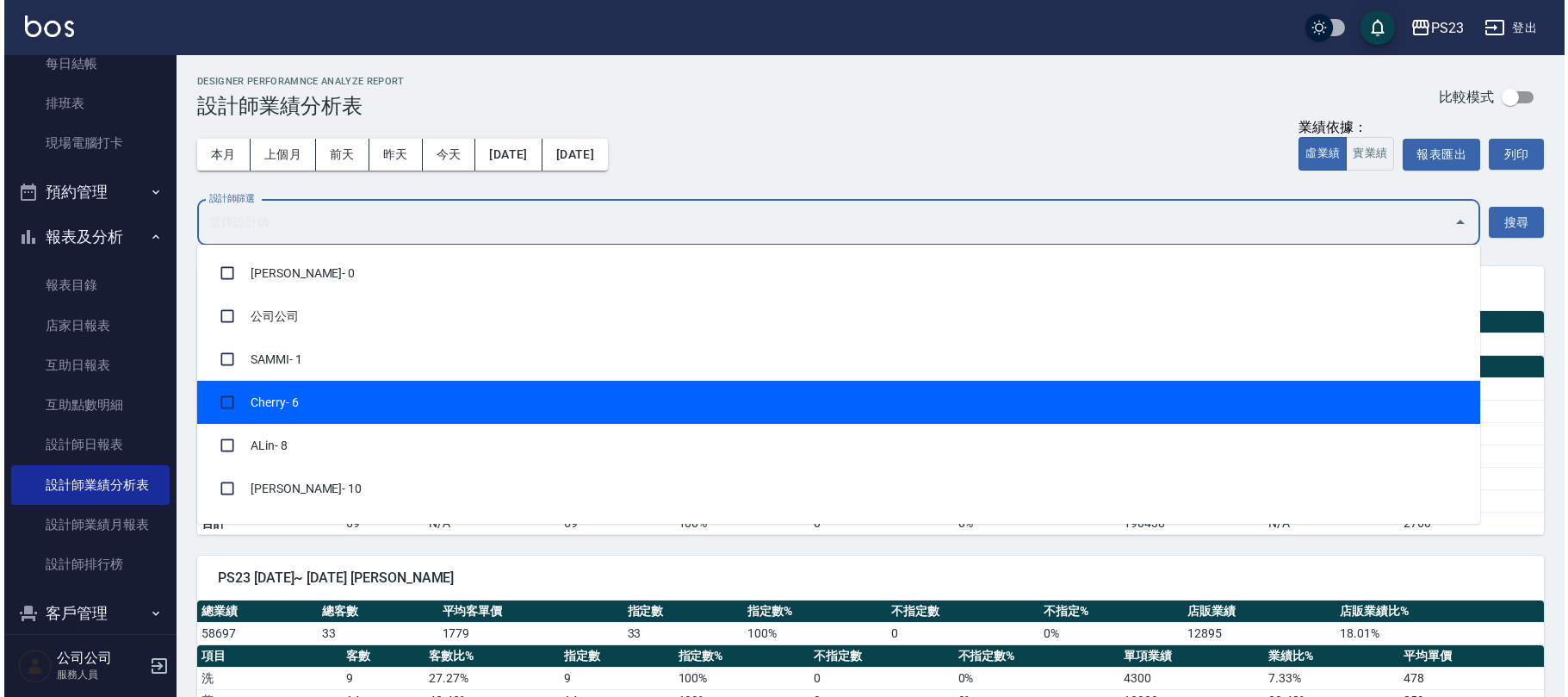
scroll to position [295, 0]
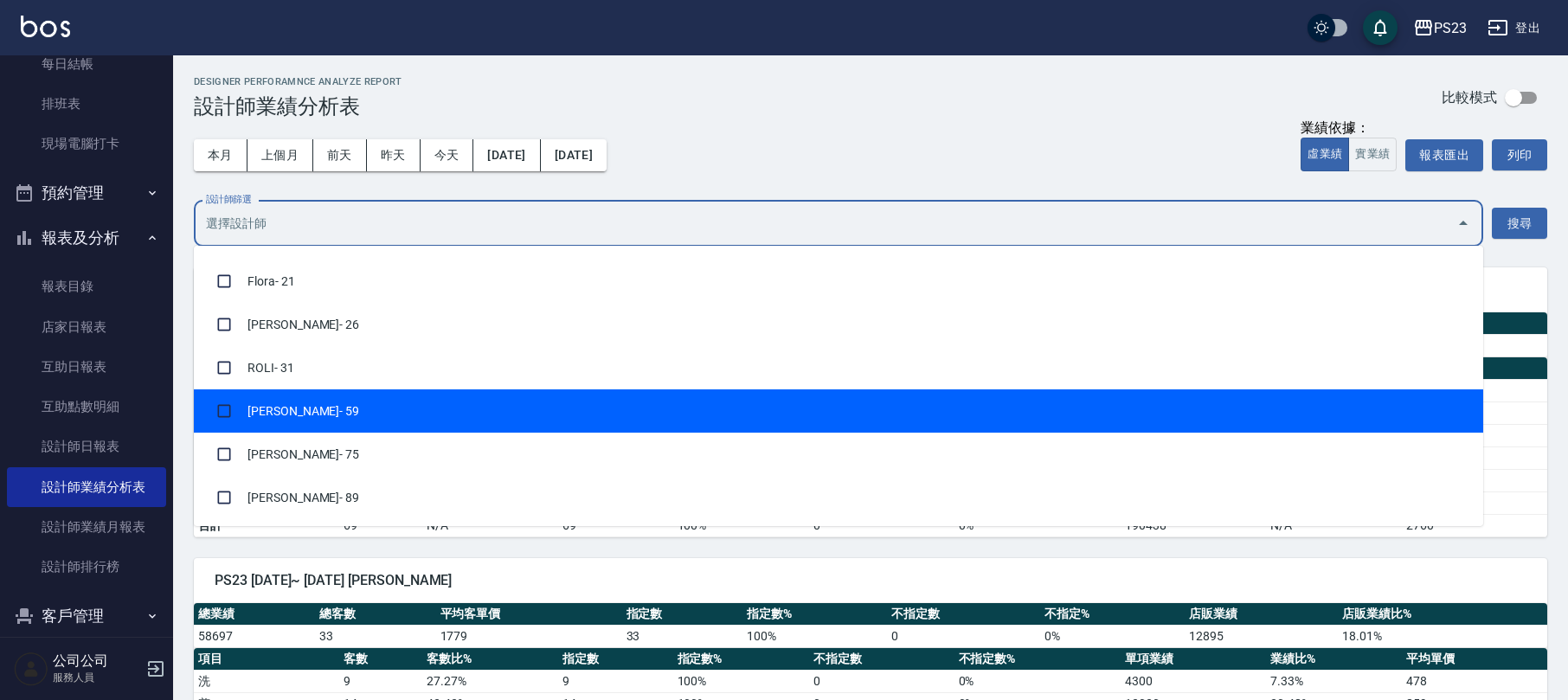
click at [354, 403] on li "Nanako - 59" at bounding box center [838, 410] width 1289 height 43
checkbox input "true"
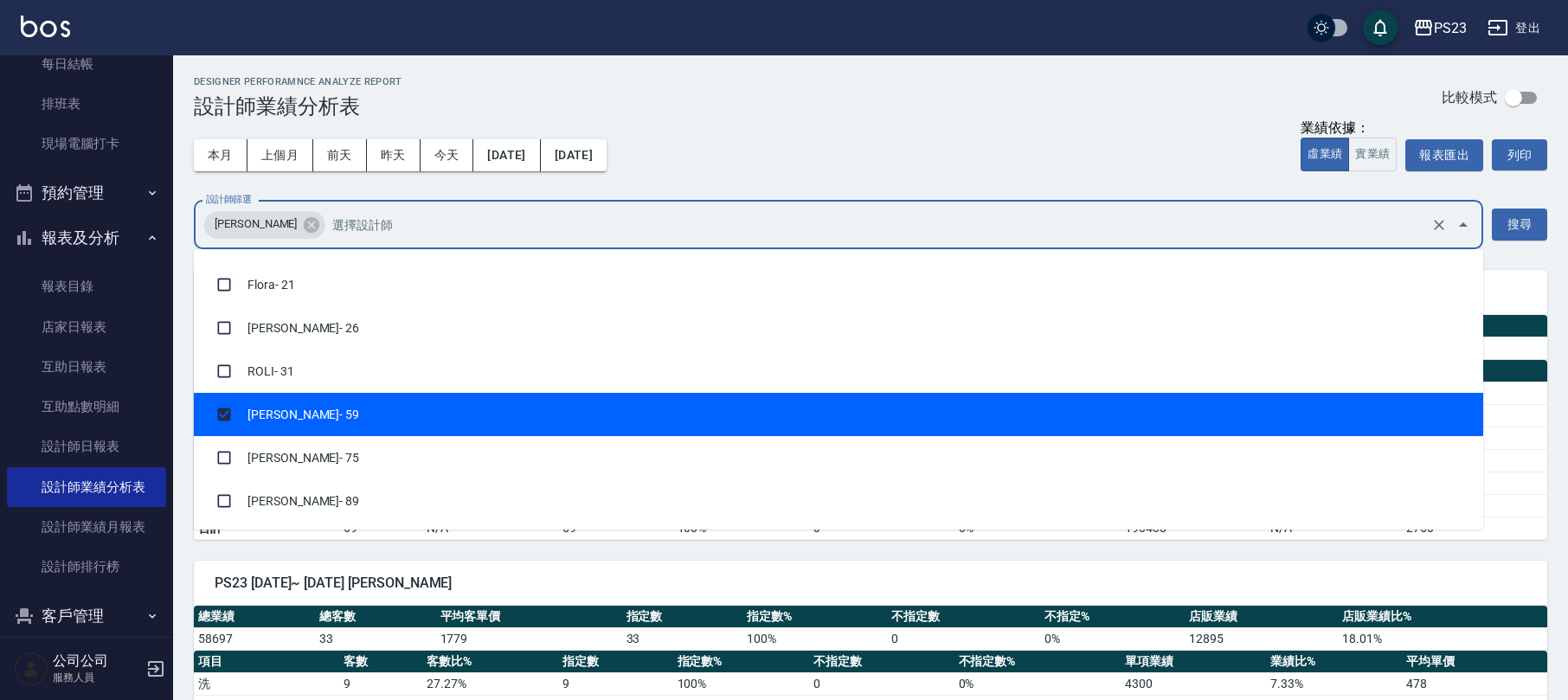
drag, startPoint x: 1523, startPoint y: 225, endPoint x: 1512, endPoint y: 225, distance: 11.0
click at [1512, 225] on button "搜尋" at bounding box center [1520, 223] width 56 height 32
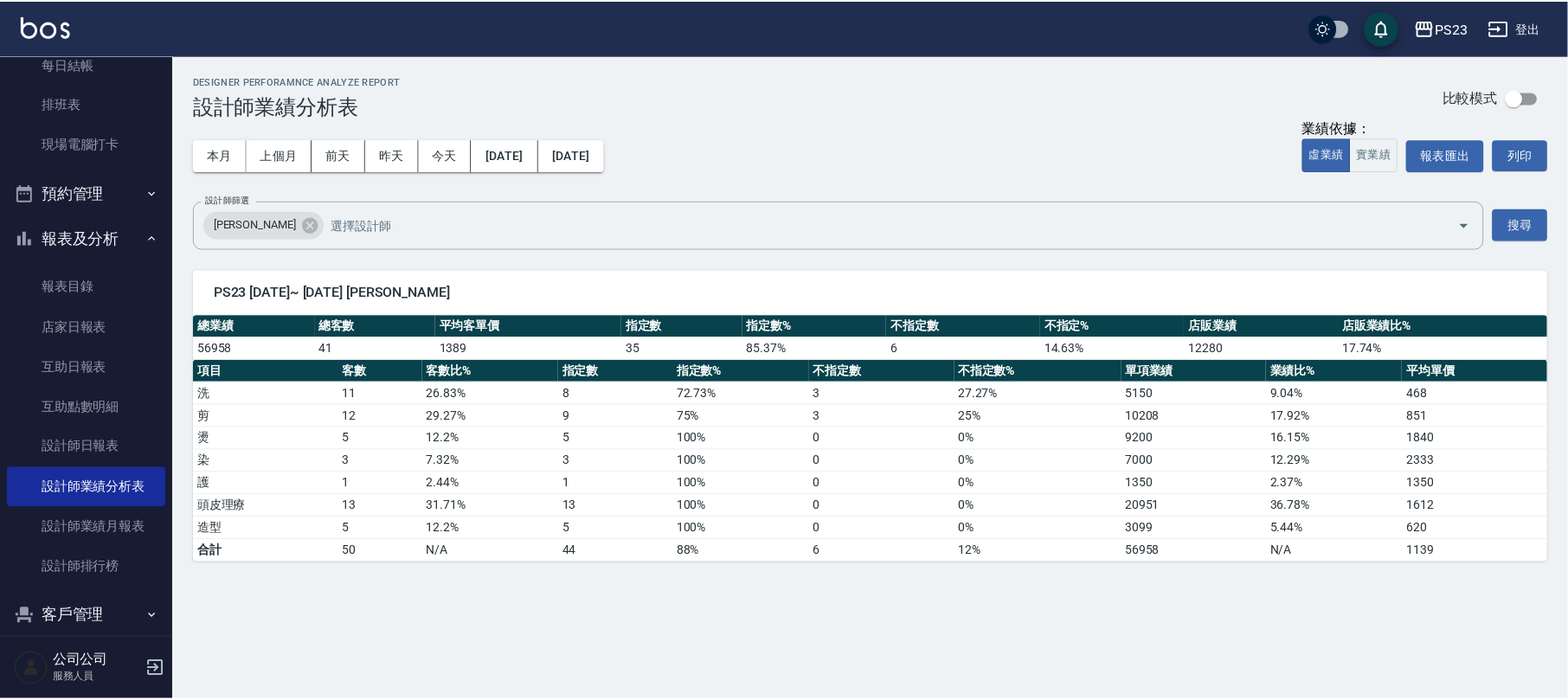
scroll to position [0, 0]
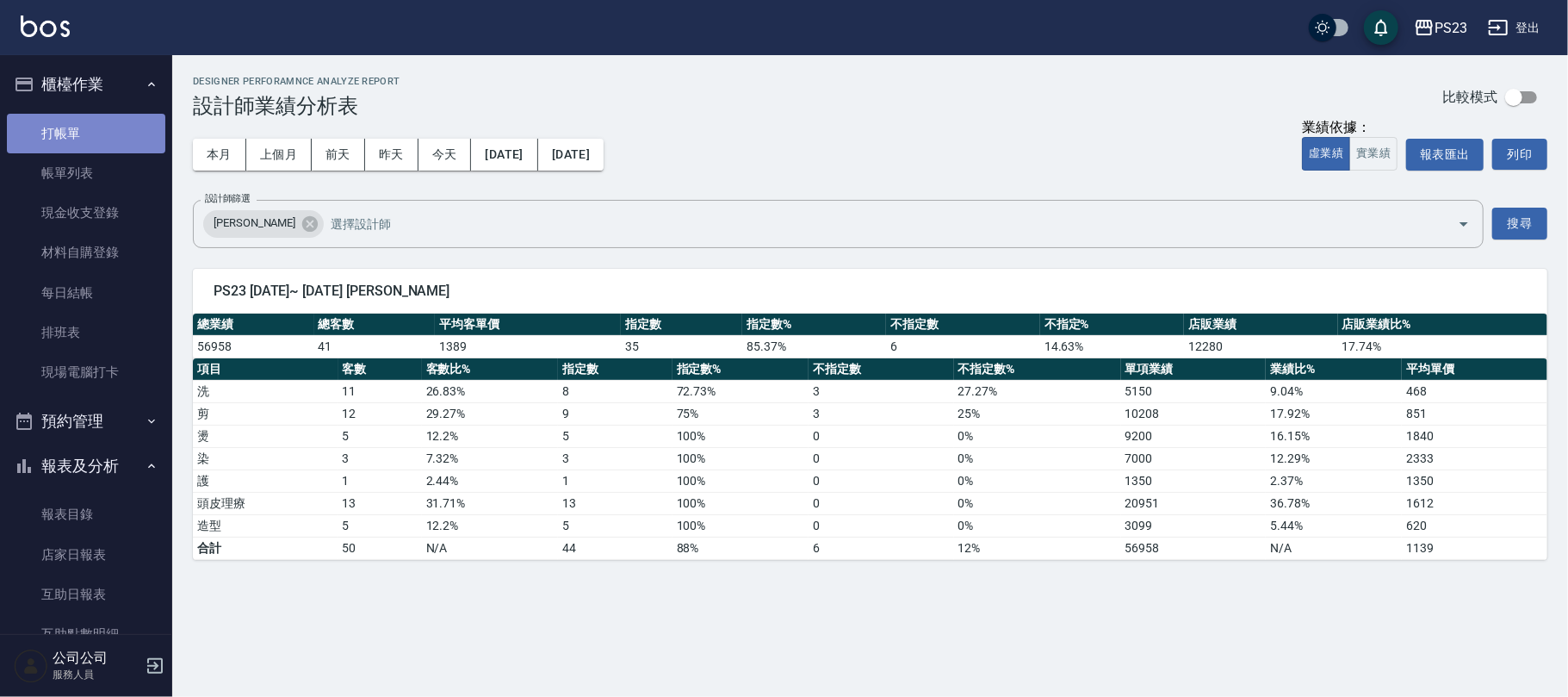
click at [137, 118] on link "打帳單" at bounding box center [86, 134] width 158 height 40
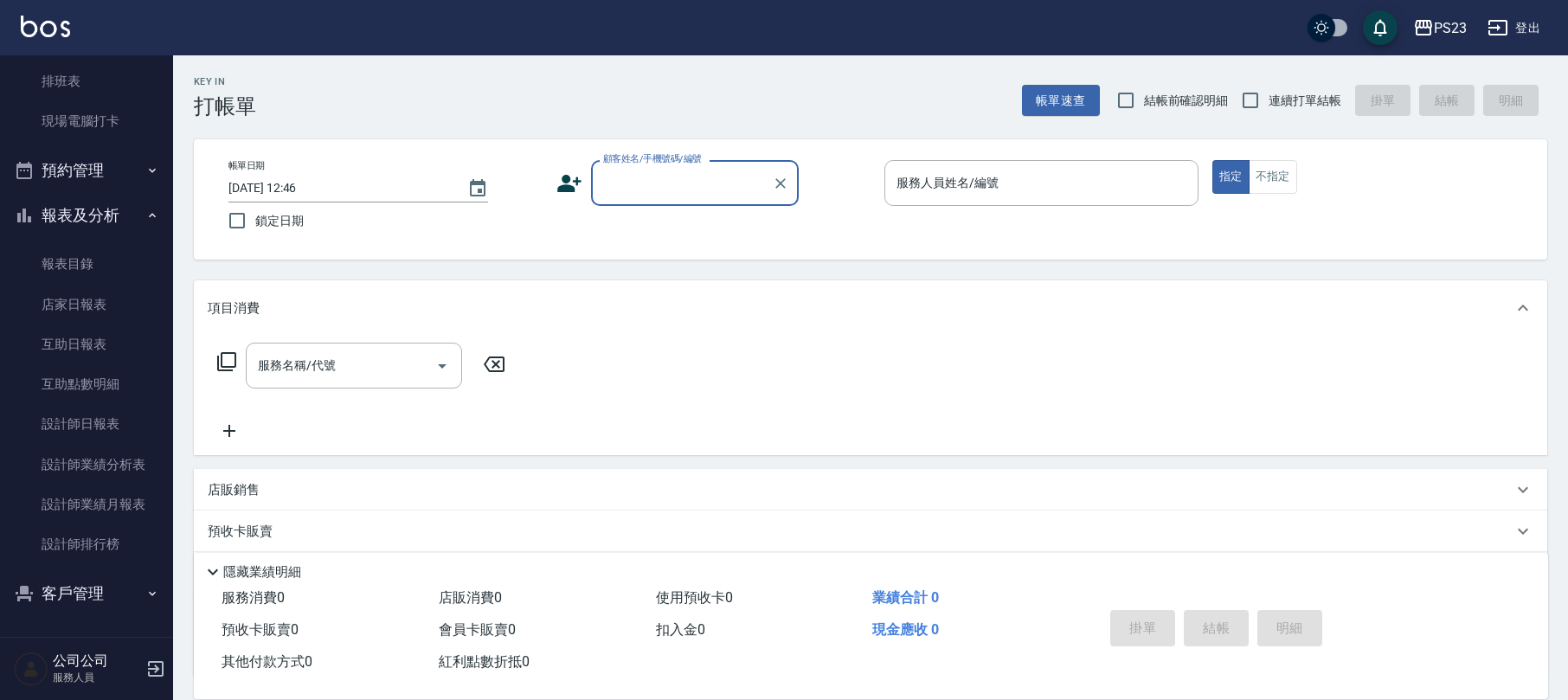
scroll to position [139, 0]
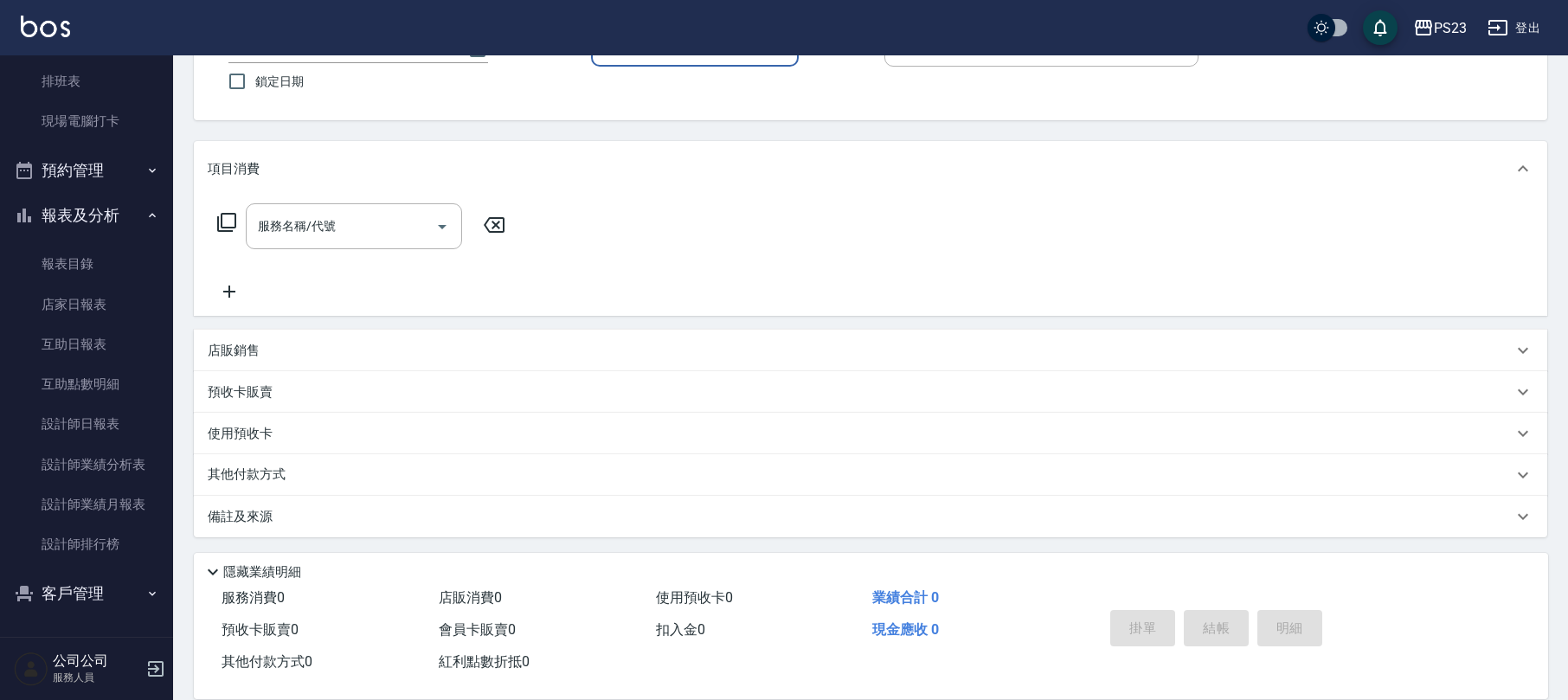
click at [54, 600] on button "客戶管理" at bounding box center [86, 594] width 159 height 45
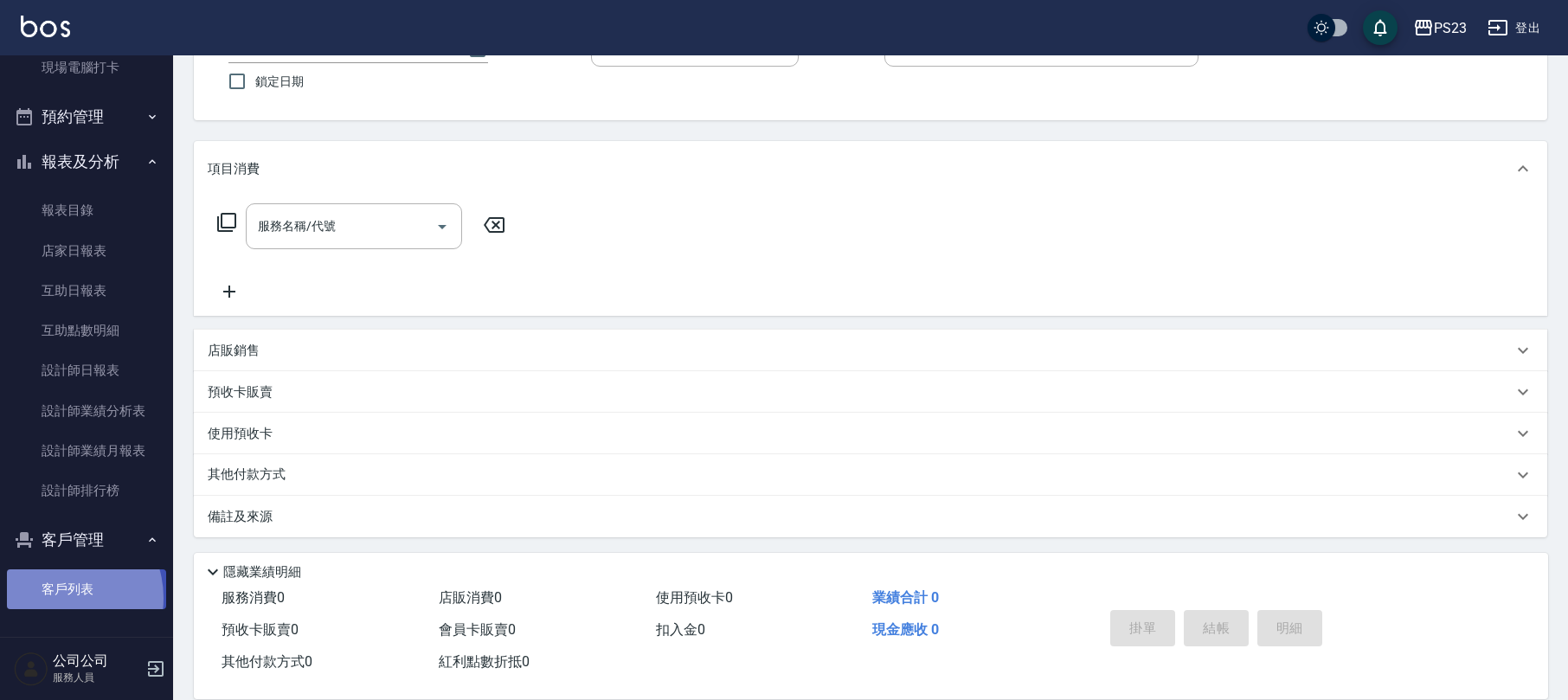
click at [59, 597] on link "客戶列表" at bounding box center [86, 590] width 159 height 40
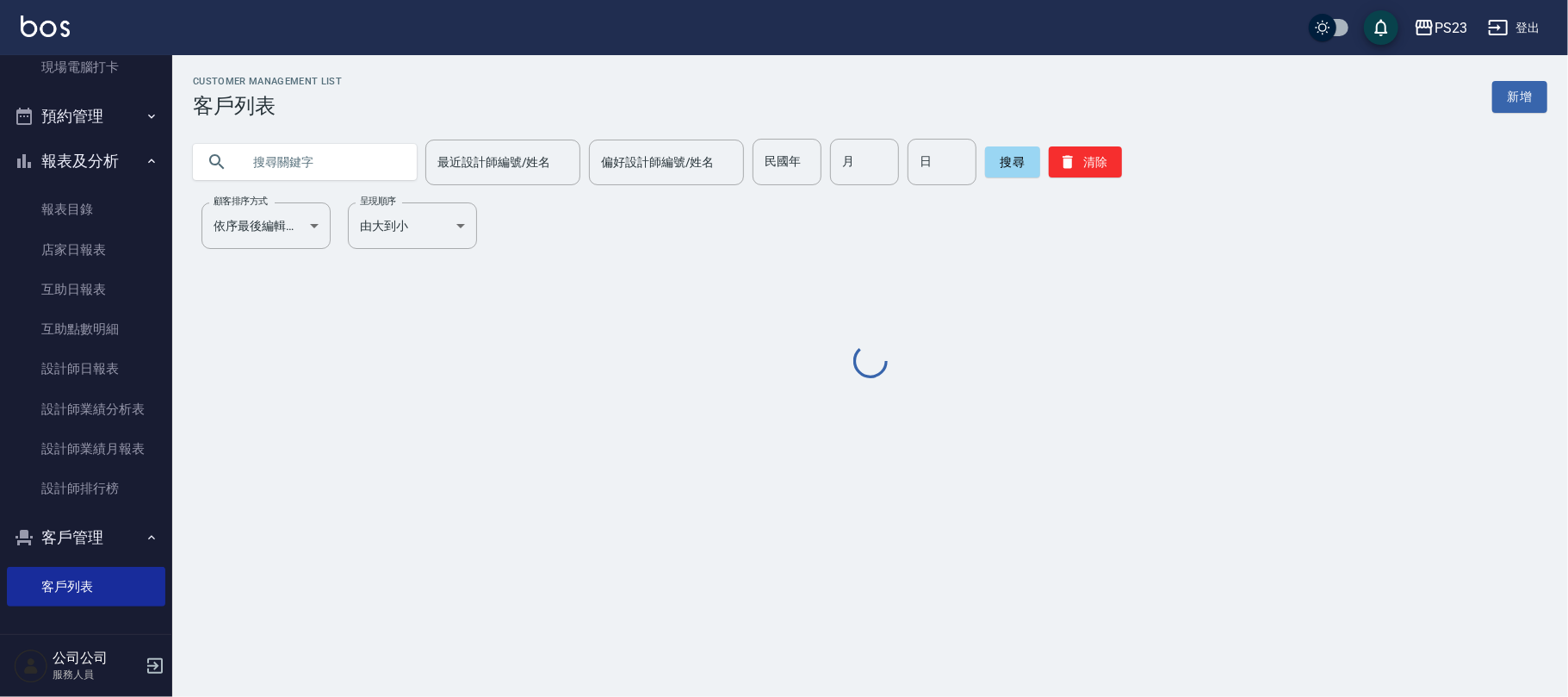
click at [329, 131] on div "最近設計師編號/姓名 最近設計師編號/姓名 偏好設計師編號/姓名 偏好設計師編號/姓名 民國年 民國年 月 月 日 日 搜尋 清除" at bounding box center [859, 152] width 1375 height 67
click at [297, 170] on input "text" at bounding box center [323, 161] width 162 height 47
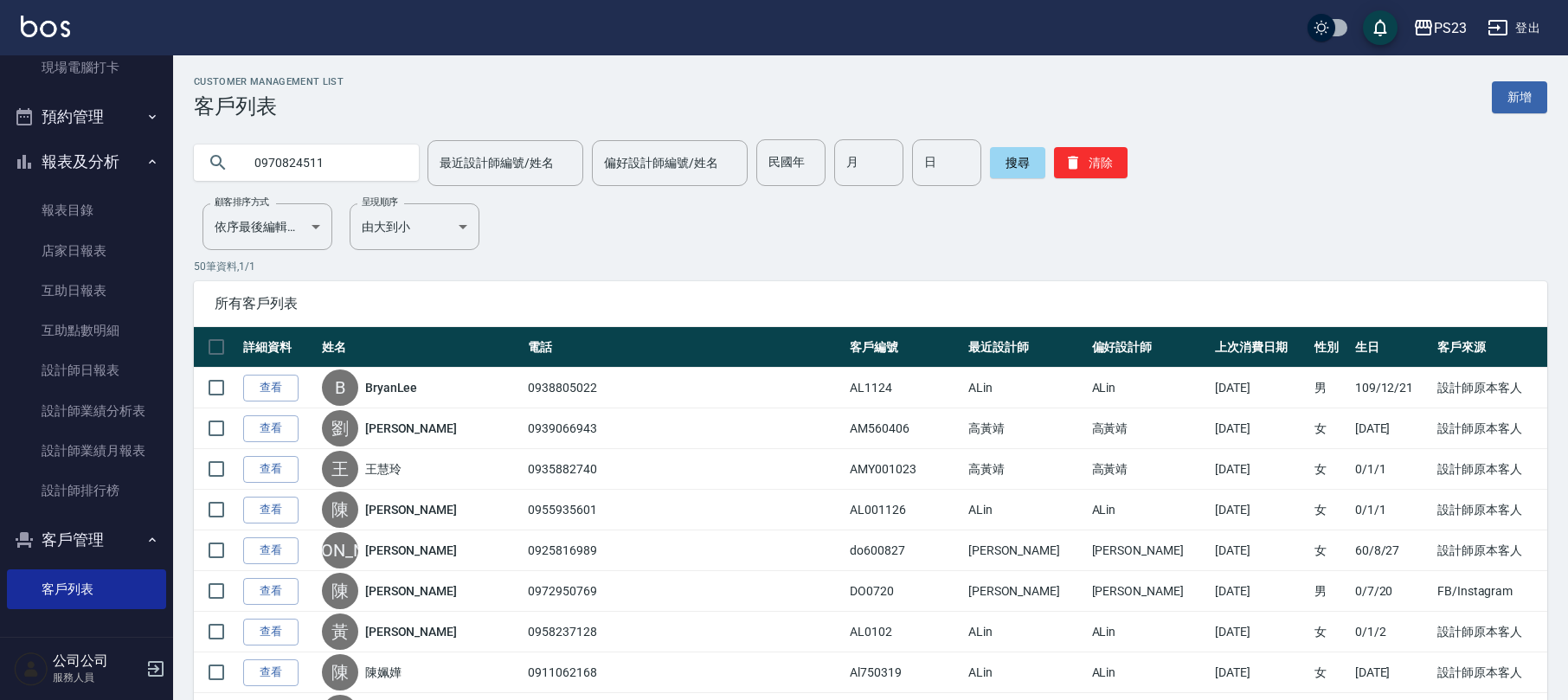
type input "0970824511"
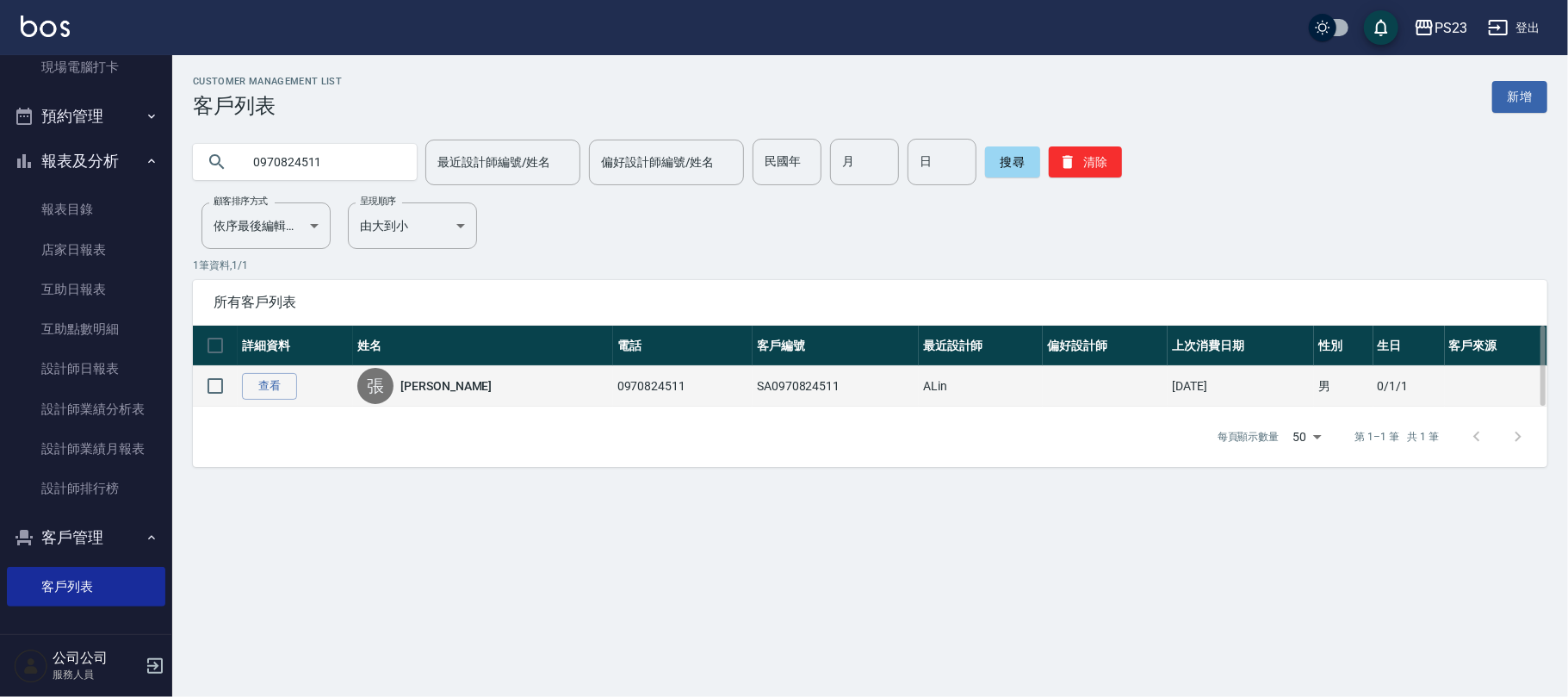
click at [441, 388] on link "[PERSON_NAME]" at bounding box center [447, 386] width 92 height 17
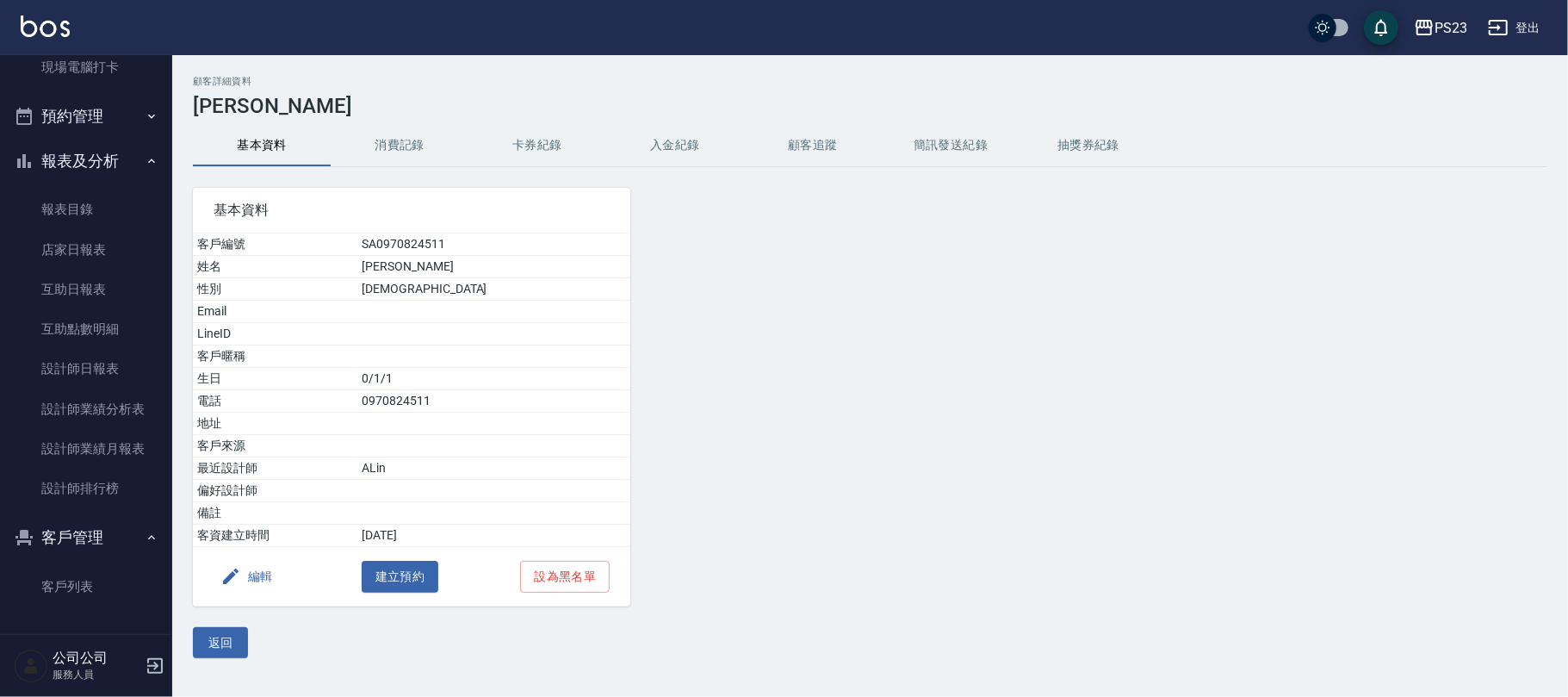
click at [400, 145] on button "消費記錄" at bounding box center [399, 145] width 137 height 41
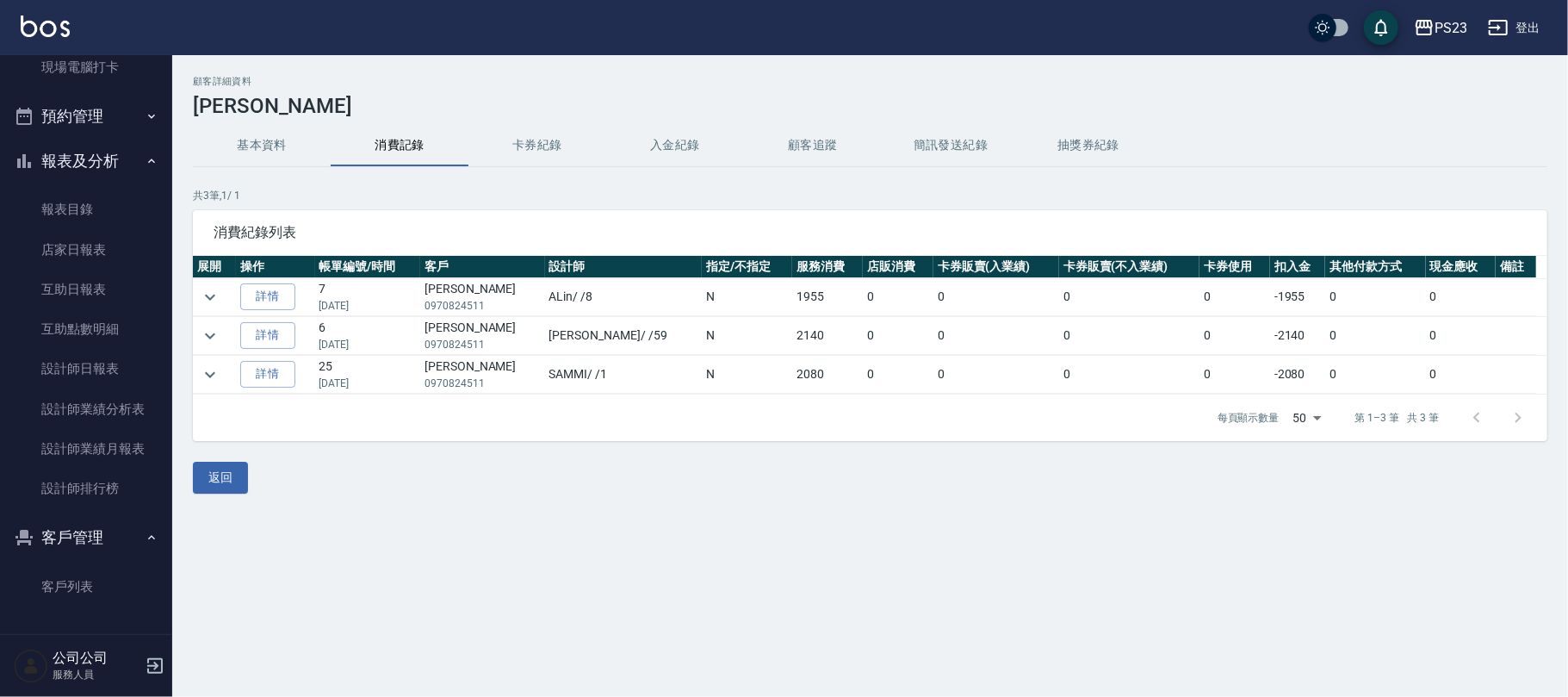
click at [1070, 507] on div "顧客詳細資料 [PERSON_NAME] 基本資料 消費記錄 卡券紀錄 入金紀錄 顧客追蹤 簡訊發送紀錄 抽獎券紀錄 共 3 筆, 1 / 1 消費紀錄列表 …" at bounding box center [869, 285] width 1396 height 459
click at [214, 335] on icon "expand row" at bounding box center [210, 335] width 10 height 6
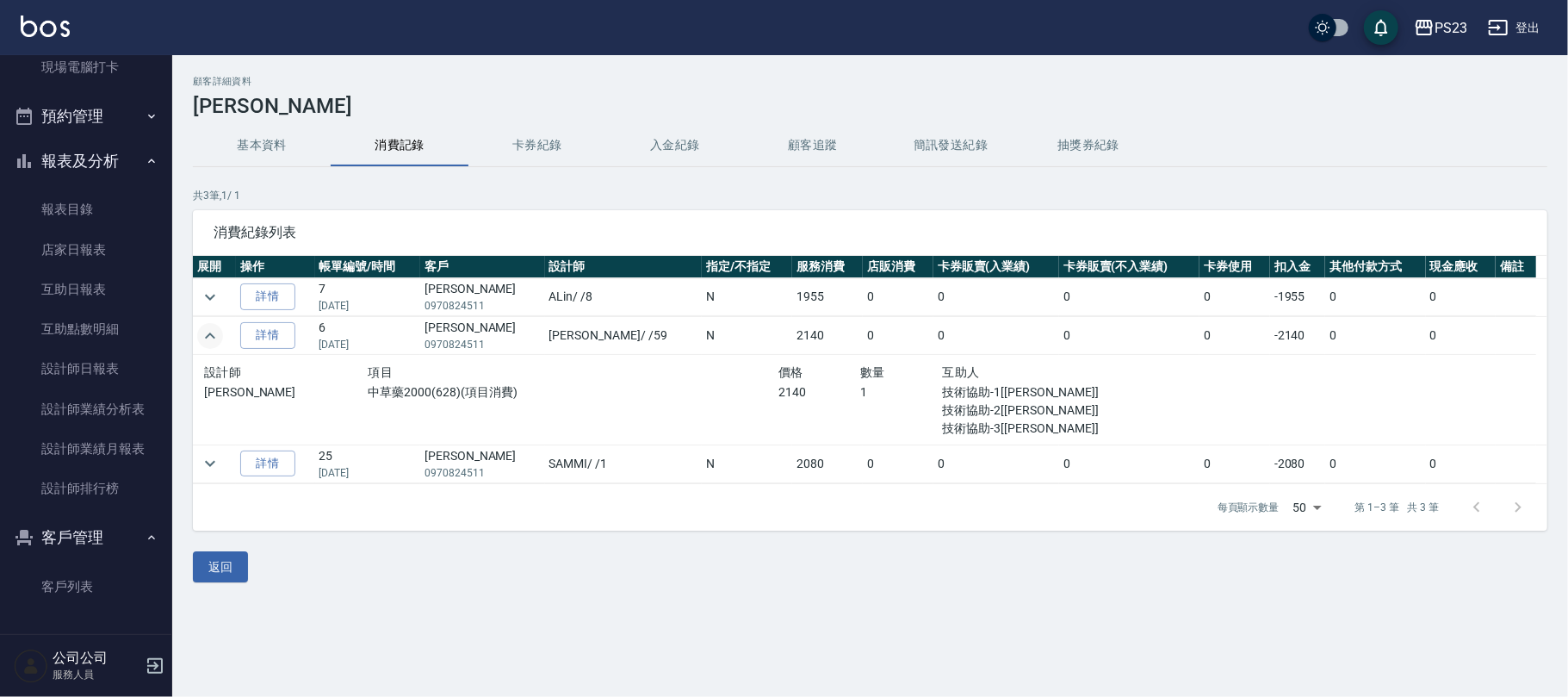
click at [214, 335] on icon "expand row" at bounding box center [210, 336] width 21 height 21
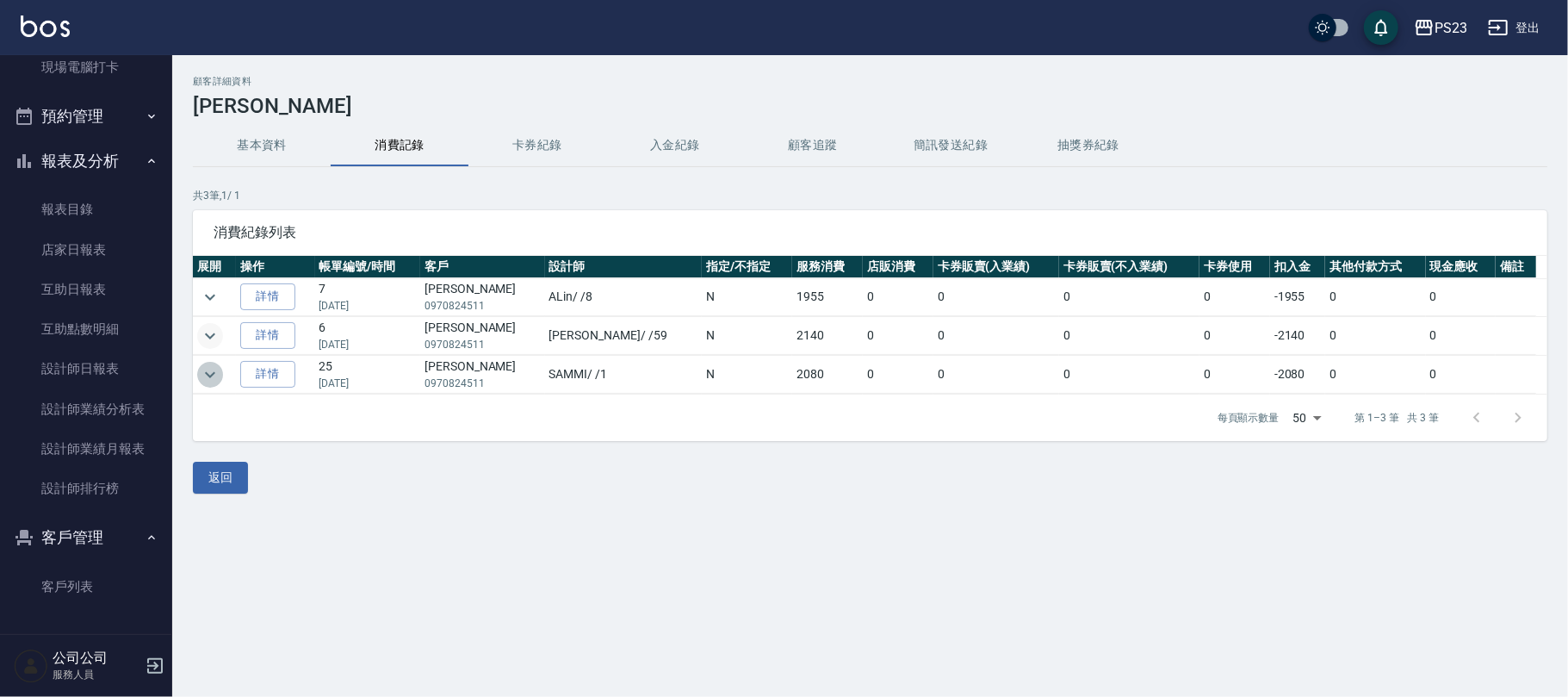
click at [210, 373] on icon "expand row" at bounding box center [210, 375] width 21 height 21
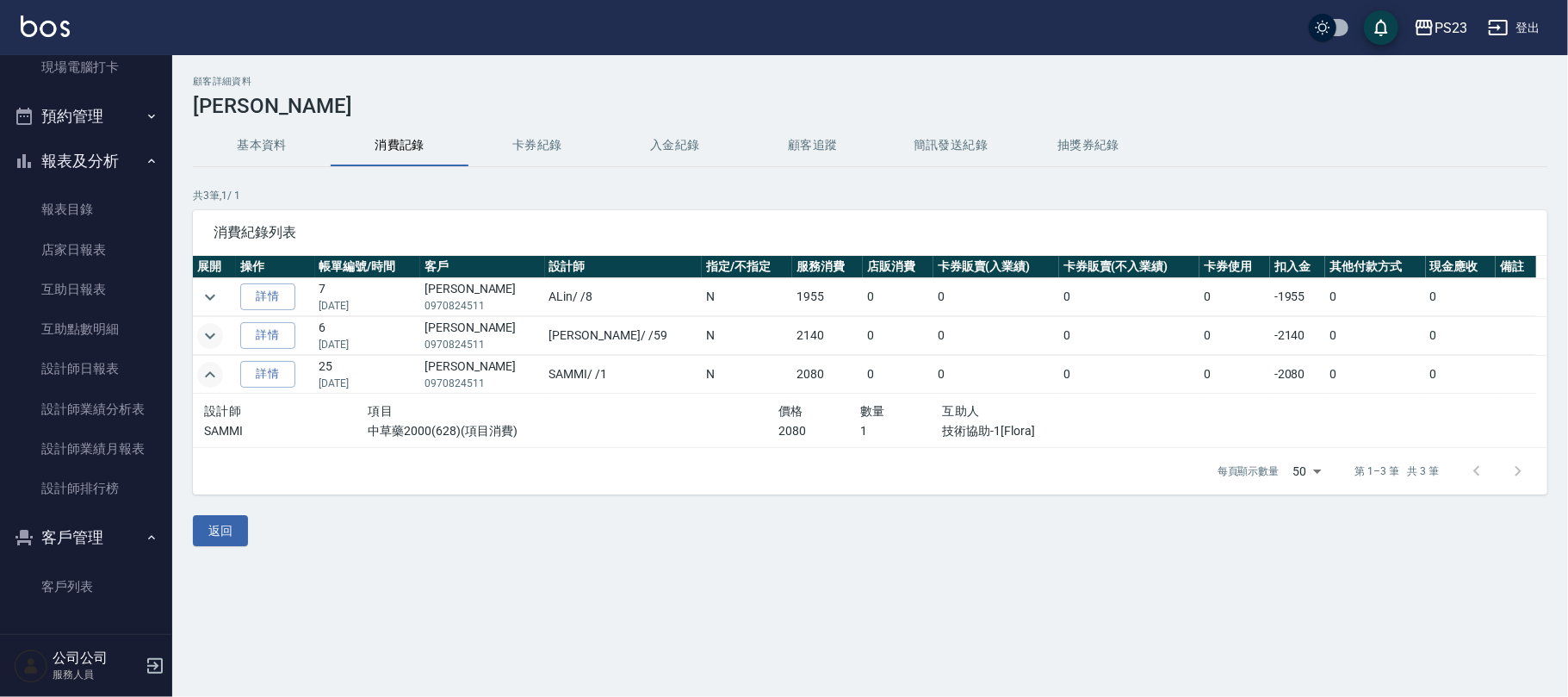
click at [210, 373] on icon "expand row" at bounding box center [210, 374] width 10 height 6
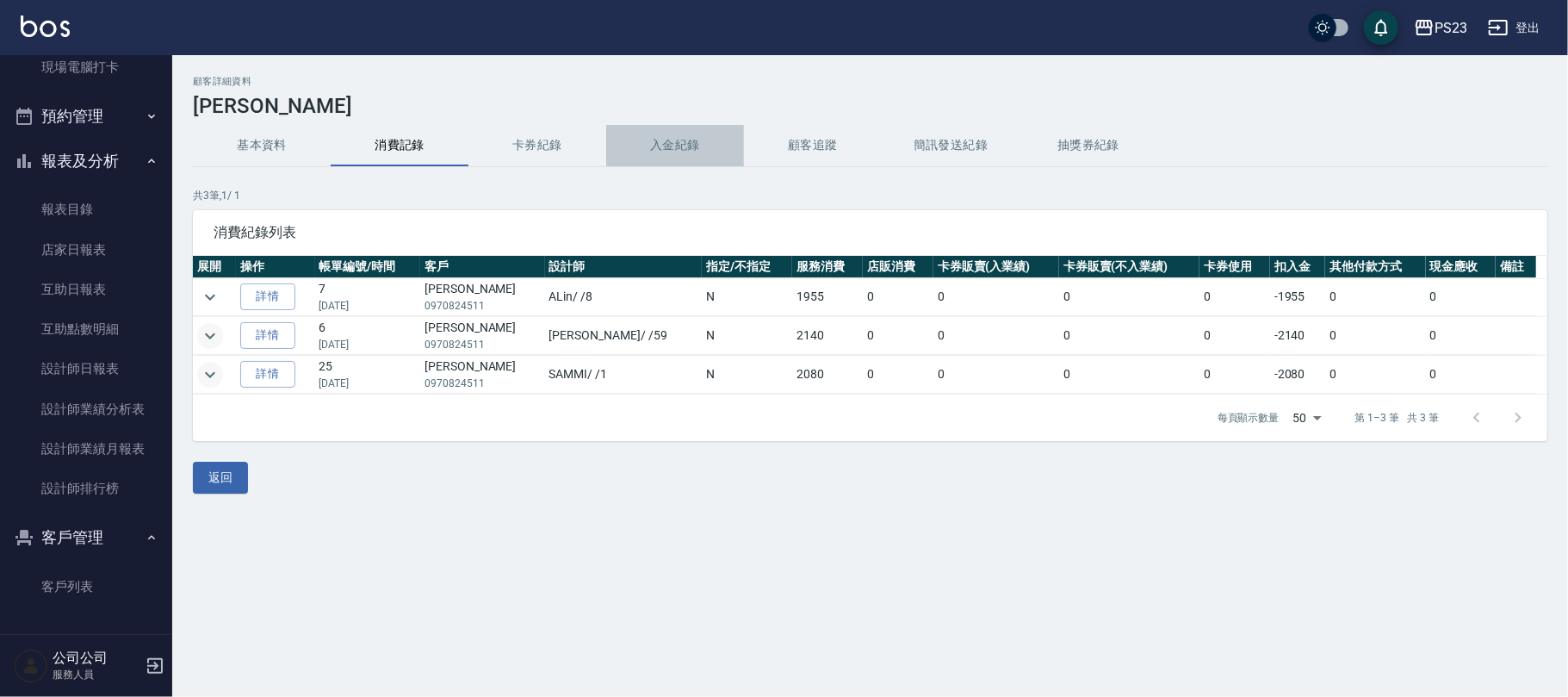
click at [672, 160] on button "入金紀錄" at bounding box center [675, 145] width 137 height 41
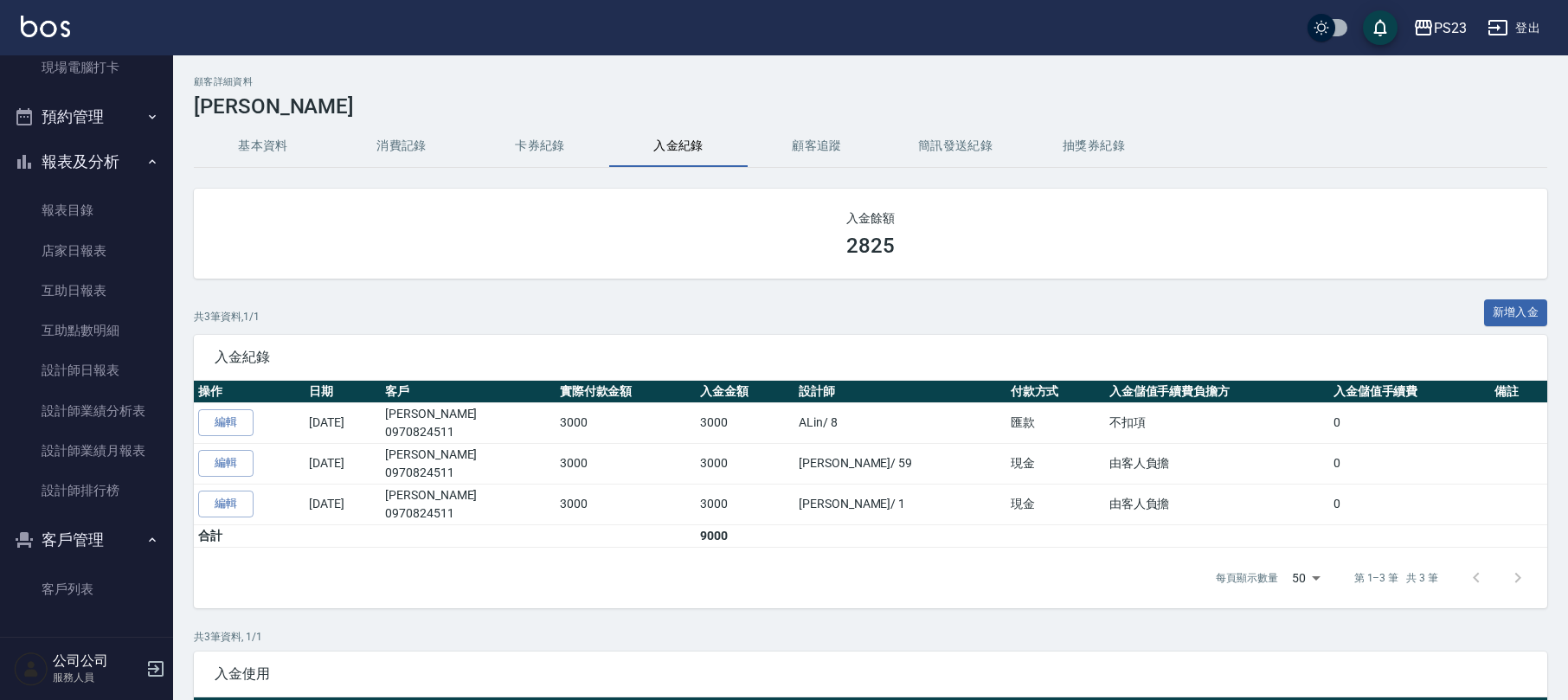
click at [395, 146] on button "消費記錄" at bounding box center [401, 146] width 138 height 41
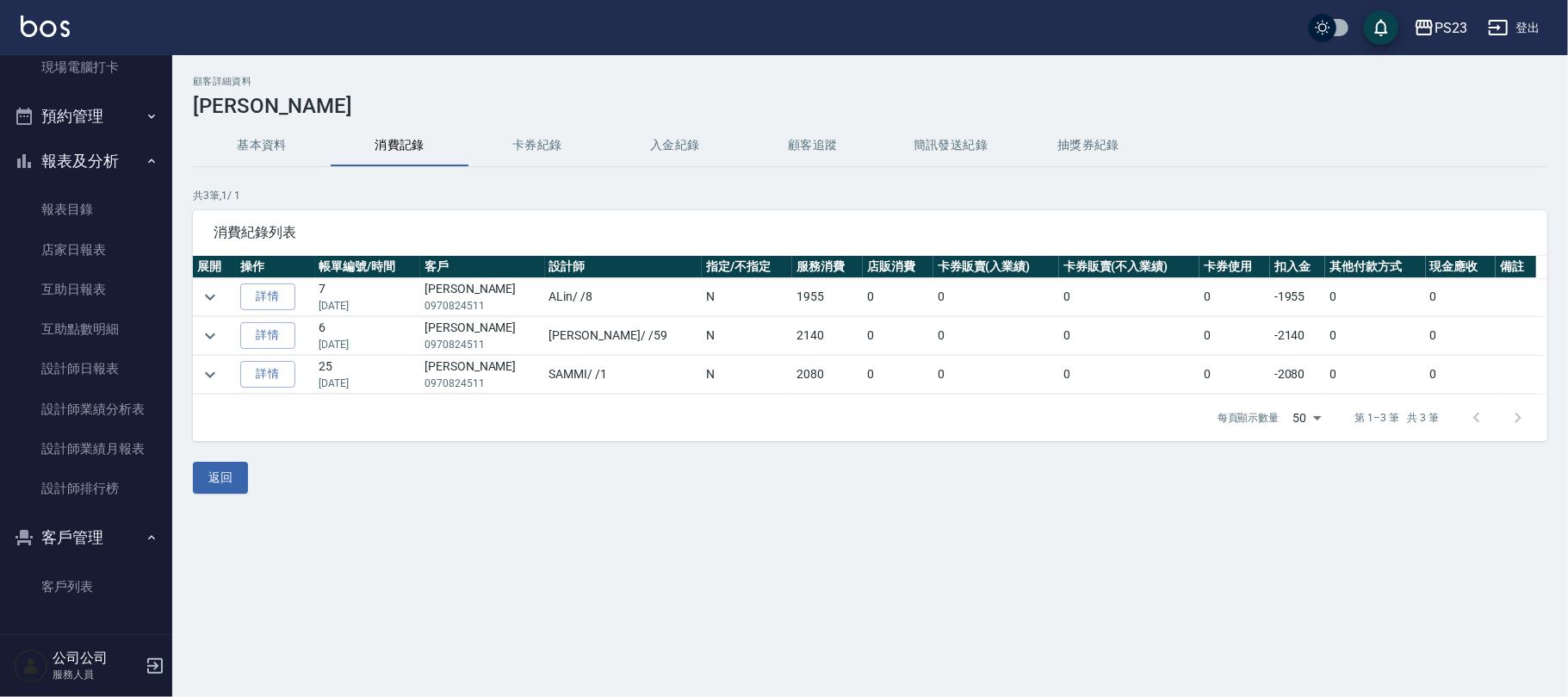
click at [661, 143] on button "入金紀錄" at bounding box center [675, 145] width 137 height 41
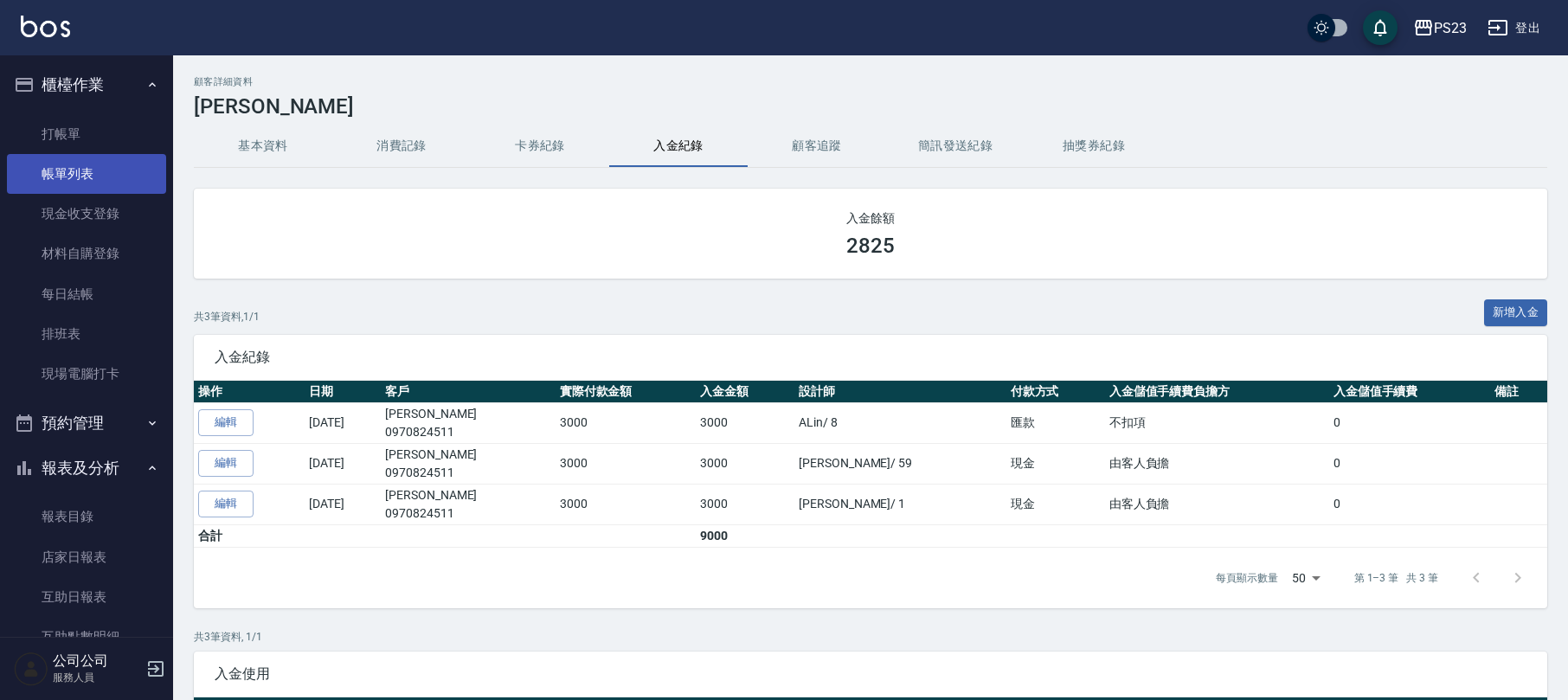
click at [105, 181] on link "帳單列表" at bounding box center [86, 175] width 159 height 40
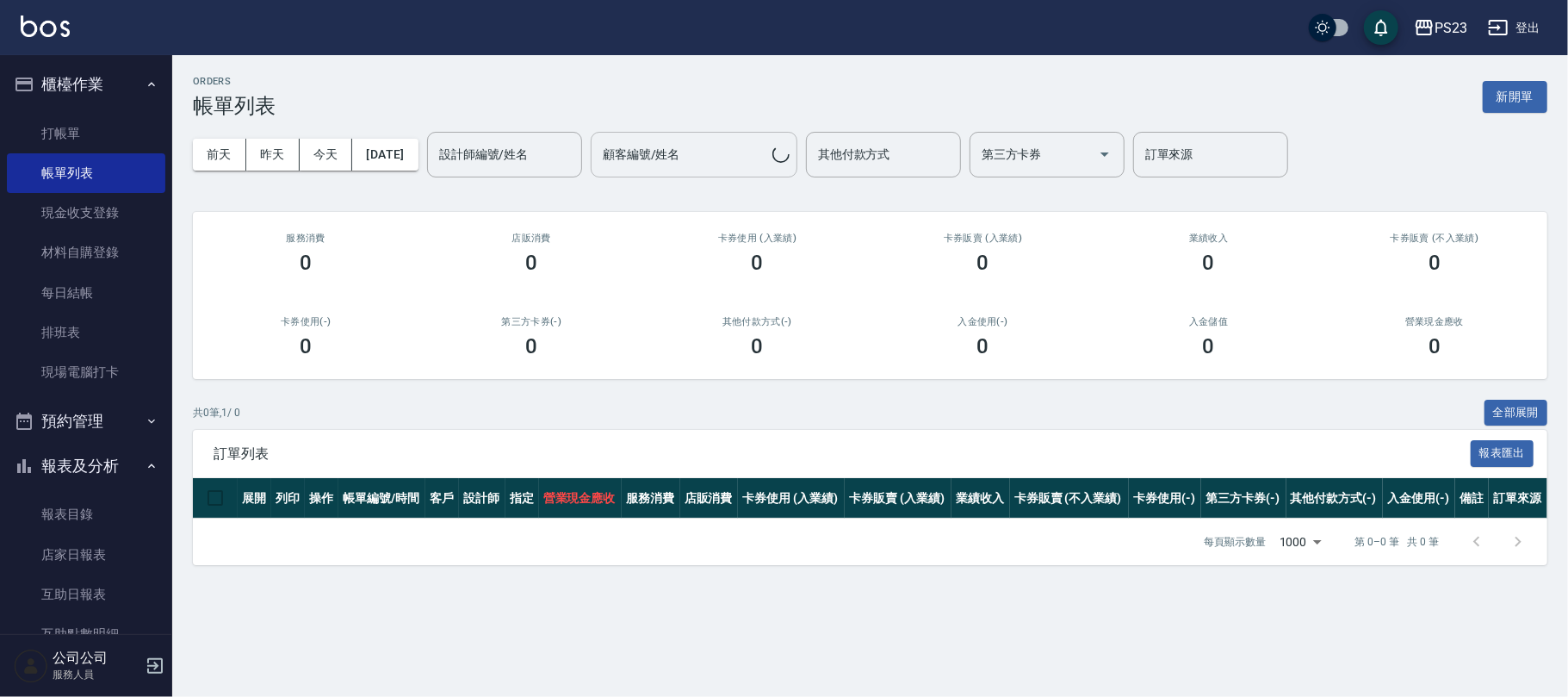
click at [393, 153] on button "[DATE]" at bounding box center [385, 154] width 66 height 32
click at [391, 146] on button "[DATE]" at bounding box center [385, 154] width 66 height 32
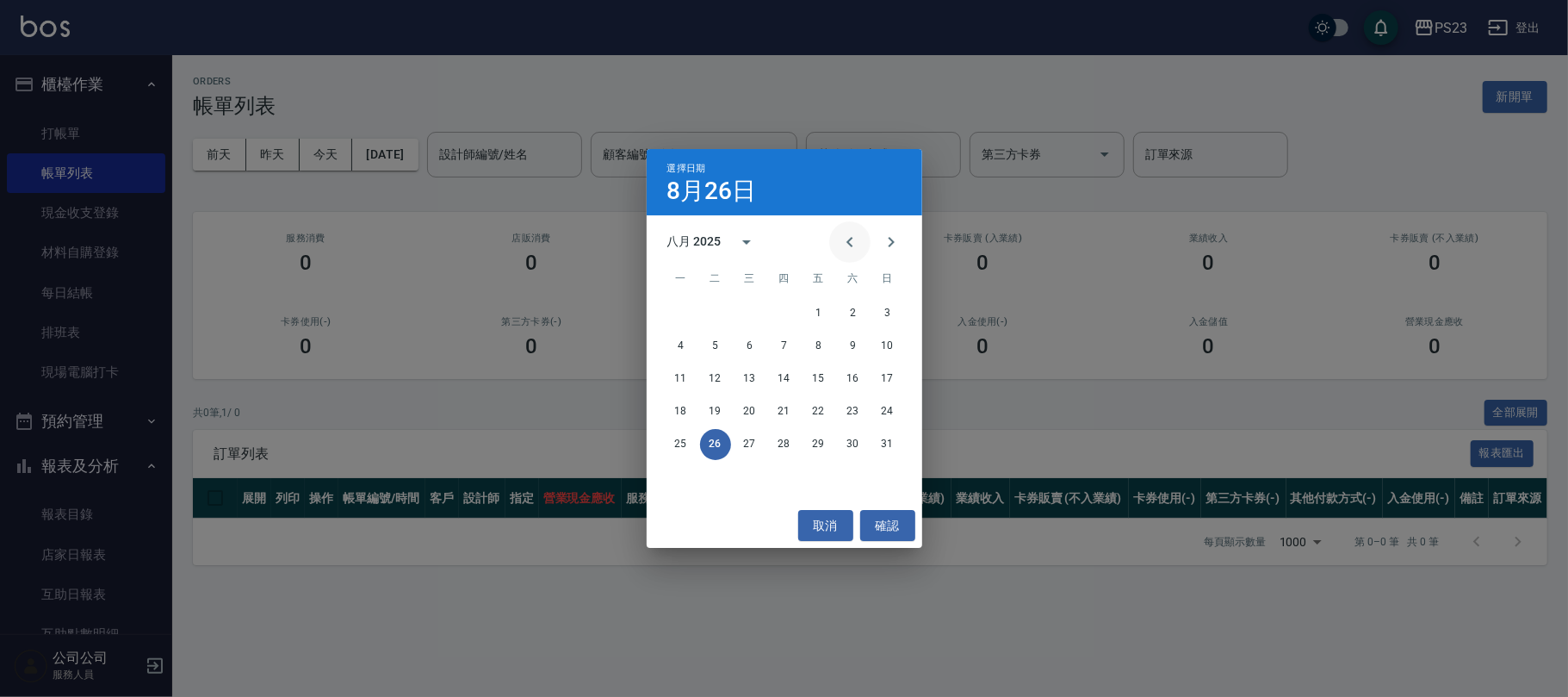
click at [862, 244] on button "Previous month" at bounding box center [849, 242] width 41 height 41
click at [863, 245] on button "Previous month" at bounding box center [849, 242] width 41 height 41
click at [780, 412] on button "22" at bounding box center [784, 412] width 31 height 31
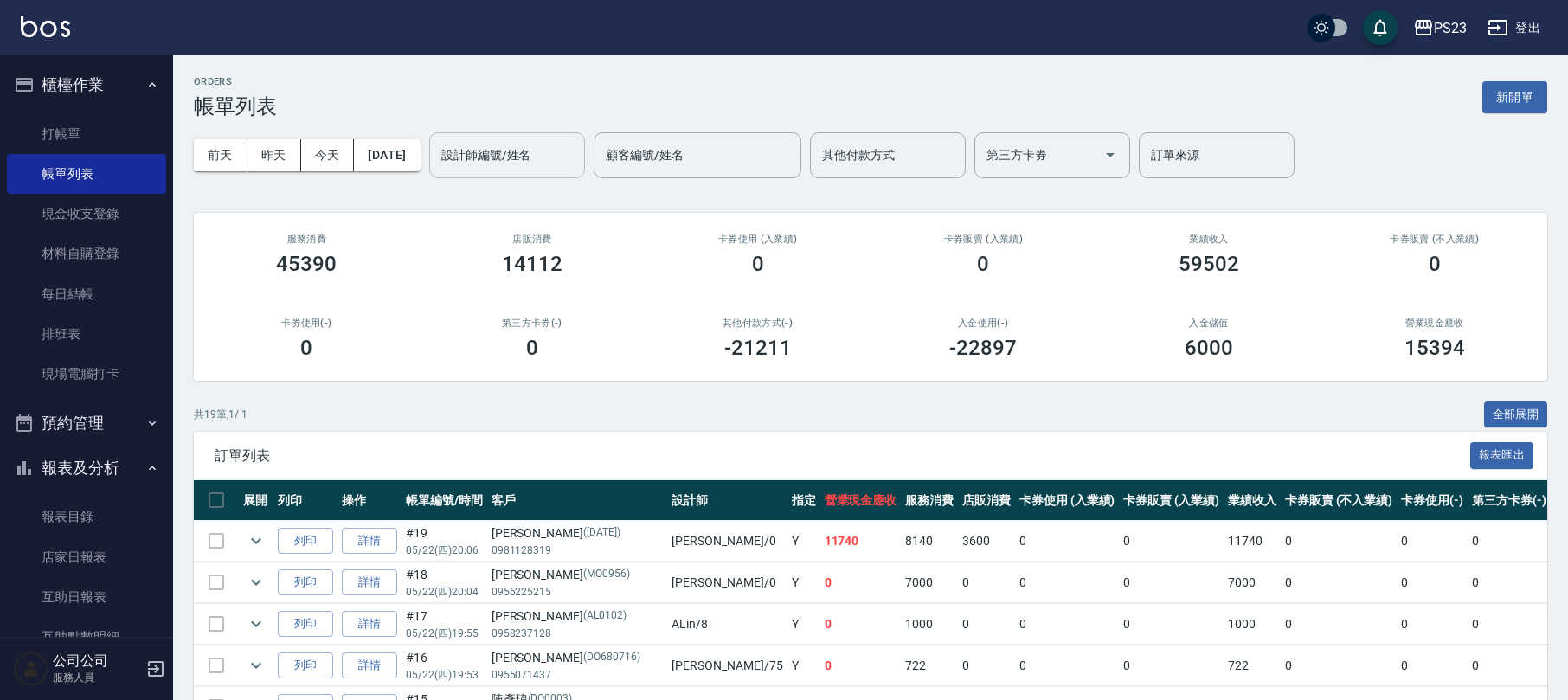
click at [538, 155] on div "設計師編號/姓名 設計師編號/姓名" at bounding box center [507, 155] width 155 height 46
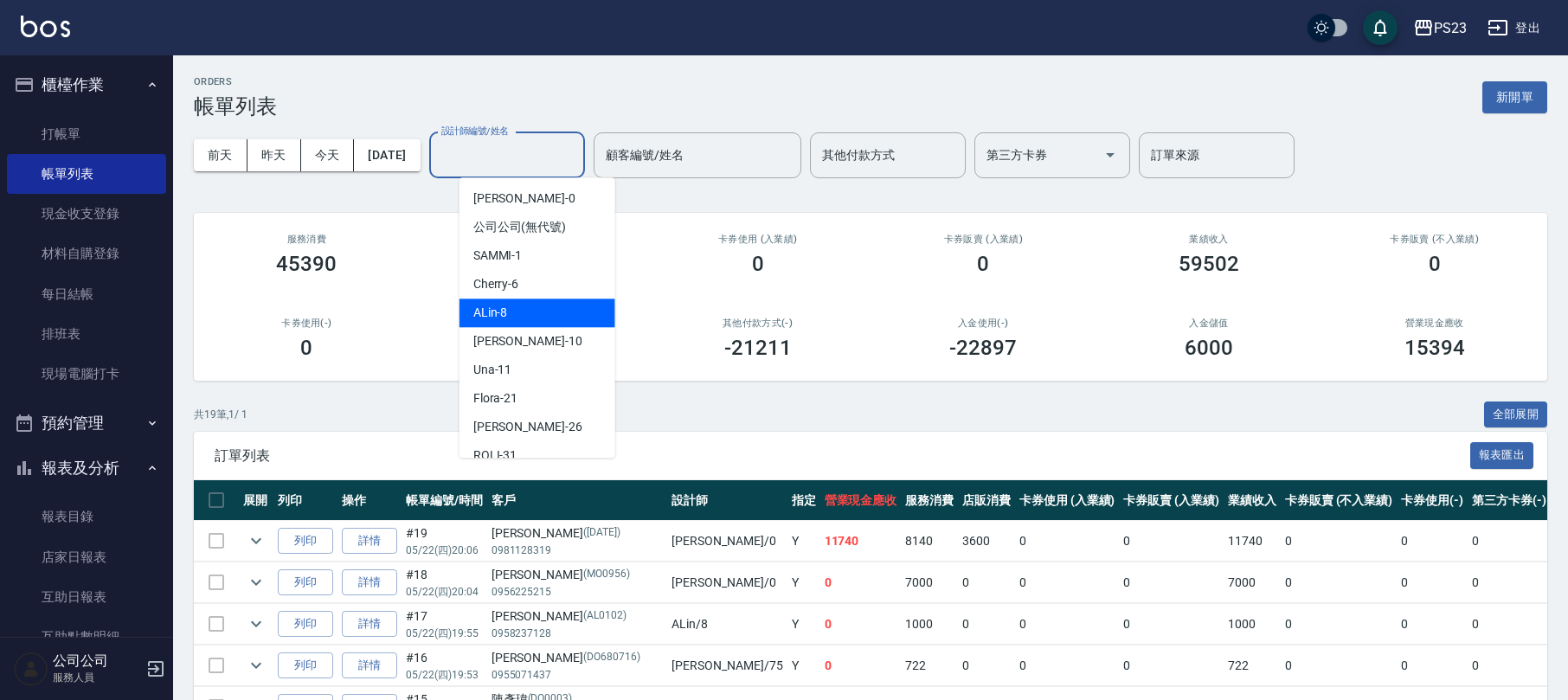
click at [545, 318] on div "ALin -8" at bounding box center [537, 313] width 155 height 29
type input "ALin-8"
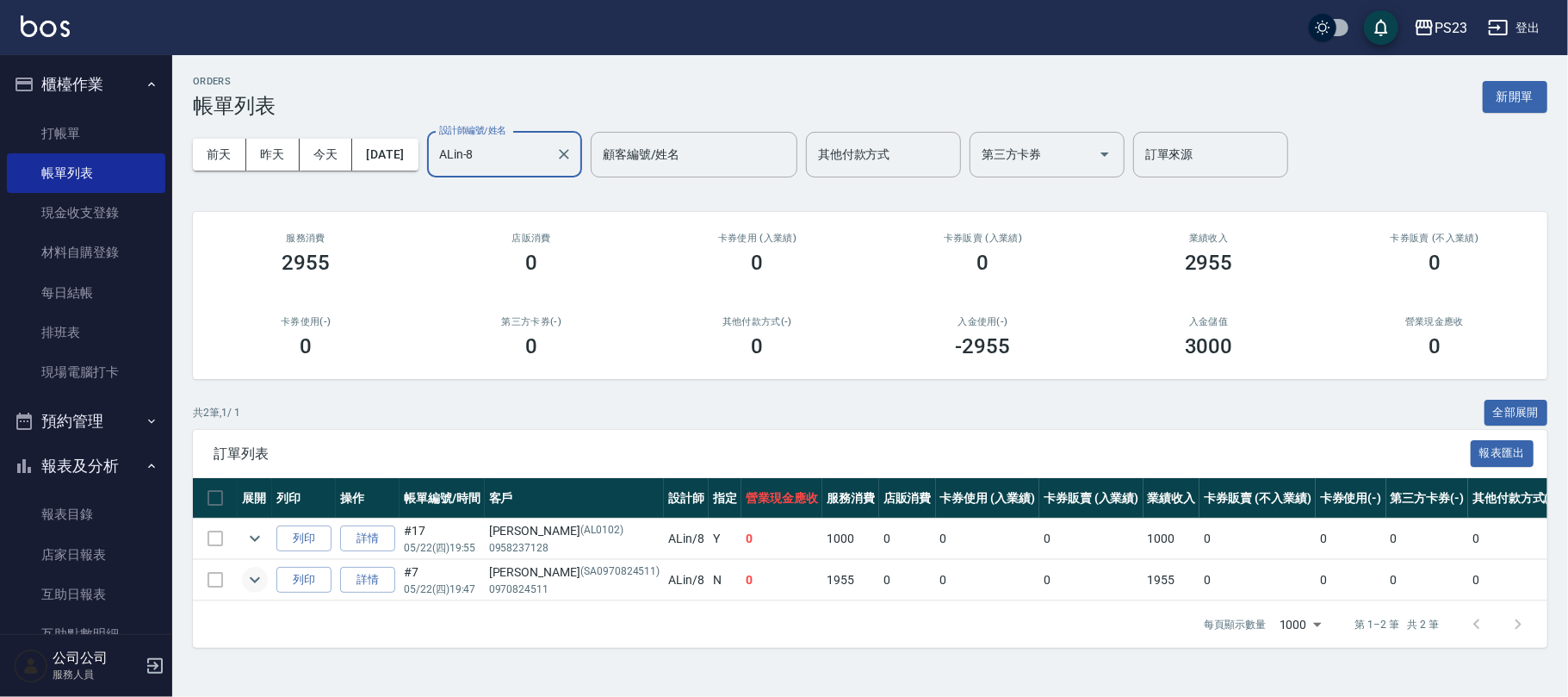
click at [260, 583] on icon "expand row" at bounding box center [255, 580] width 21 height 21
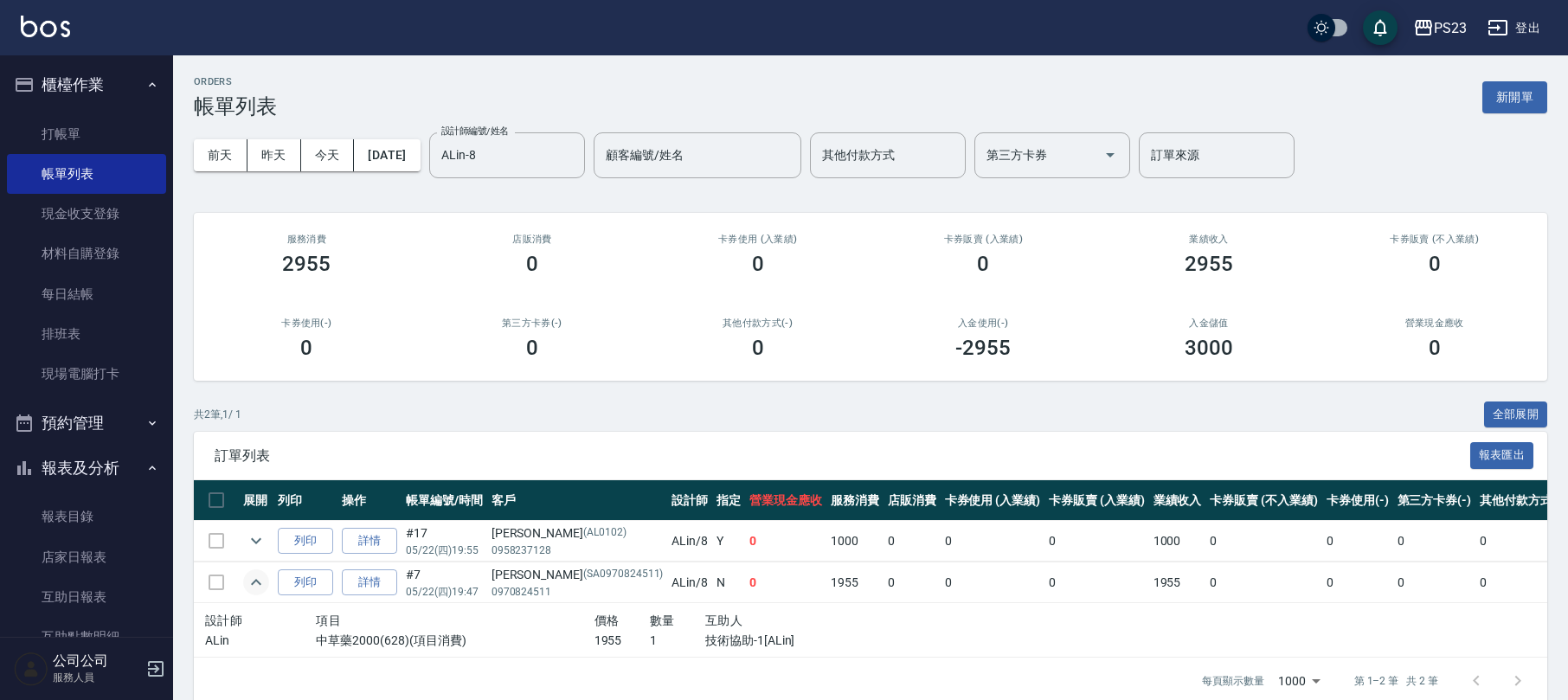
scroll to position [43, 0]
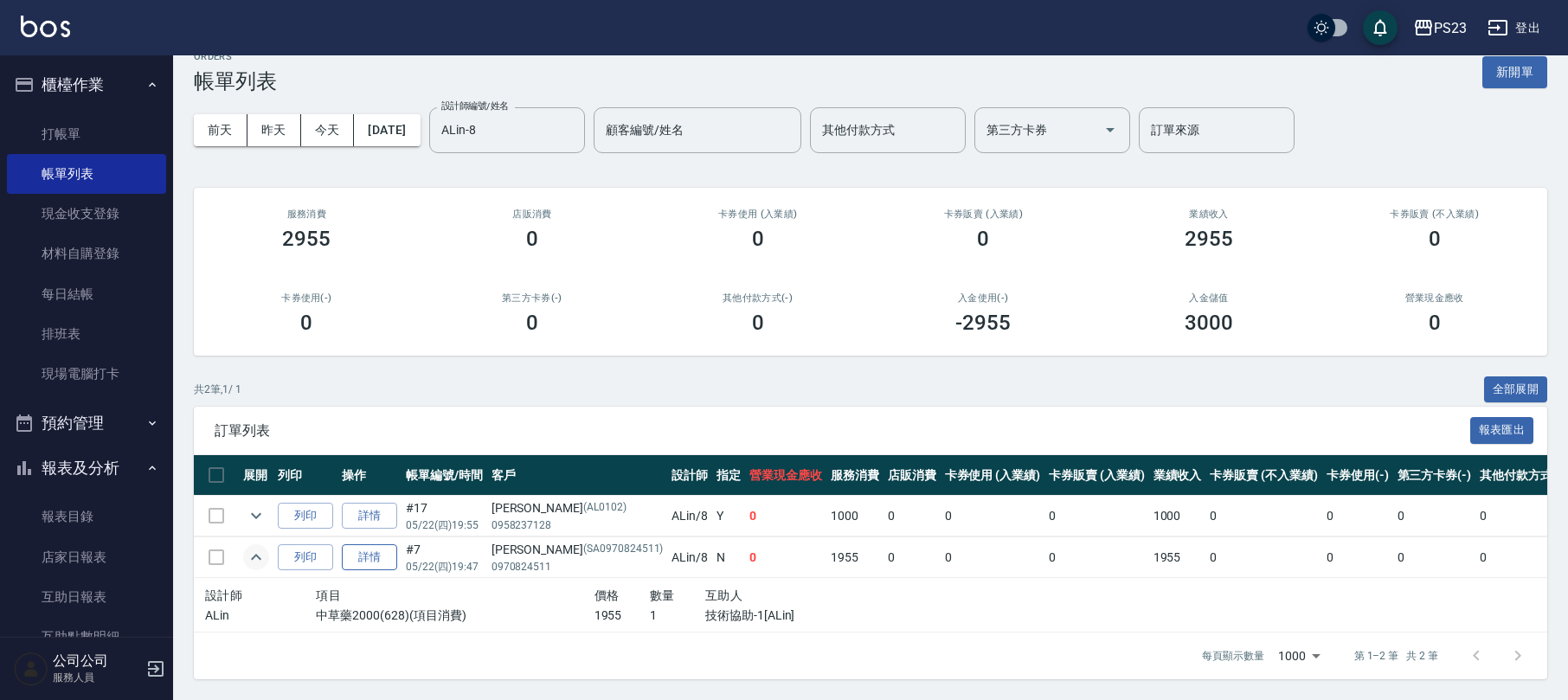
click at [370, 545] on link "詳情" at bounding box center [369, 558] width 56 height 27
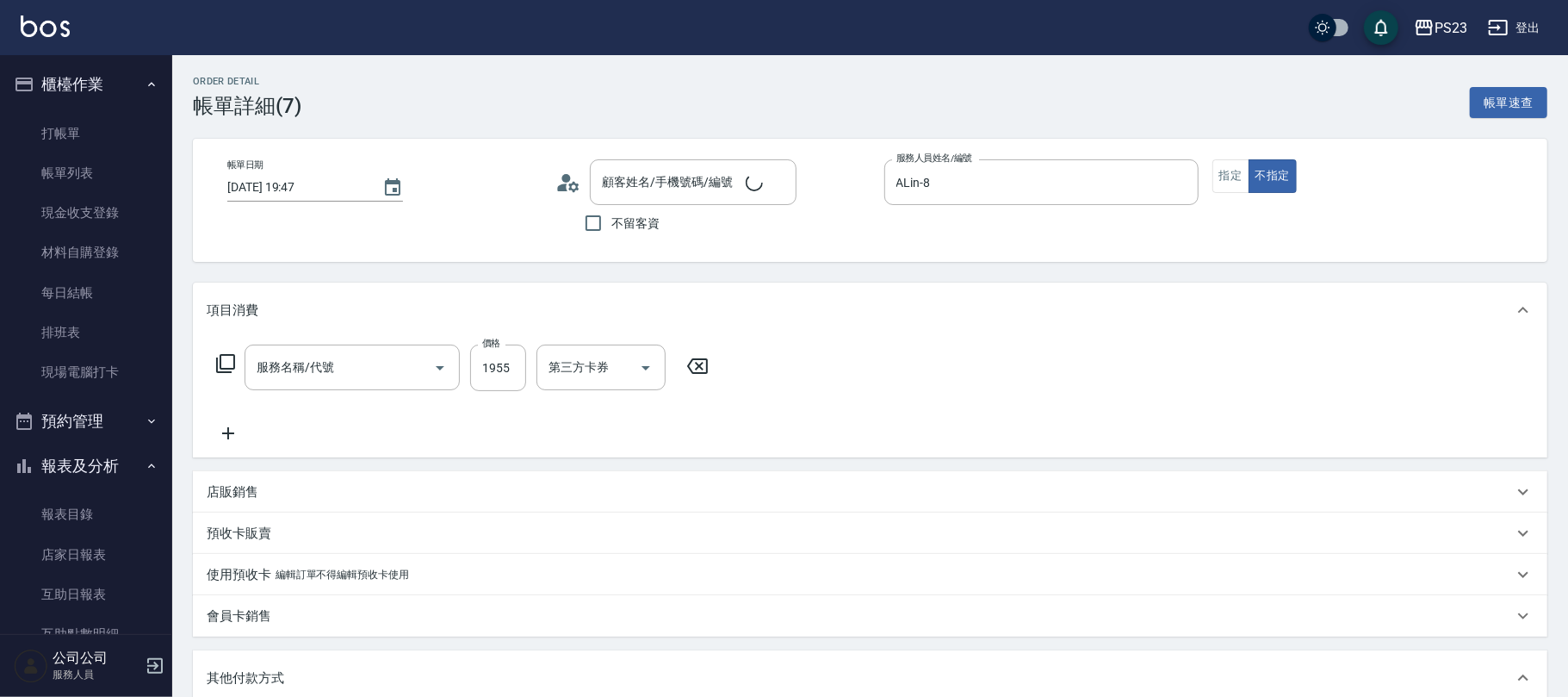
type input "[DATE] 19:47"
type input "ALin-8"
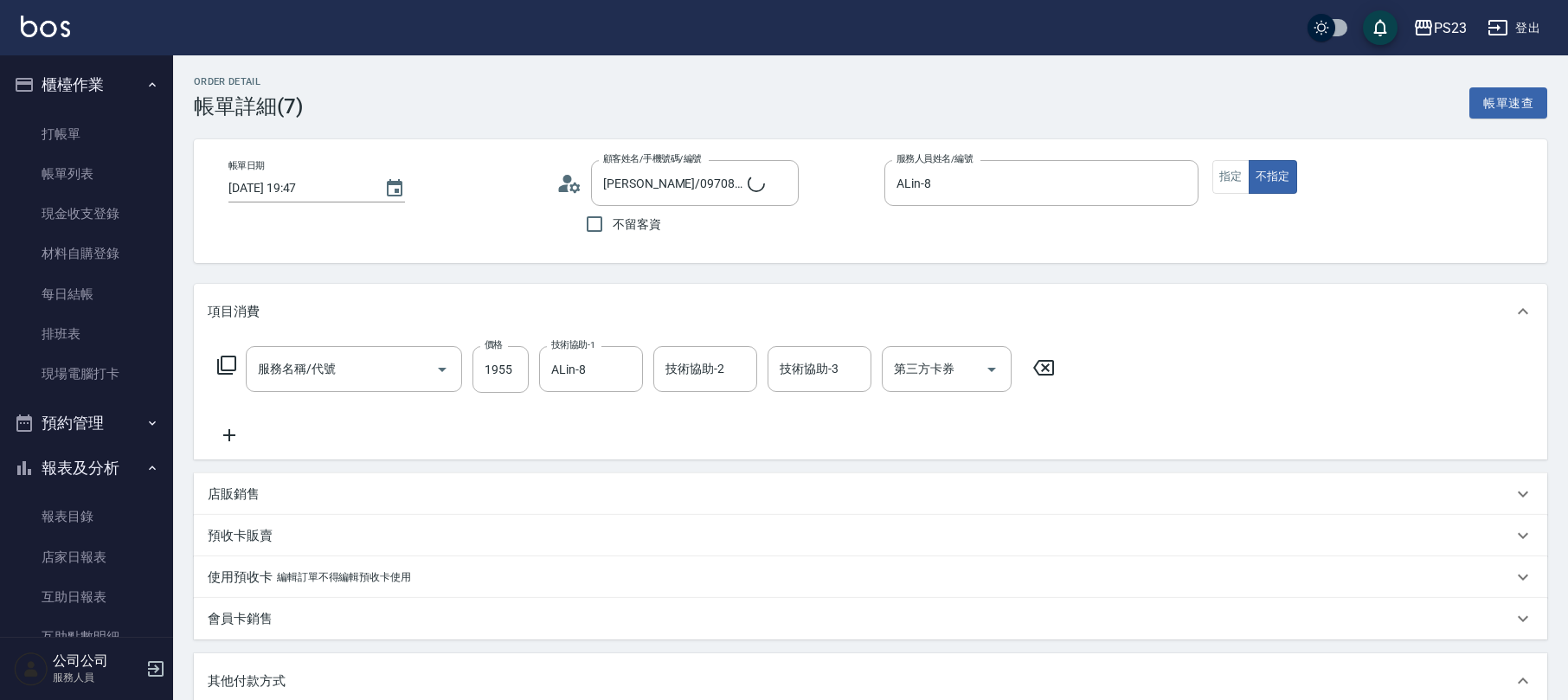
type input "[PERSON_NAME]/0970824511/SA0970824511"
type input "中草藥2000(628)"
click at [84, 140] on link "打帳單" at bounding box center [86, 134] width 159 height 40
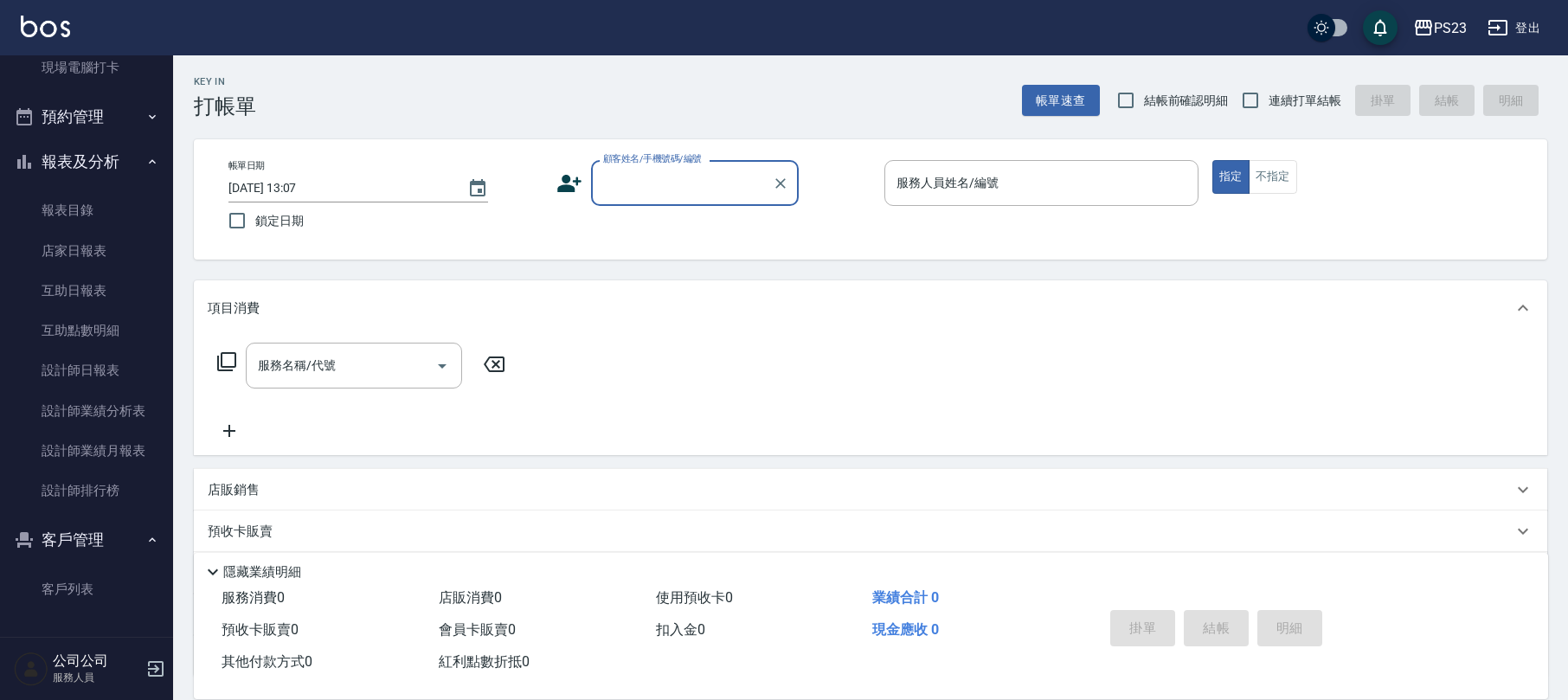
scroll to position [115, 0]
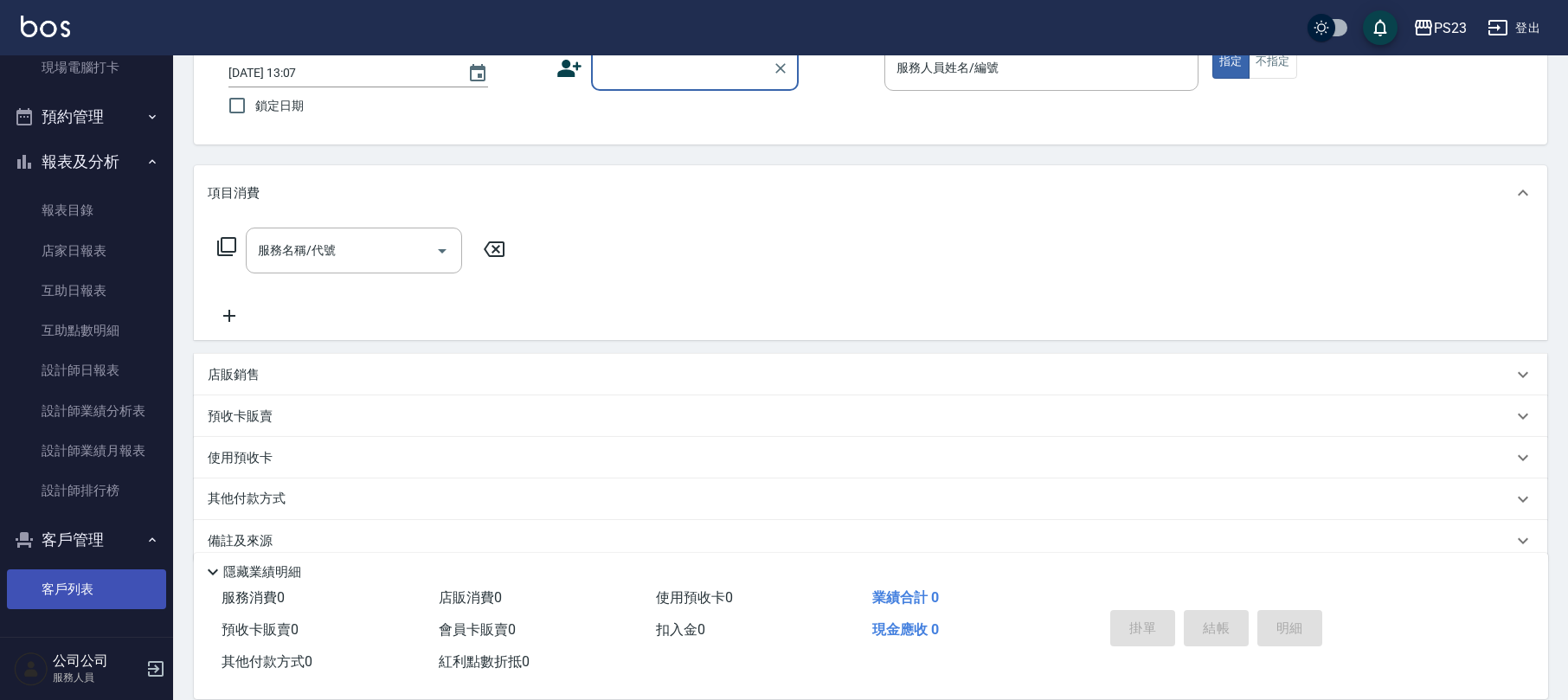
click at [126, 576] on link "客戶列表" at bounding box center [86, 590] width 159 height 40
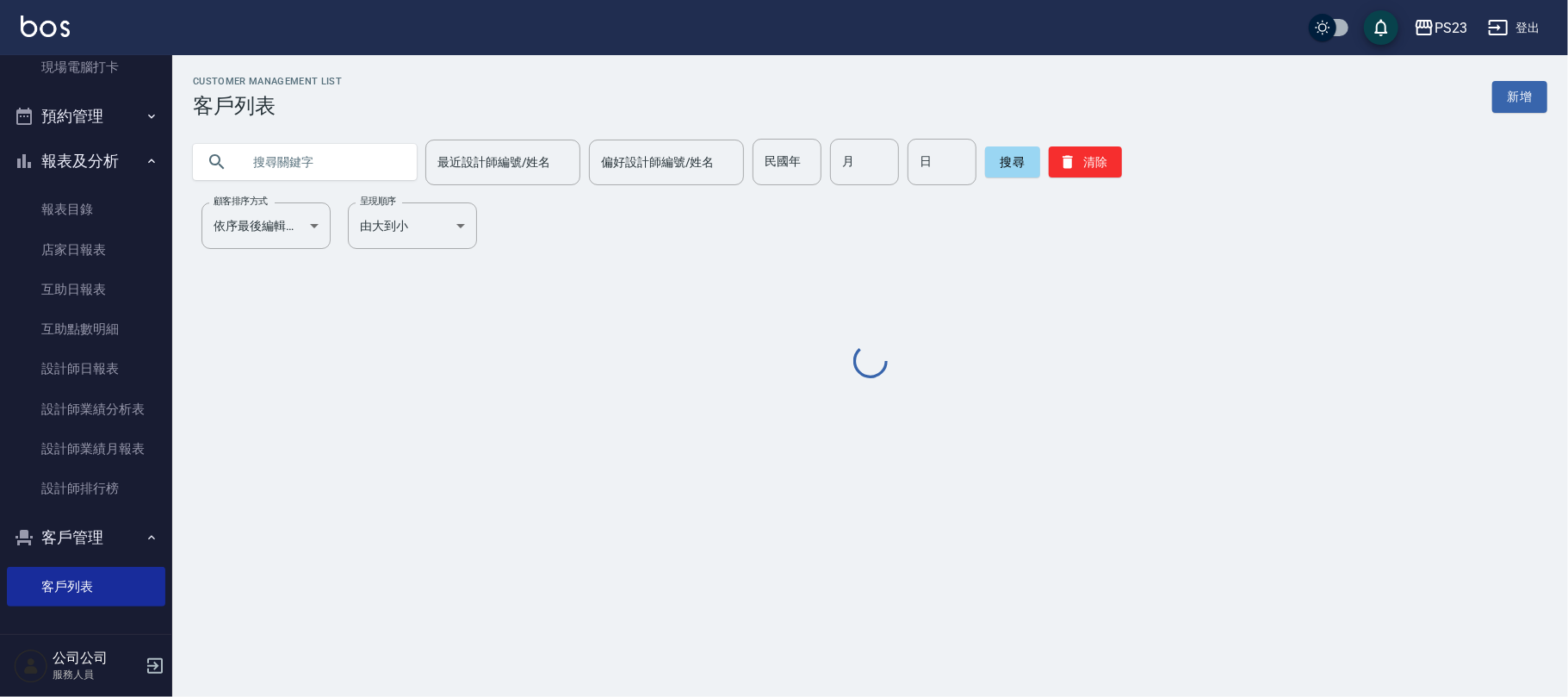
click at [291, 163] on input "text" at bounding box center [323, 161] width 162 height 47
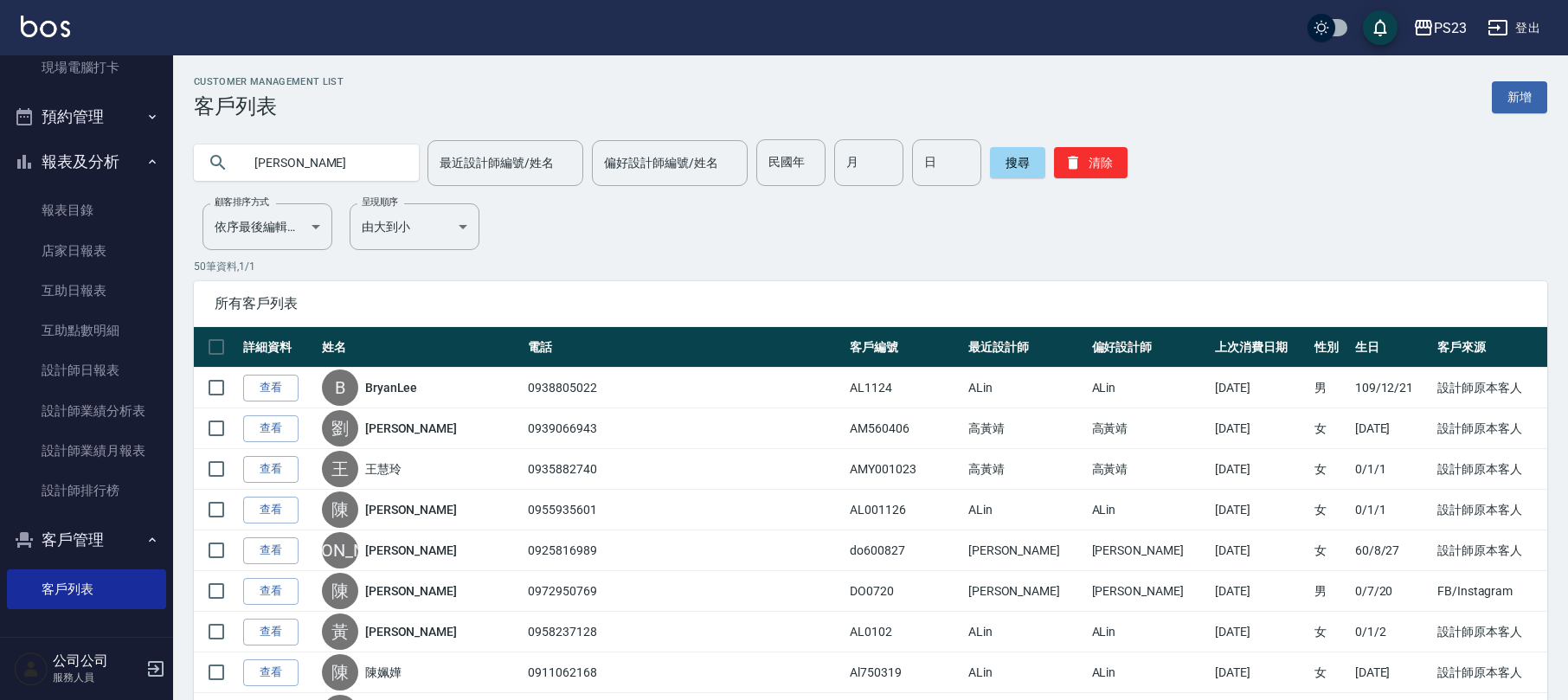
type input "[PERSON_NAME]"
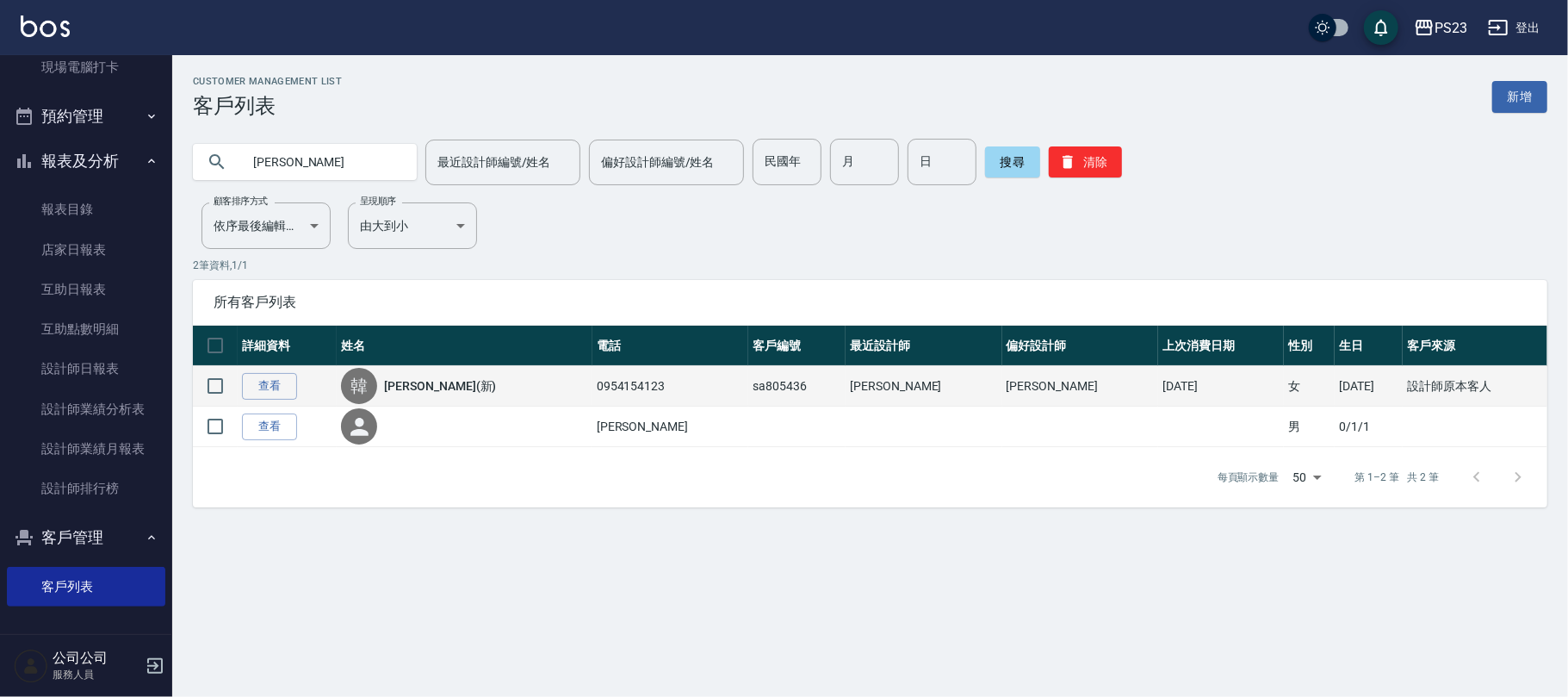
click at [417, 398] on div "[PERSON_NAME](新)" at bounding box center [464, 386] width 246 height 36
click at [415, 390] on link "[PERSON_NAME](新)" at bounding box center [439, 386] width 112 height 17
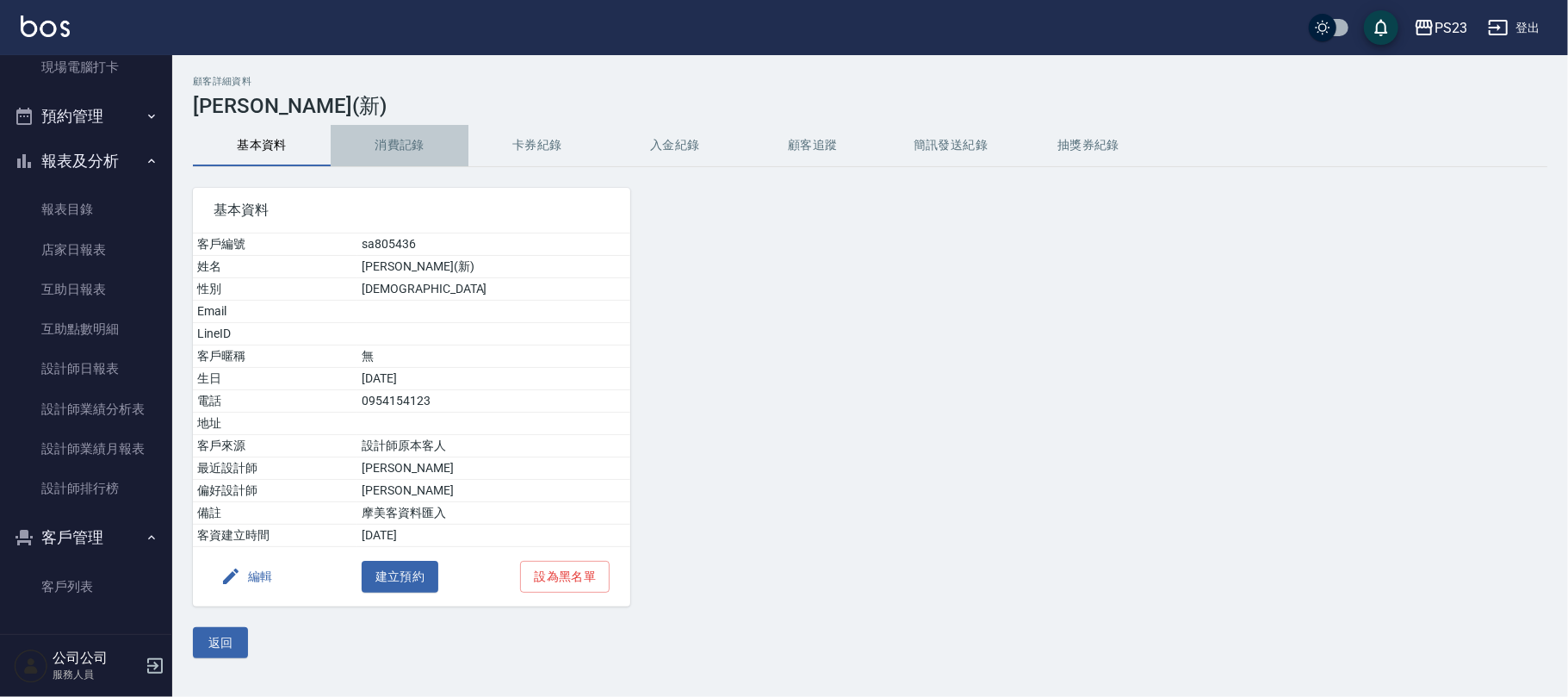
click at [336, 142] on button "消費記錄" at bounding box center [399, 145] width 137 height 41
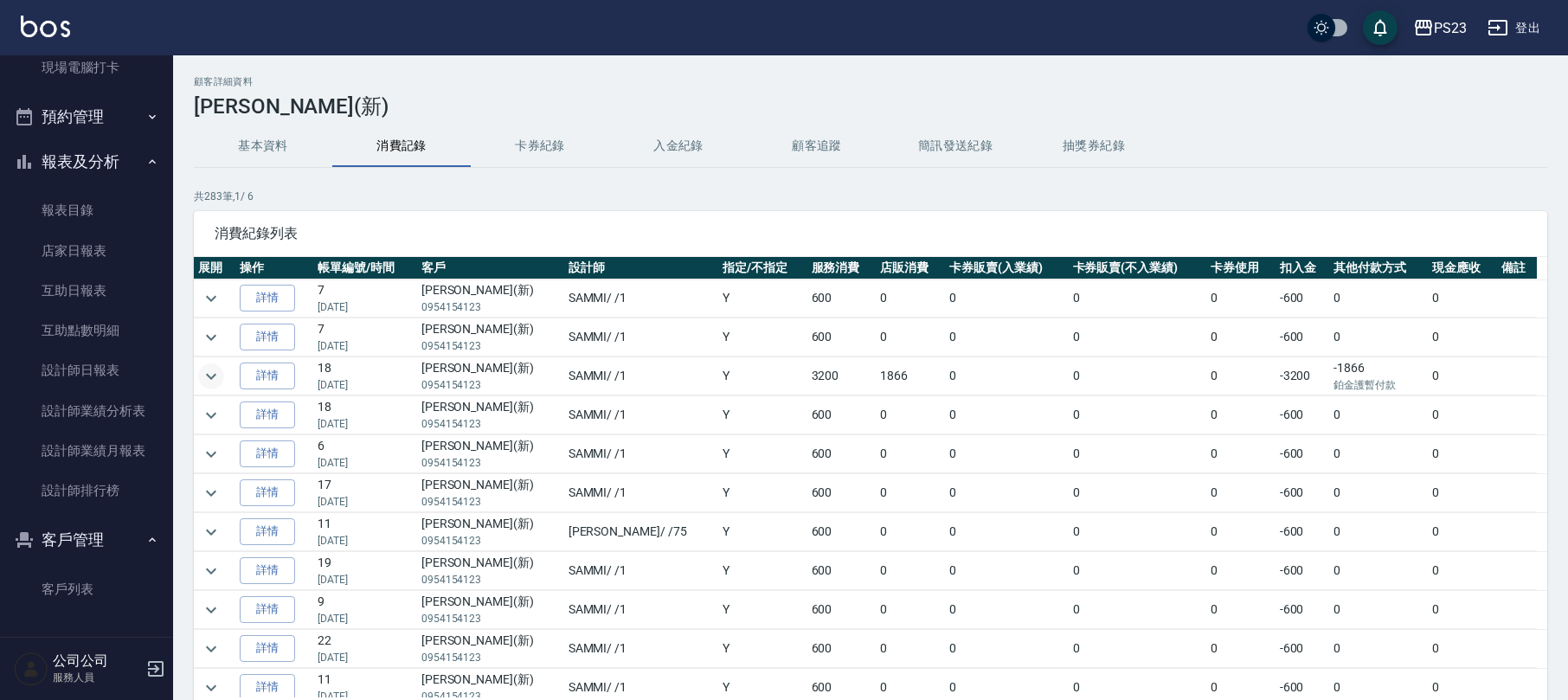
click at [205, 365] on button "expand row" at bounding box center [211, 376] width 26 height 26
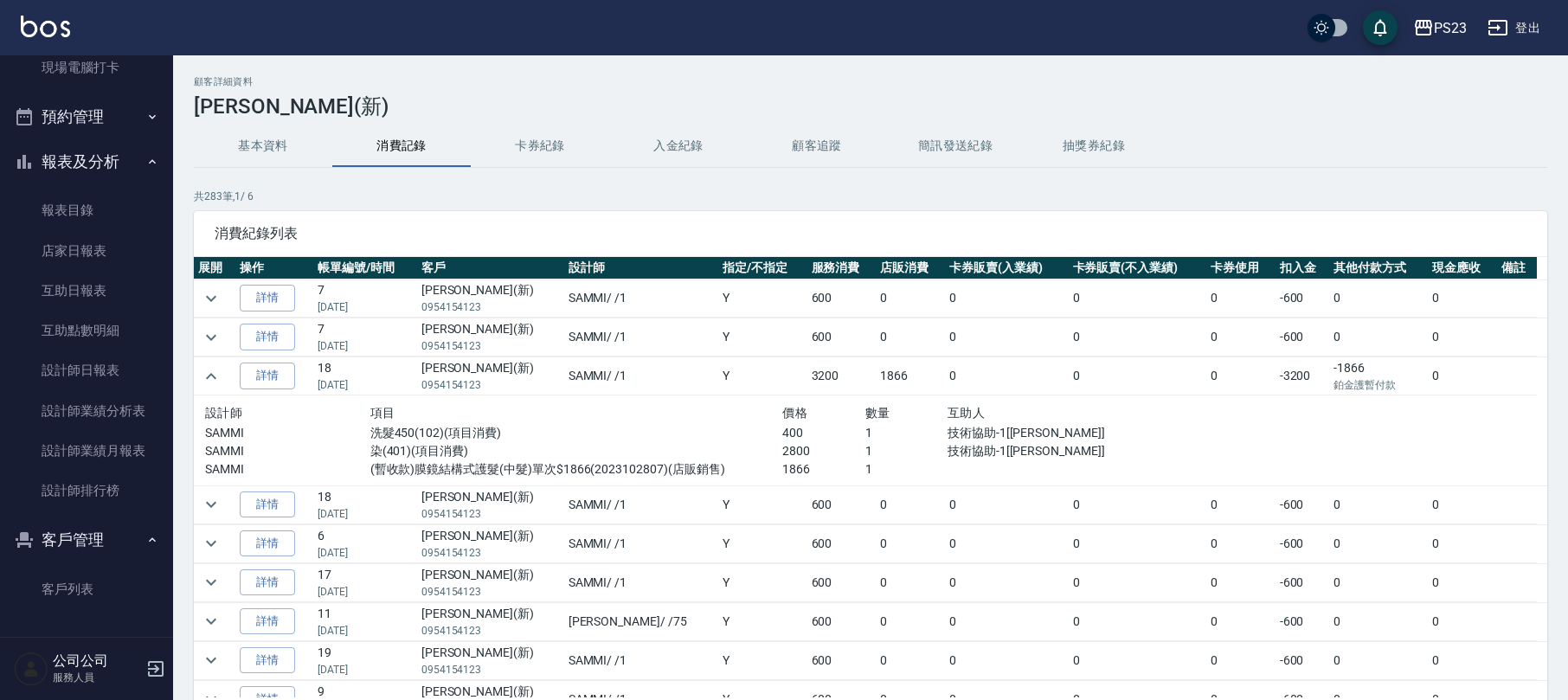
click at [690, 137] on button "入金紀錄" at bounding box center [678, 146] width 138 height 41
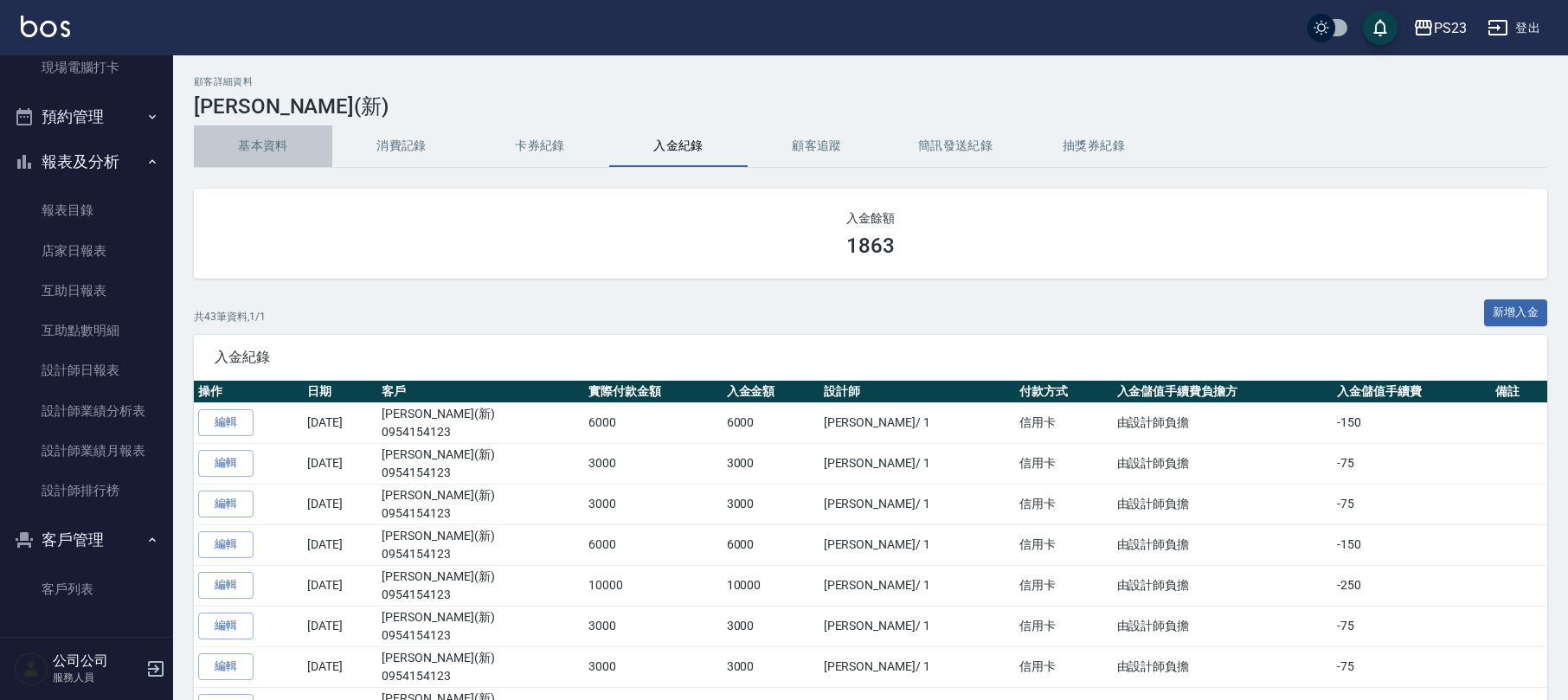
drag, startPoint x: 264, startPoint y: 146, endPoint x: 256, endPoint y: 150, distance: 8.9
click at [261, 146] on button "基本資料" at bounding box center [263, 146] width 138 height 41
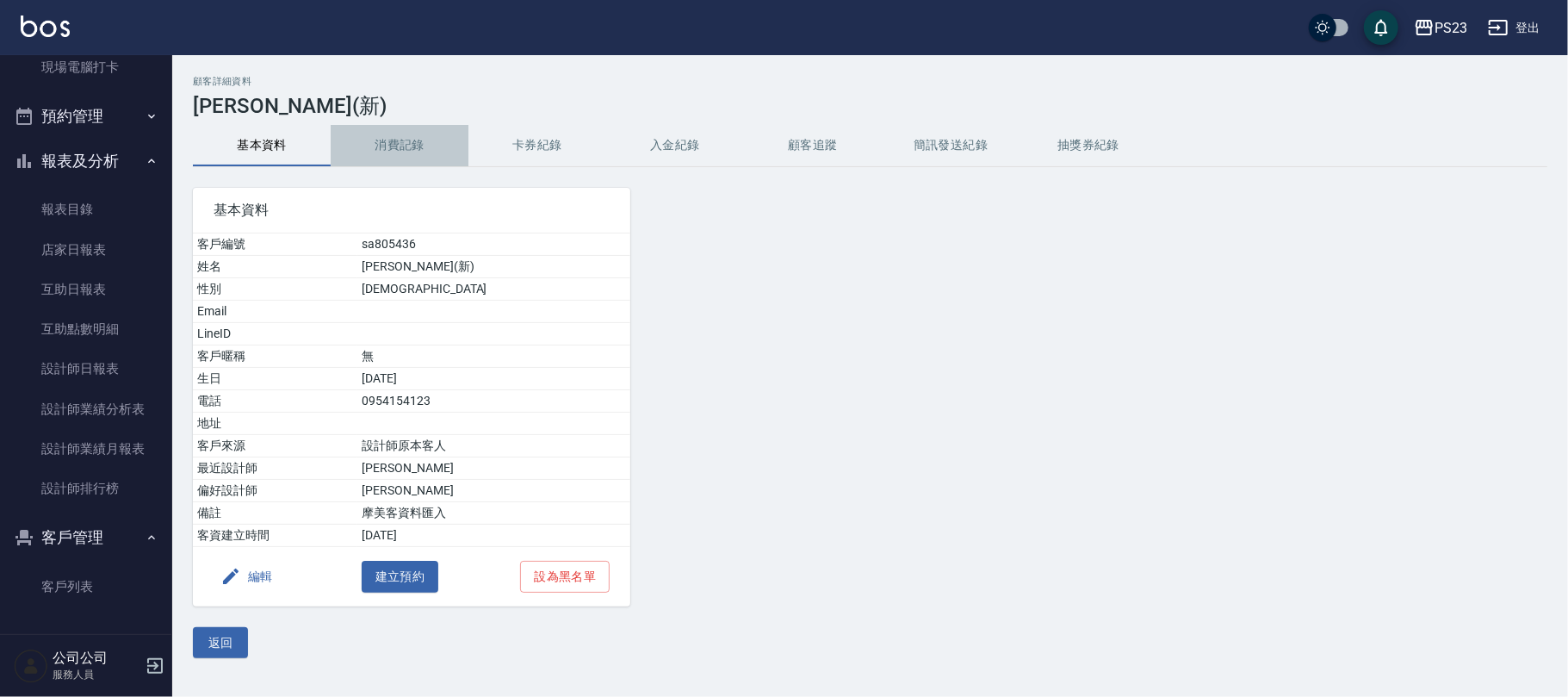
click at [384, 143] on button "消費記錄" at bounding box center [399, 145] width 137 height 41
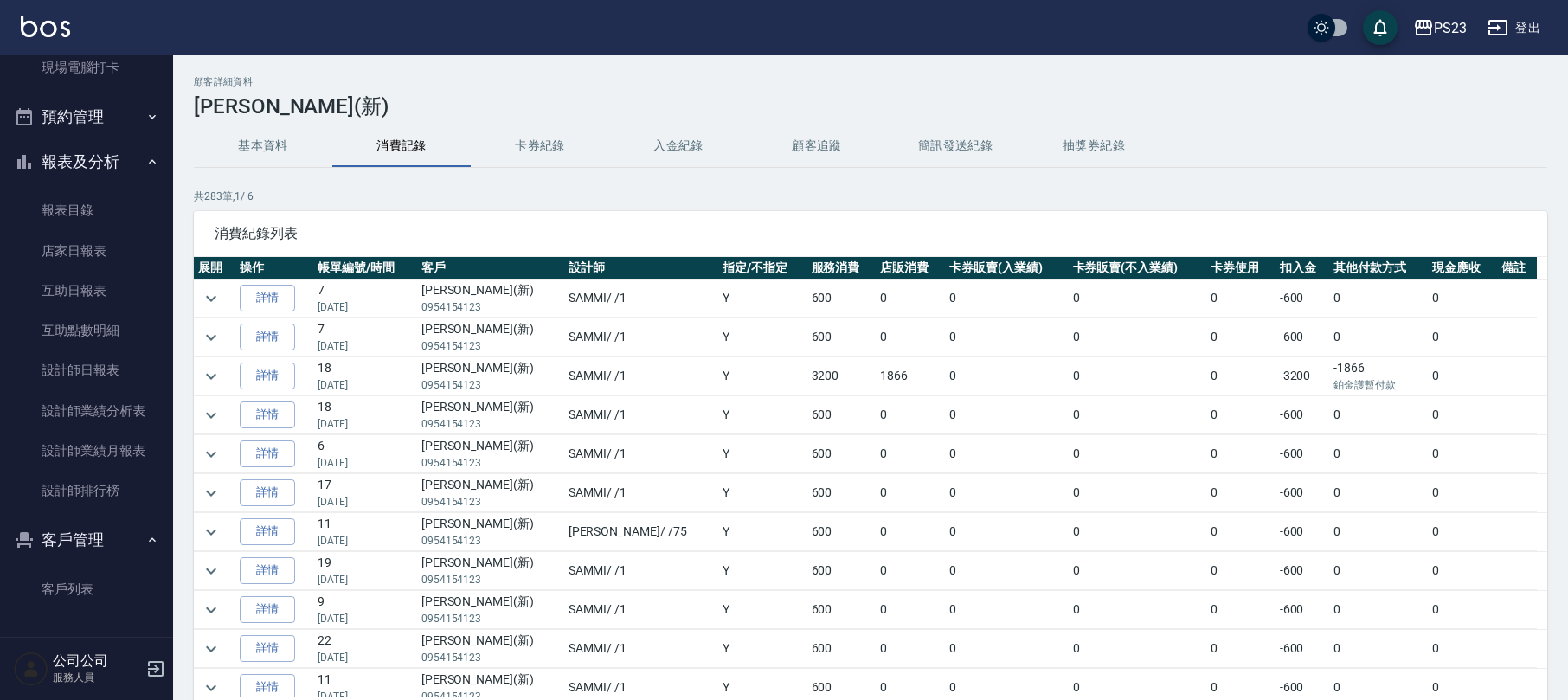
drag, startPoint x: 485, startPoint y: 505, endPoint x: 518, endPoint y: 526, distance: 39.1
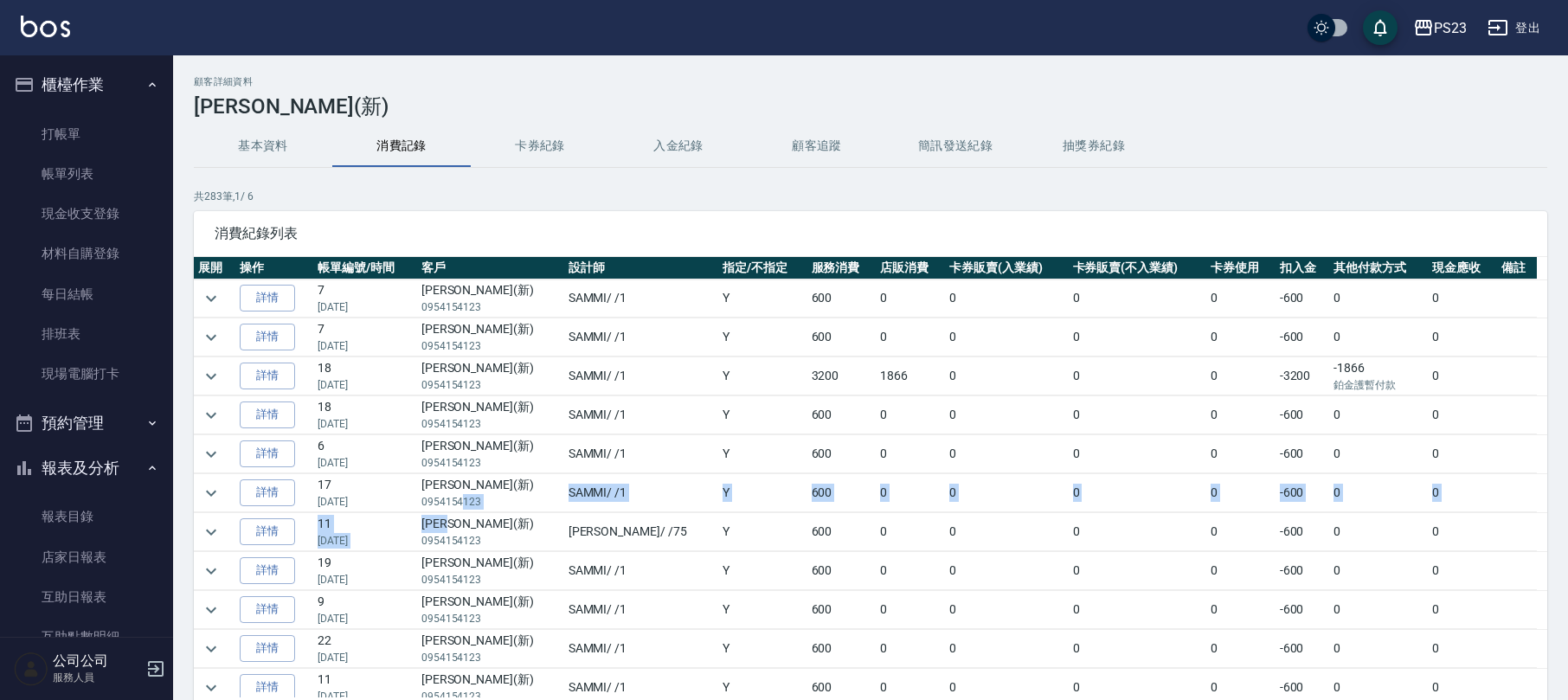
scroll to position [230, 0]
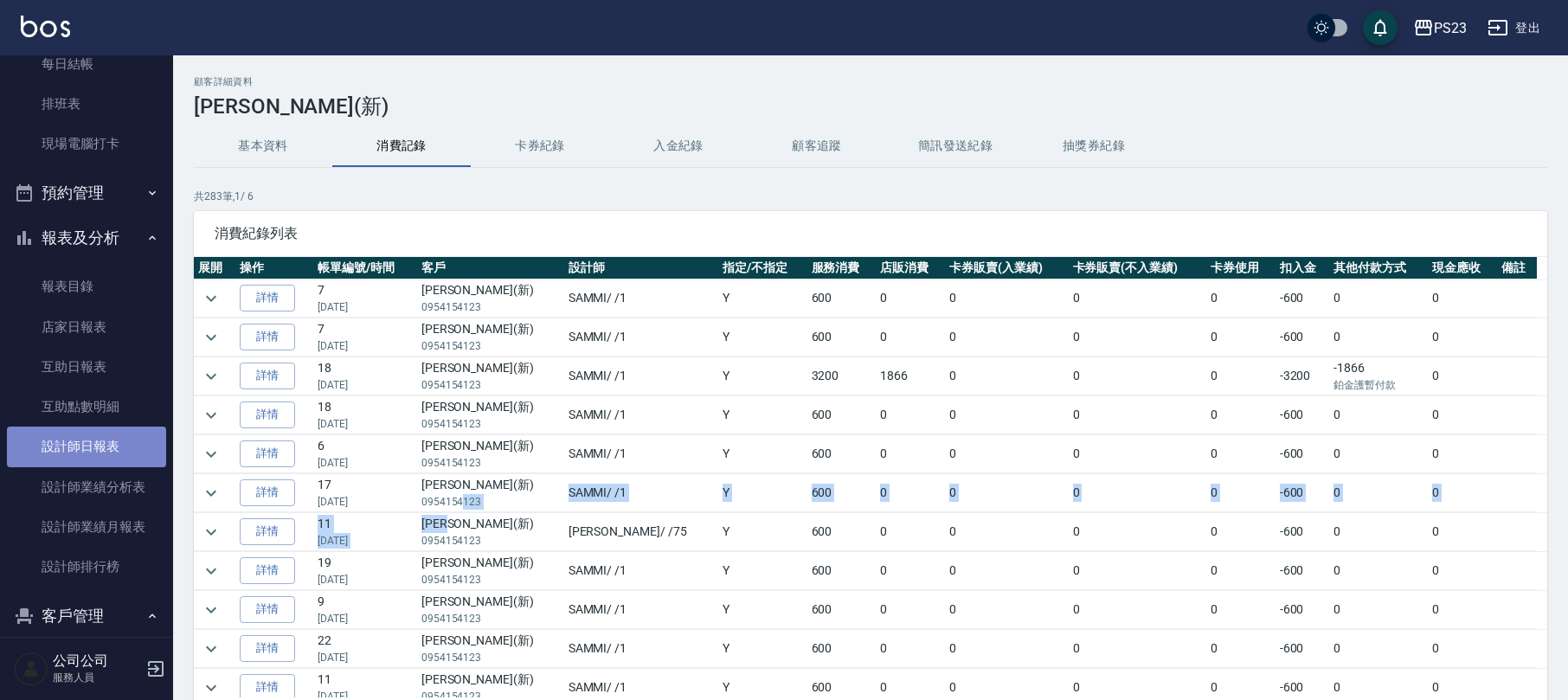
click at [123, 447] on link "設計師日報表" at bounding box center [86, 447] width 159 height 40
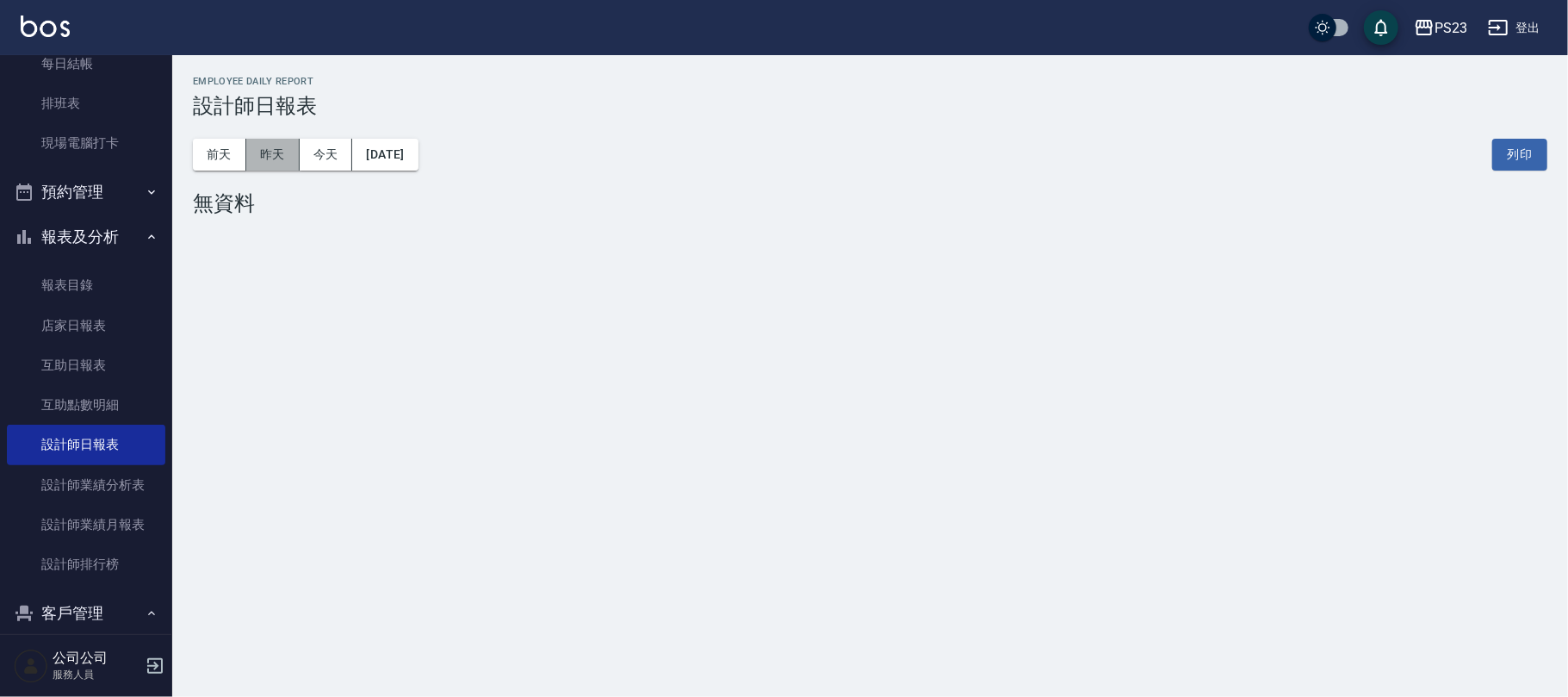
click at [259, 146] on button "昨天" at bounding box center [273, 154] width 53 height 32
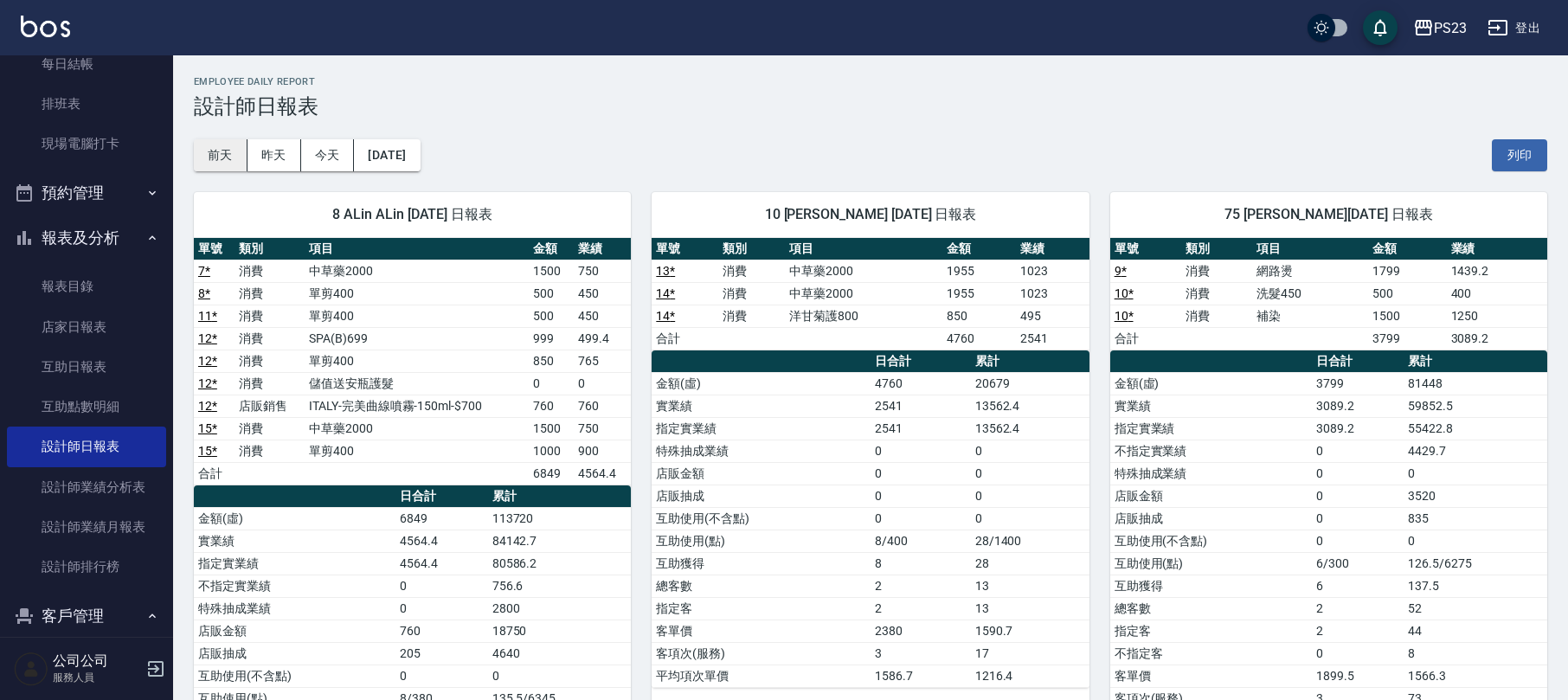
click at [223, 156] on button "前天" at bounding box center [221, 154] width 54 height 32
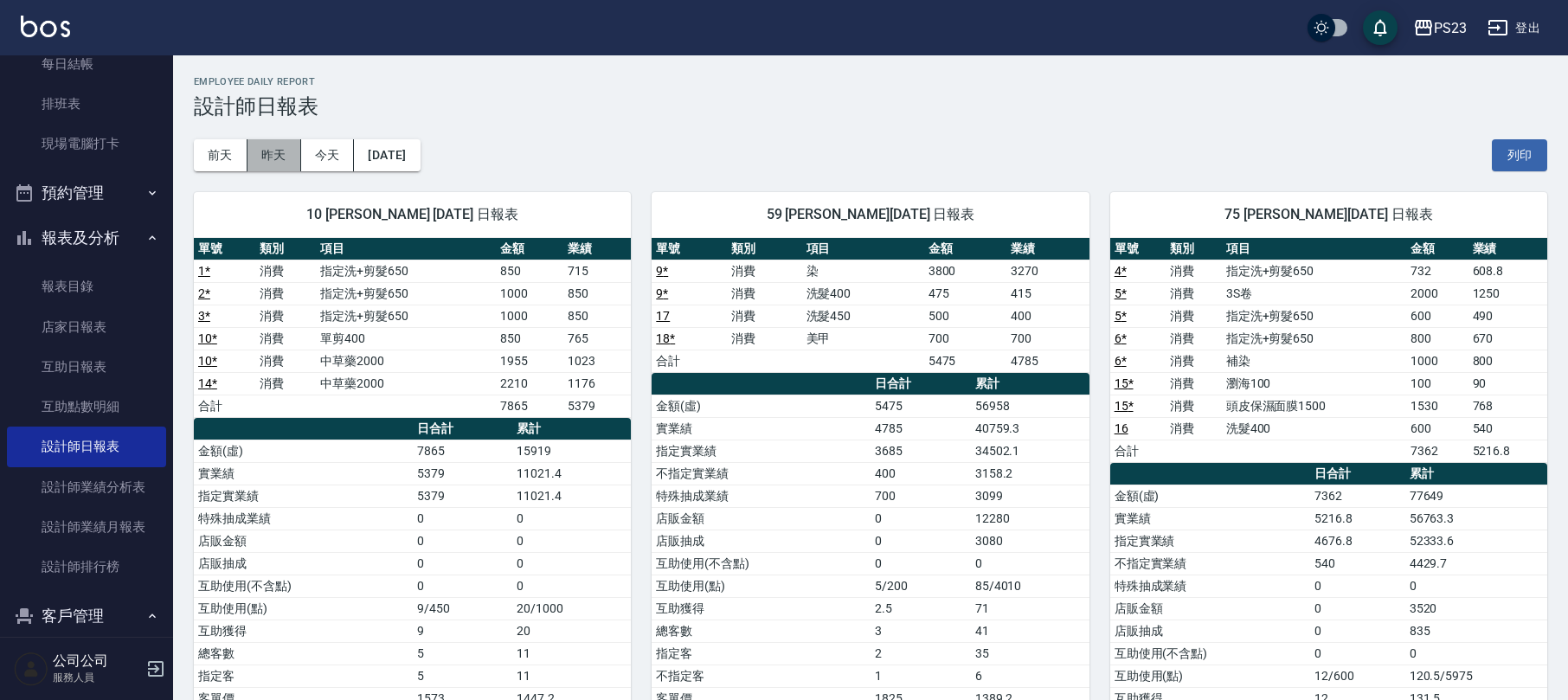
click at [260, 153] on button "昨天" at bounding box center [274, 154] width 54 height 32
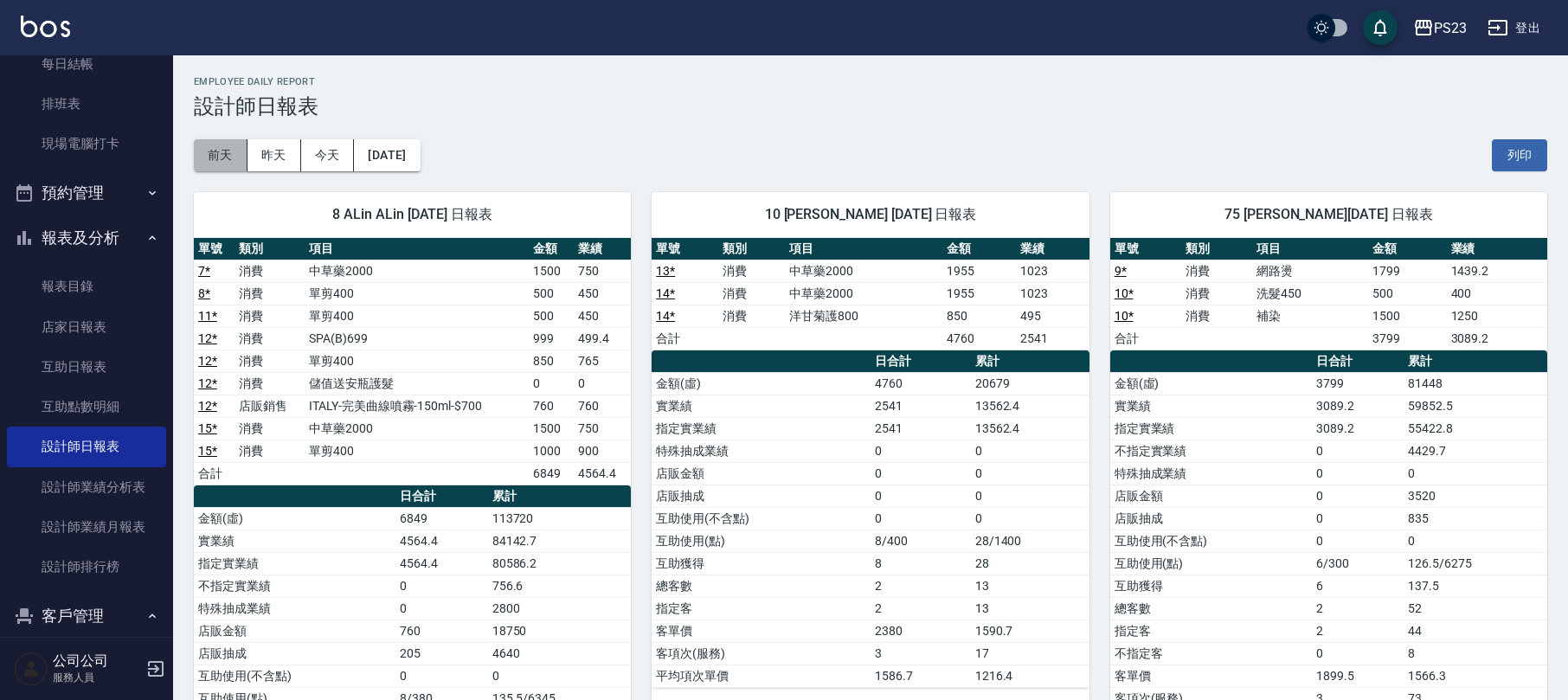
click at [213, 151] on button "前天" at bounding box center [221, 154] width 54 height 32
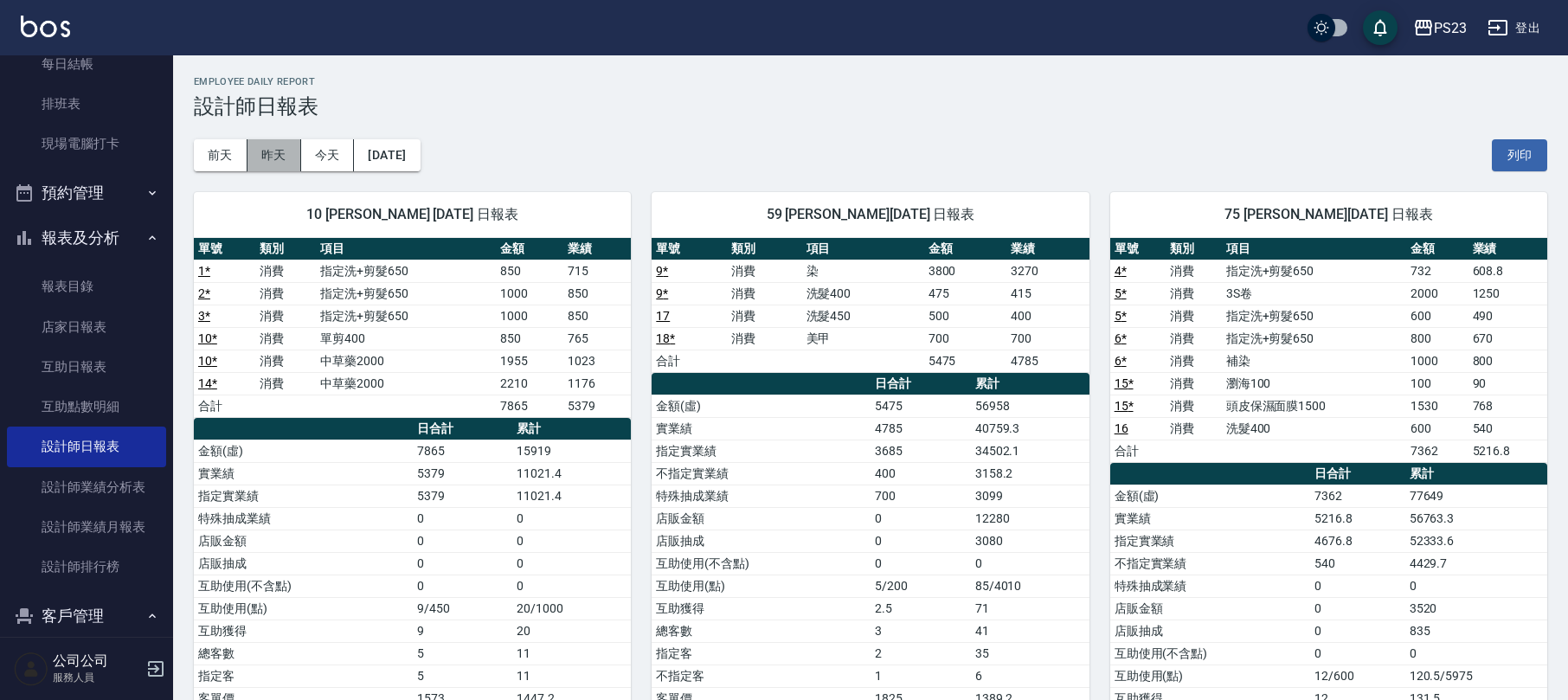
click at [282, 151] on button "昨天" at bounding box center [274, 154] width 54 height 32
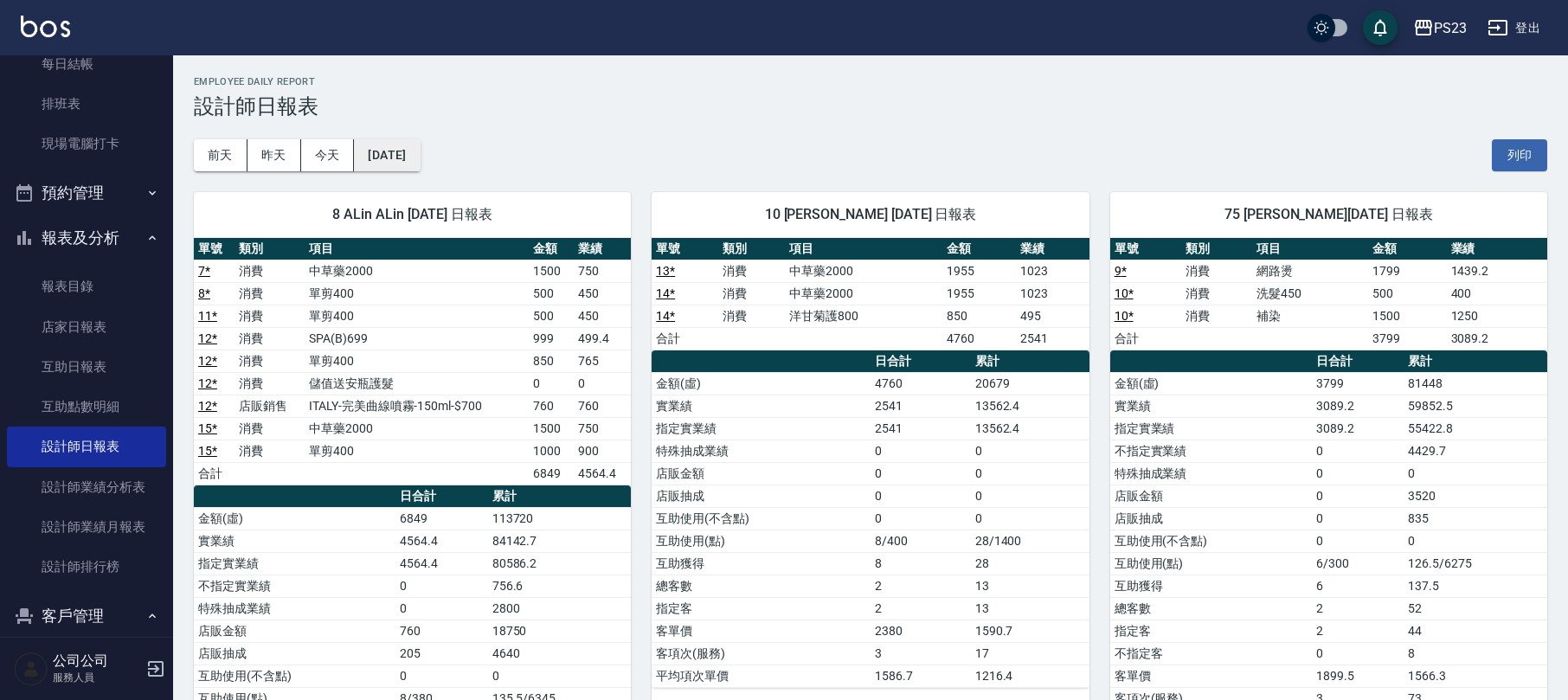
click at [398, 159] on button "[DATE]" at bounding box center [386, 154] width 66 height 32
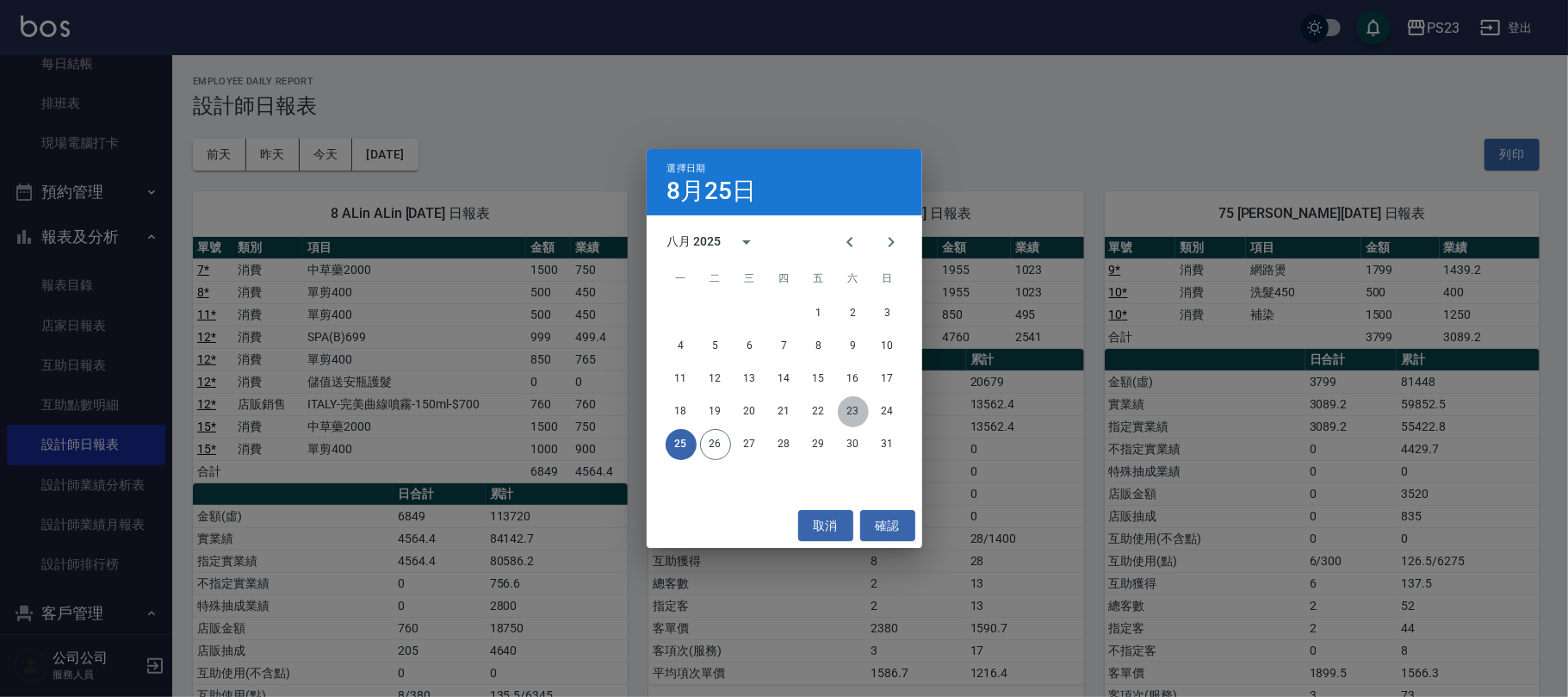
click at [852, 407] on button "23" at bounding box center [853, 412] width 31 height 31
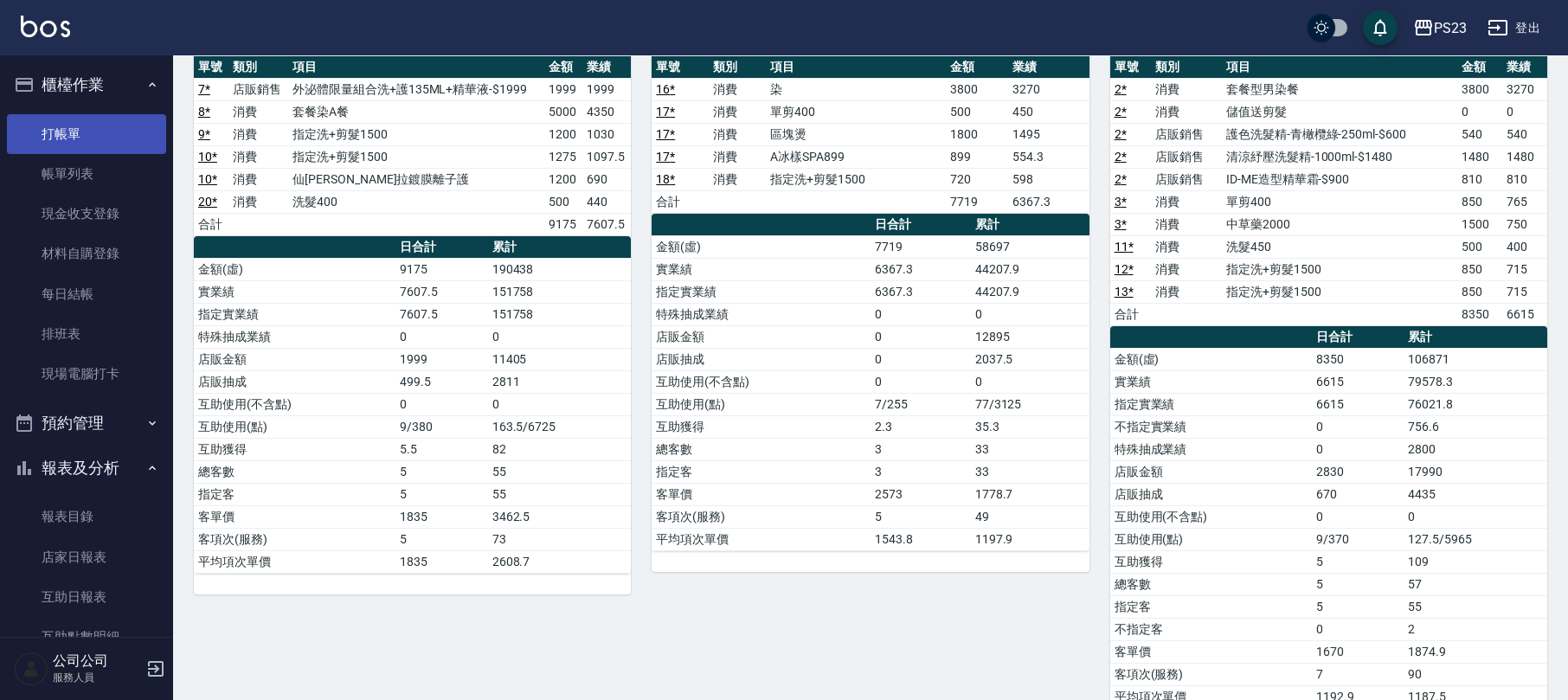
click at [70, 136] on link "打帳單" at bounding box center [86, 134] width 159 height 40
